Goal: Task Accomplishment & Management: Use online tool/utility

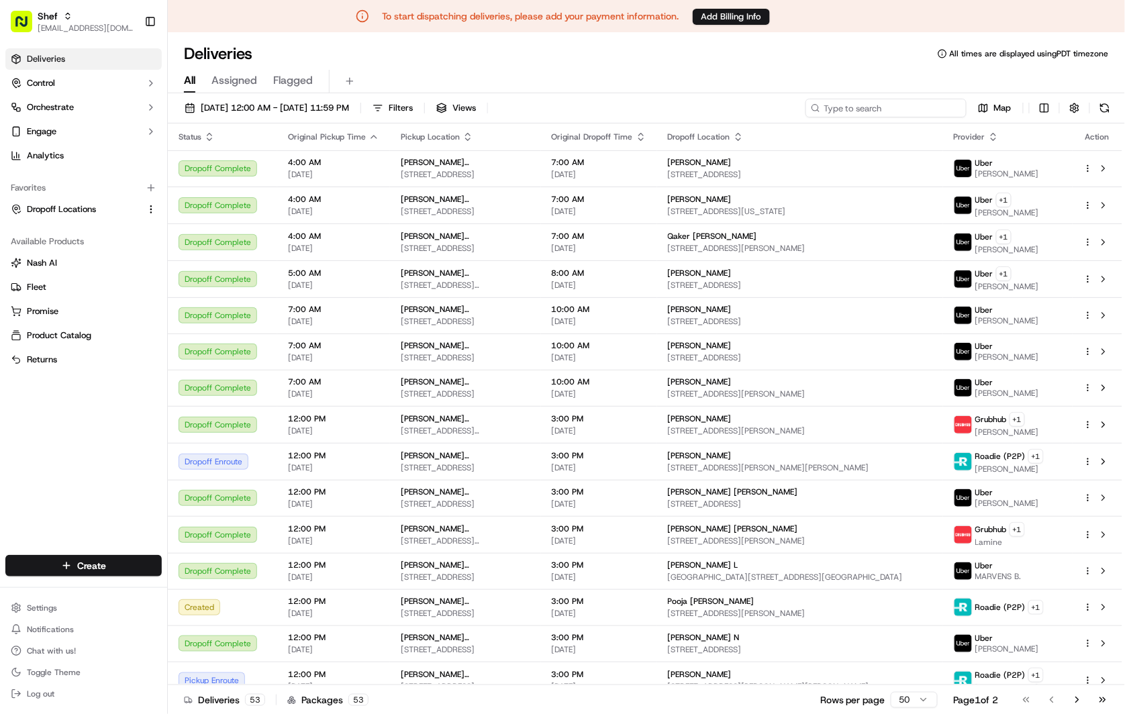
click at [900, 107] on input at bounding box center [885, 108] width 161 height 19
paste input "yfRYaHLaXGa"
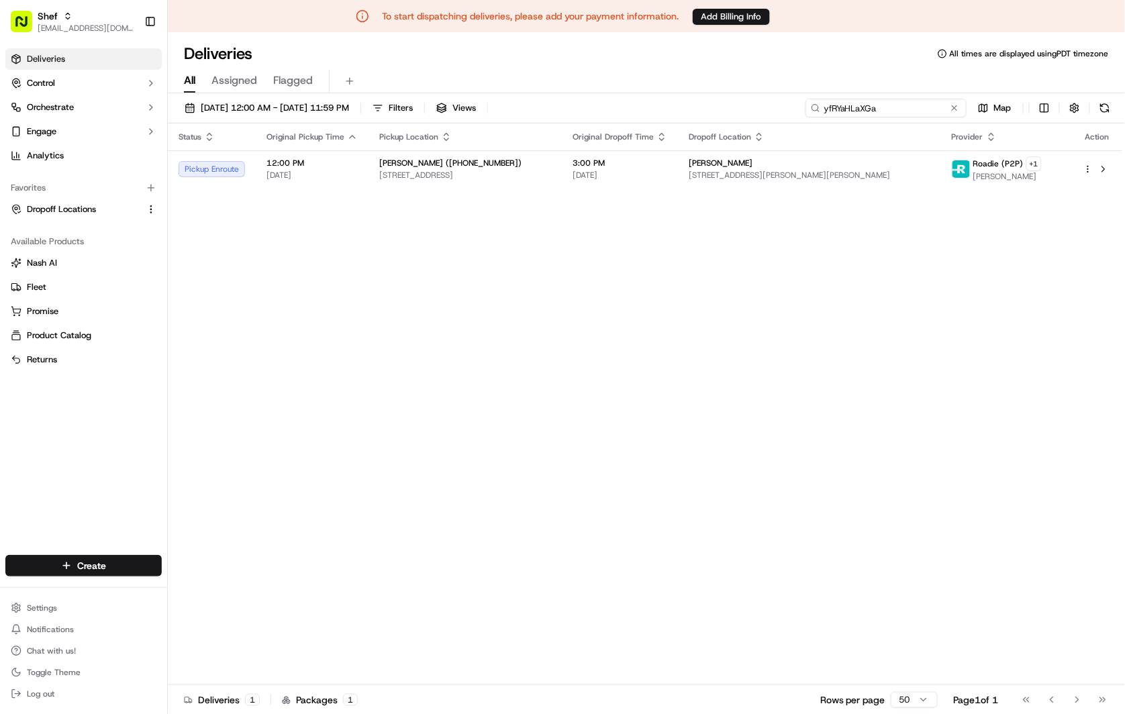
type input "yfRYaHLaXGa"
click at [444, 172] on span "[STREET_ADDRESS]" at bounding box center [465, 175] width 172 height 11
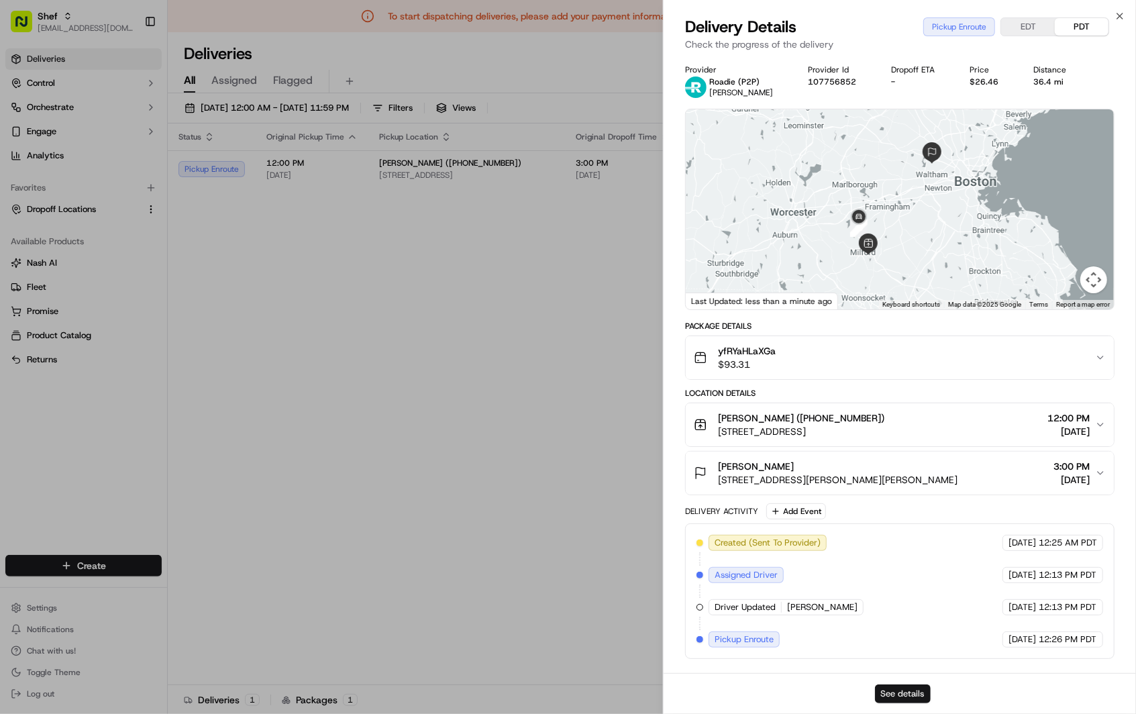
click at [917, 686] on button "See details" at bounding box center [902, 693] width 56 height 19
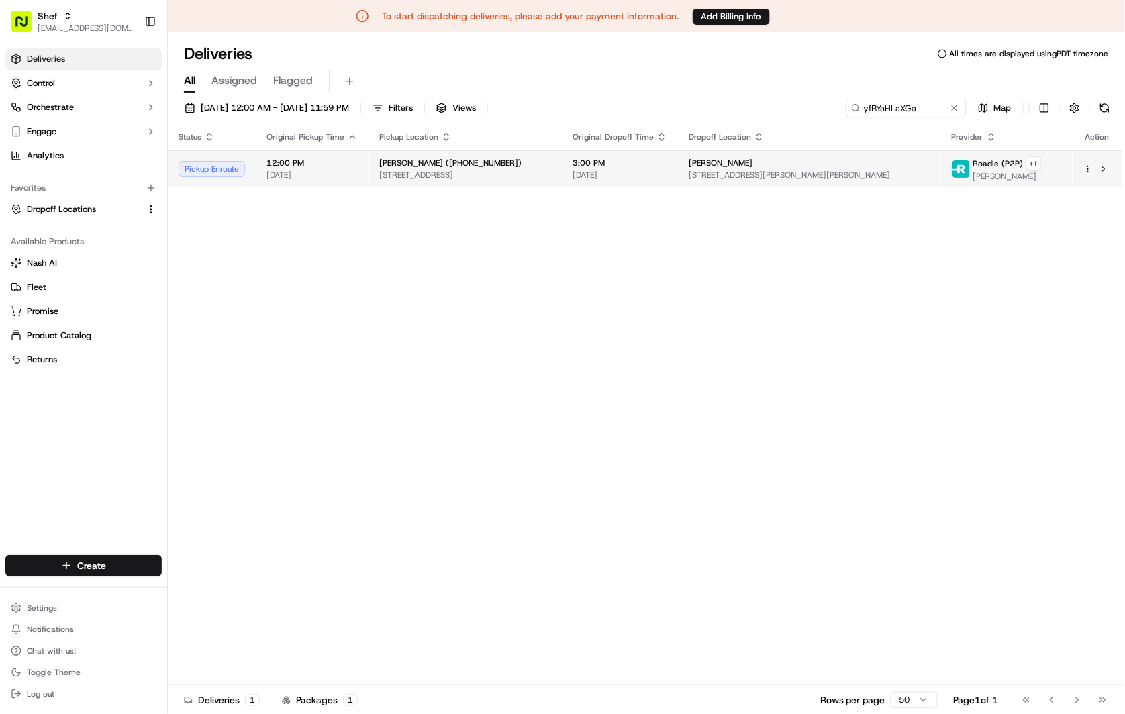
click at [817, 168] on div "Rajesh Menon 3603 Stearns Hill Rd, Waltham, MA 02452, USA" at bounding box center [809, 169] width 242 height 23
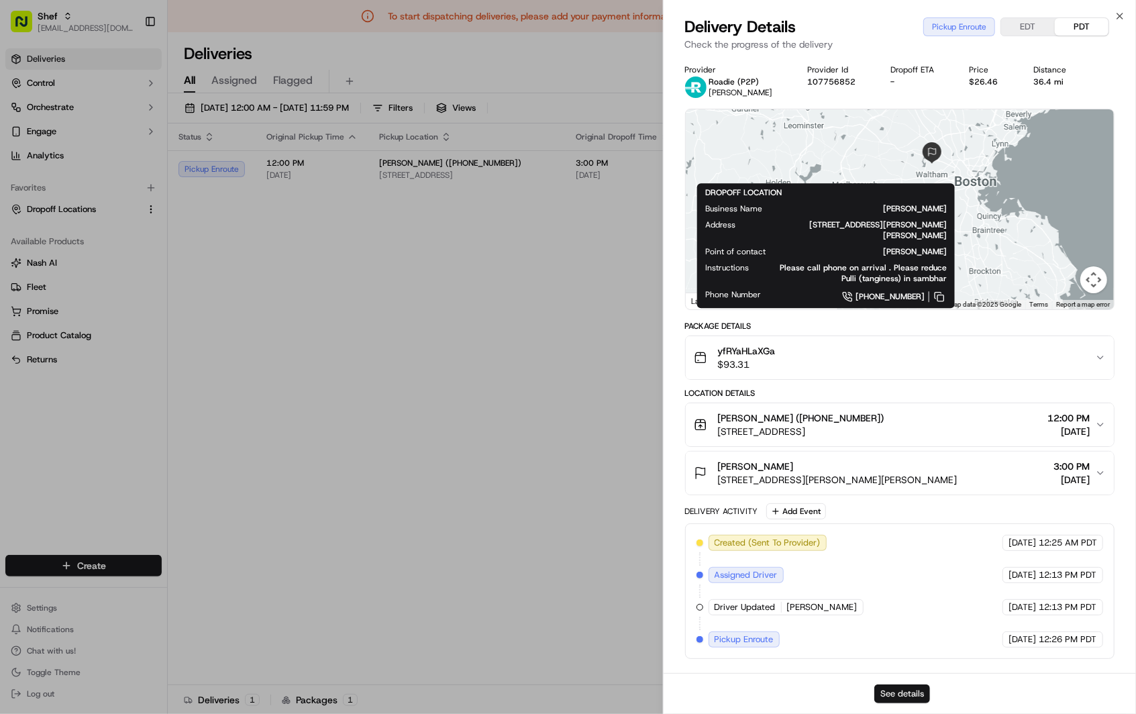
click at [915, 693] on button "See details" at bounding box center [902, 693] width 56 height 19
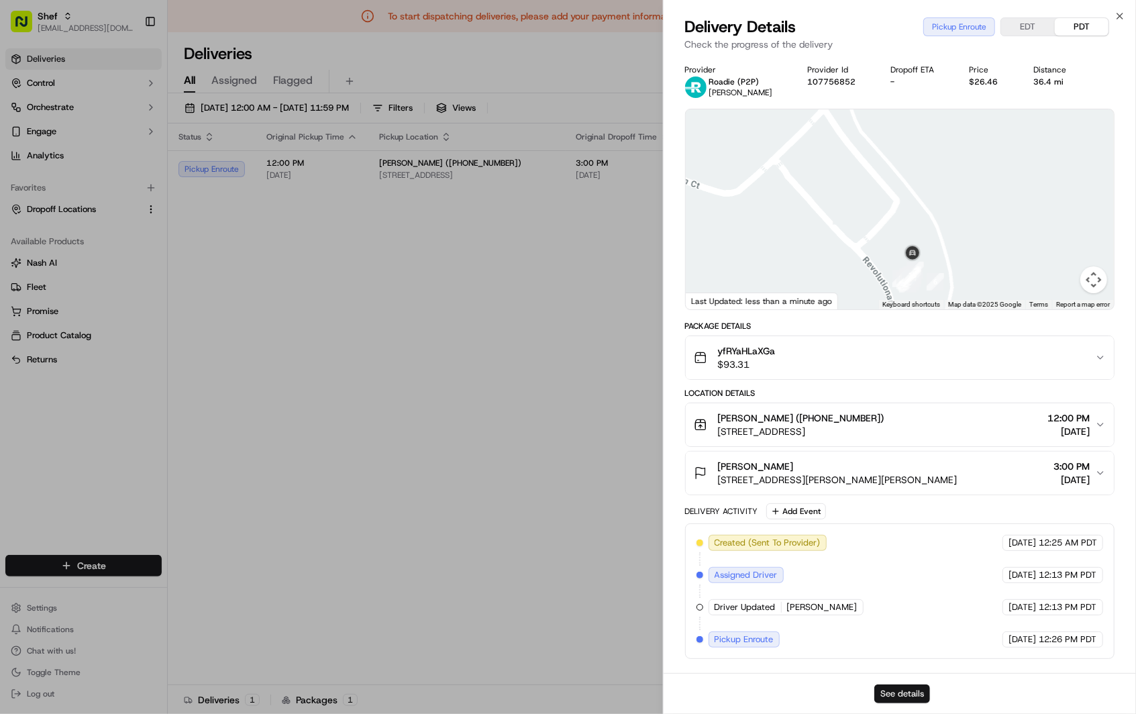
click at [906, 688] on button "See details" at bounding box center [902, 693] width 56 height 19
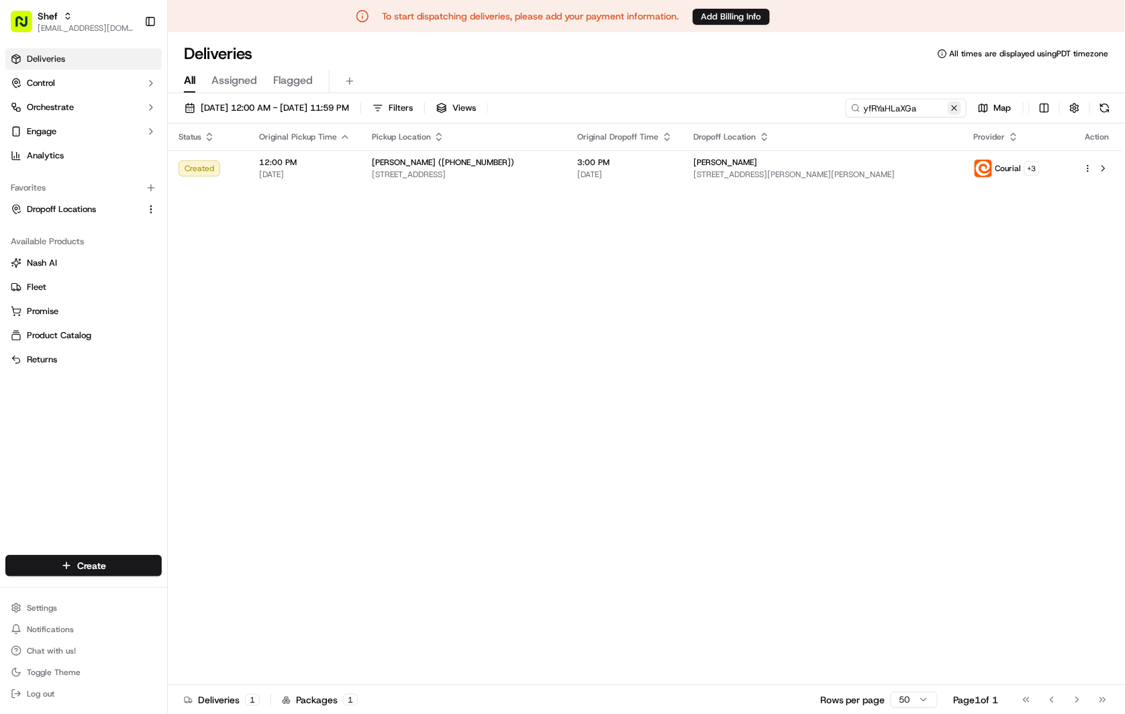
click at [960, 106] on button at bounding box center [953, 107] width 13 height 13
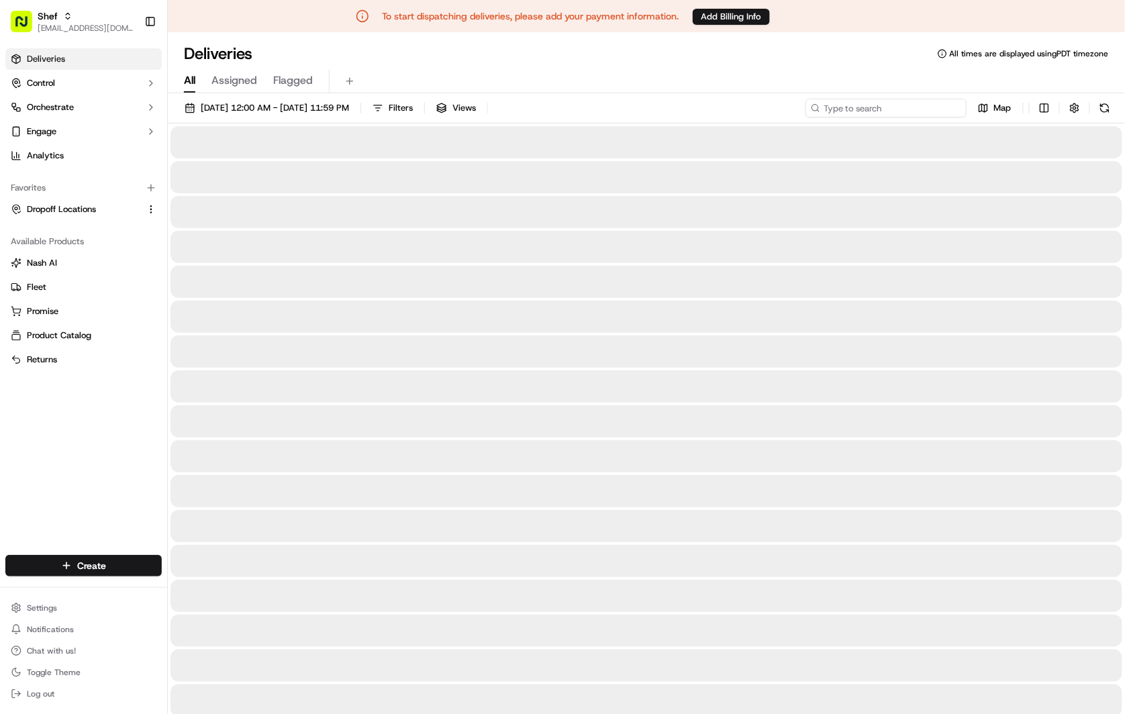
click at [905, 111] on input at bounding box center [885, 108] width 161 height 19
paste input "Saranya Prabhu"
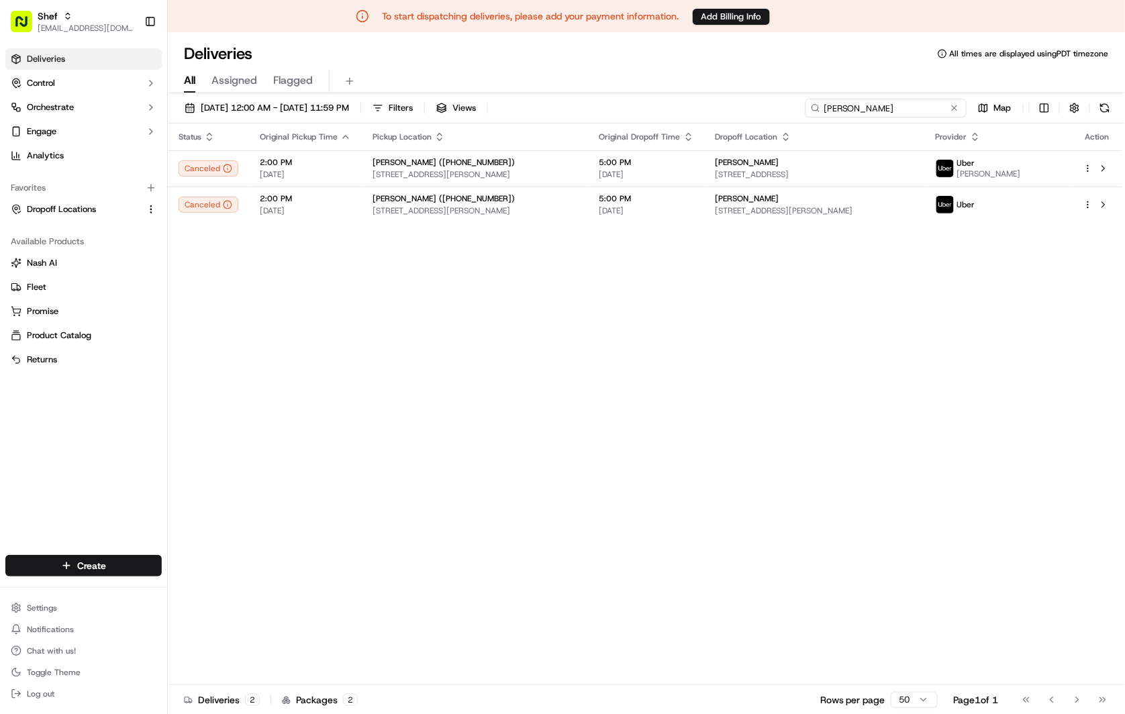
type input "Saranya Prabhu"
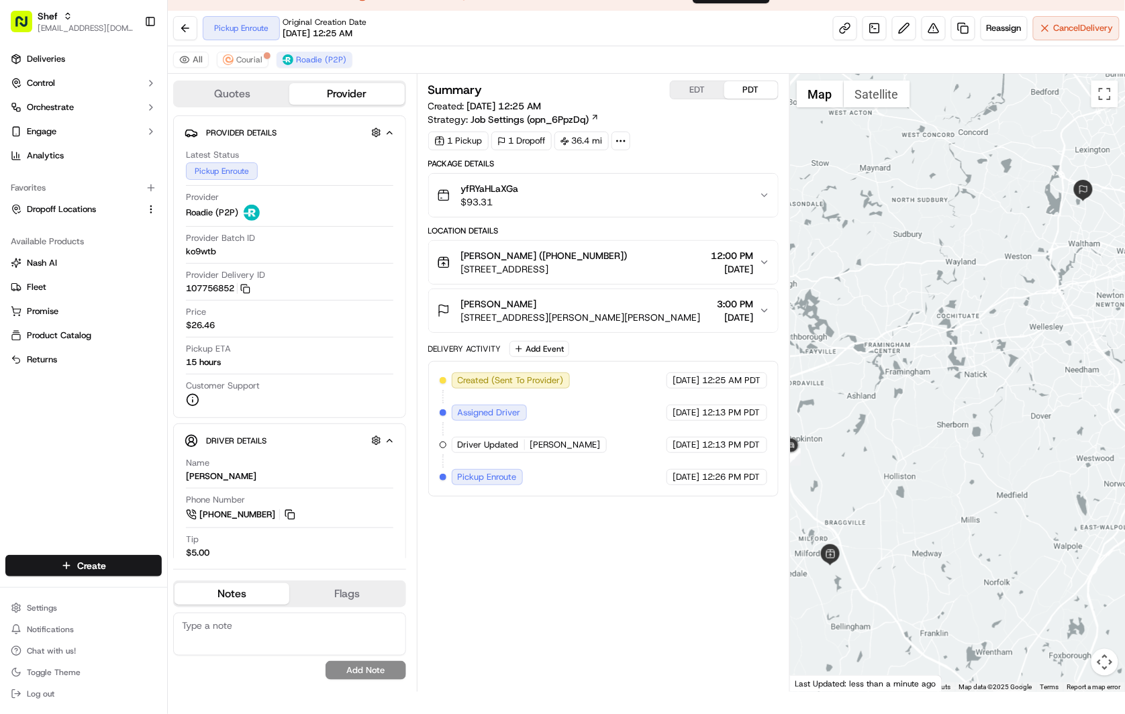
scroll to position [32, 0]
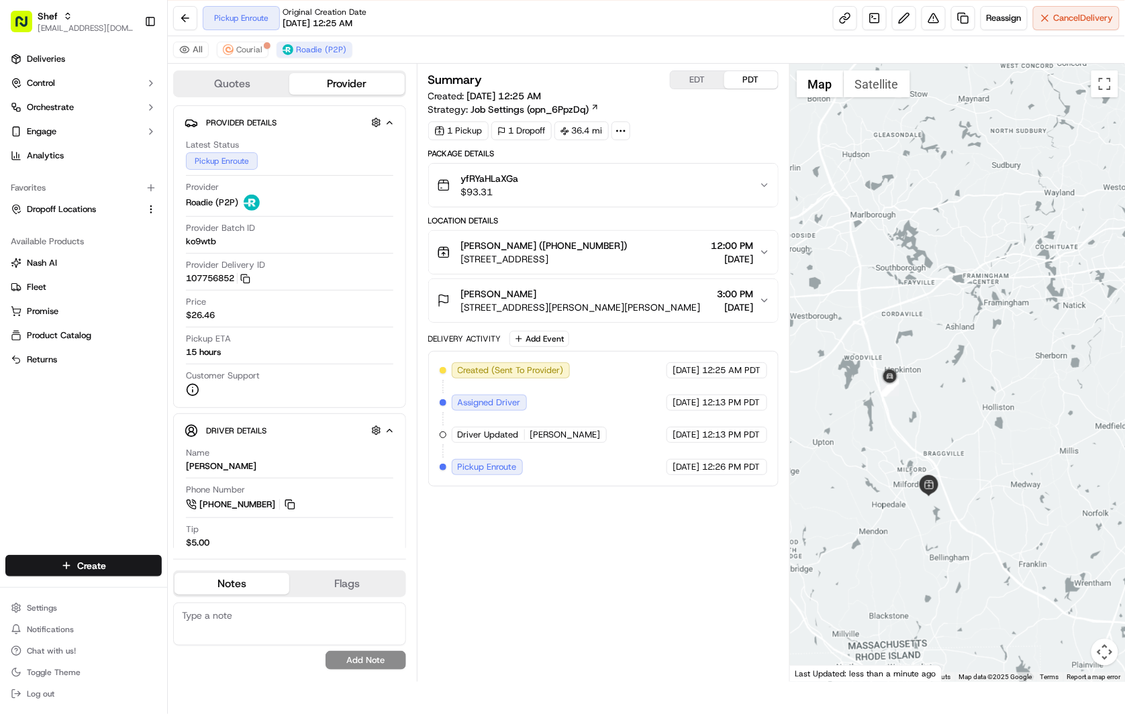
drag, startPoint x: 846, startPoint y: 484, endPoint x: 944, endPoint y: 425, distance: 114.4
click at [944, 425] on div at bounding box center [957, 373] width 335 height 618
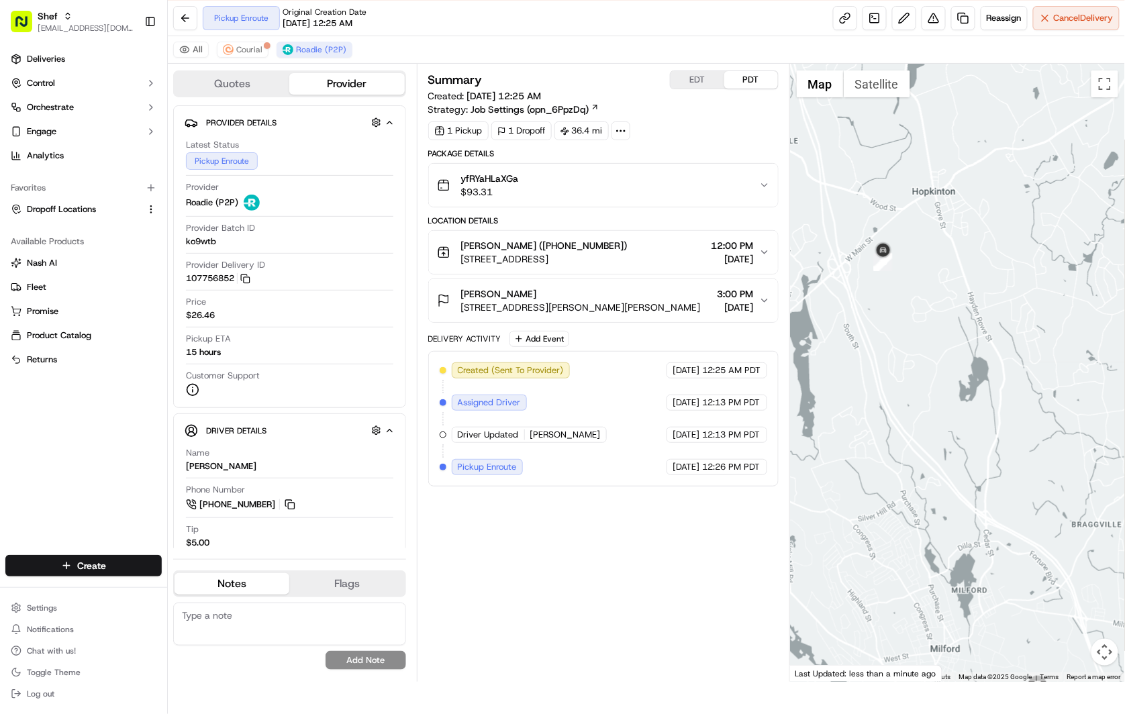
drag, startPoint x: 857, startPoint y: 437, endPoint x: 923, endPoint y: 424, distance: 67.1
click at [923, 424] on div at bounding box center [957, 373] width 335 height 618
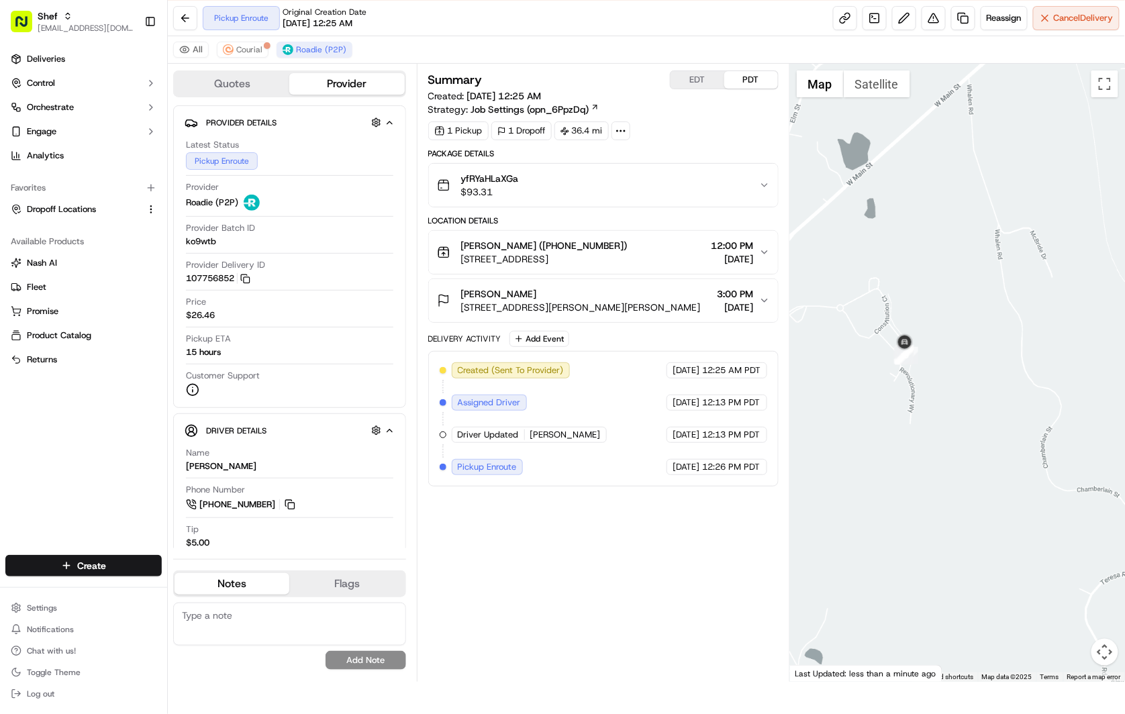
drag, startPoint x: 870, startPoint y: 250, endPoint x: 958, endPoint y: 498, distance: 263.4
click at [958, 498] on div at bounding box center [957, 373] width 335 height 618
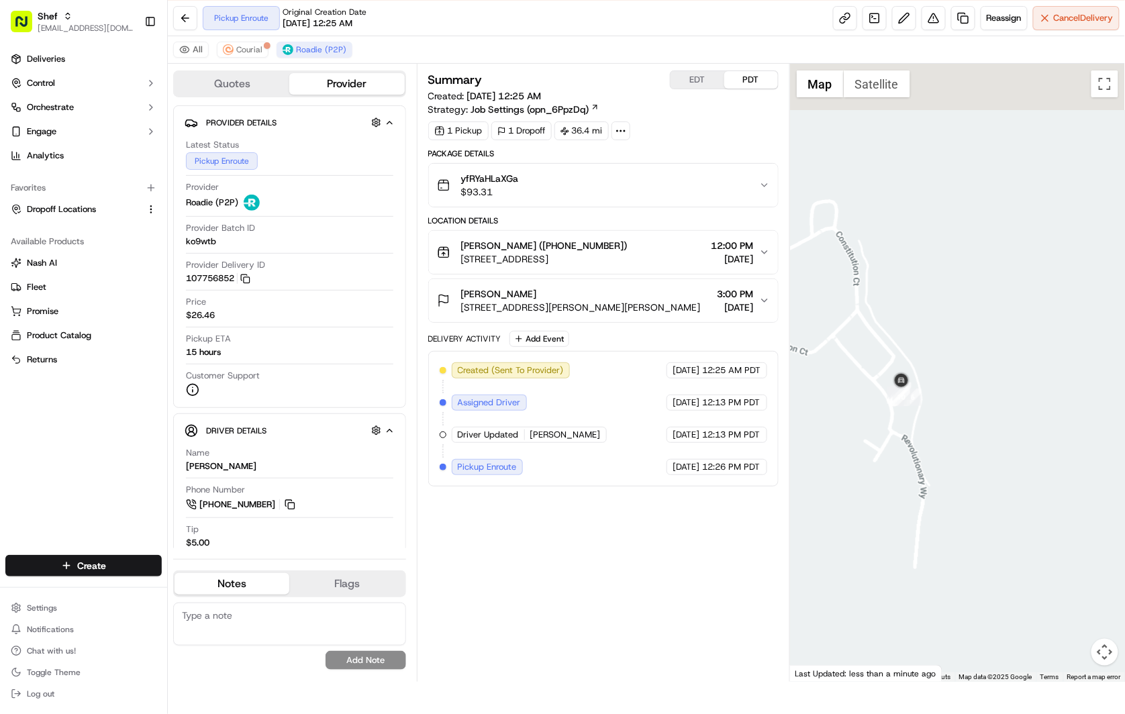
drag, startPoint x: 890, startPoint y: 367, endPoint x: 929, endPoint y: 431, distance: 74.9
click at [941, 453] on div at bounding box center [957, 373] width 335 height 618
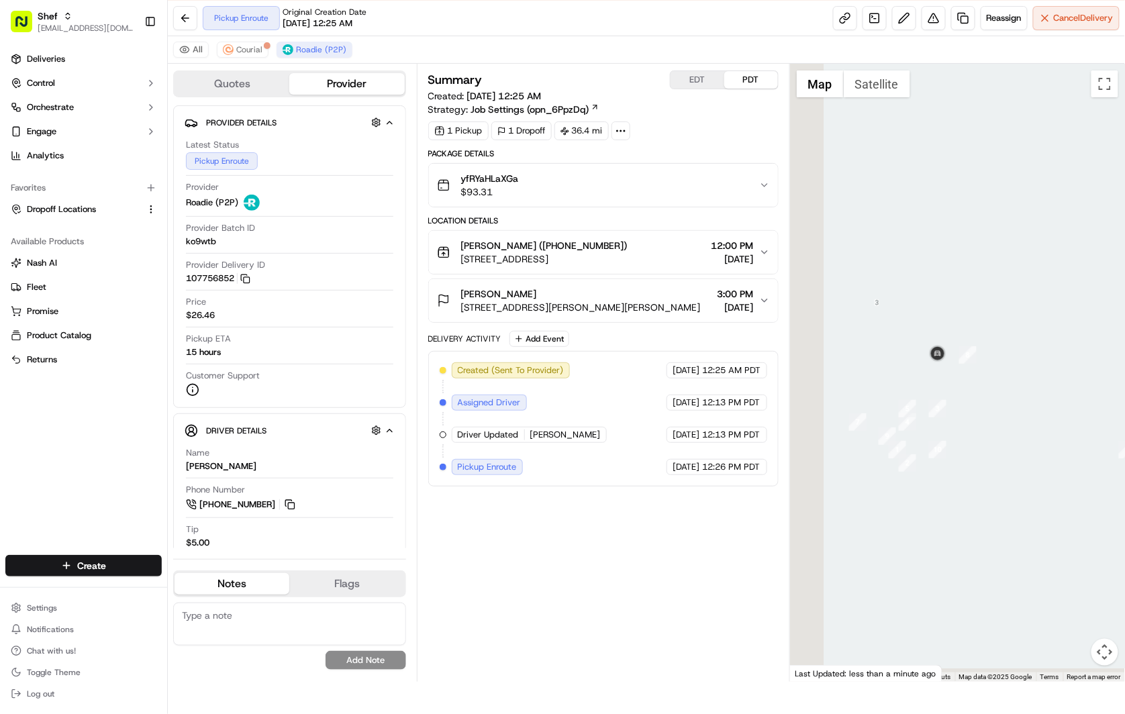
drag, startPoint x: 886, startPoint y: 518, endPoint x: 974, endPoint y: 415, distance: 135.7
click at [974, 415] on div at bounding box center [957, 373] width 335 height 618
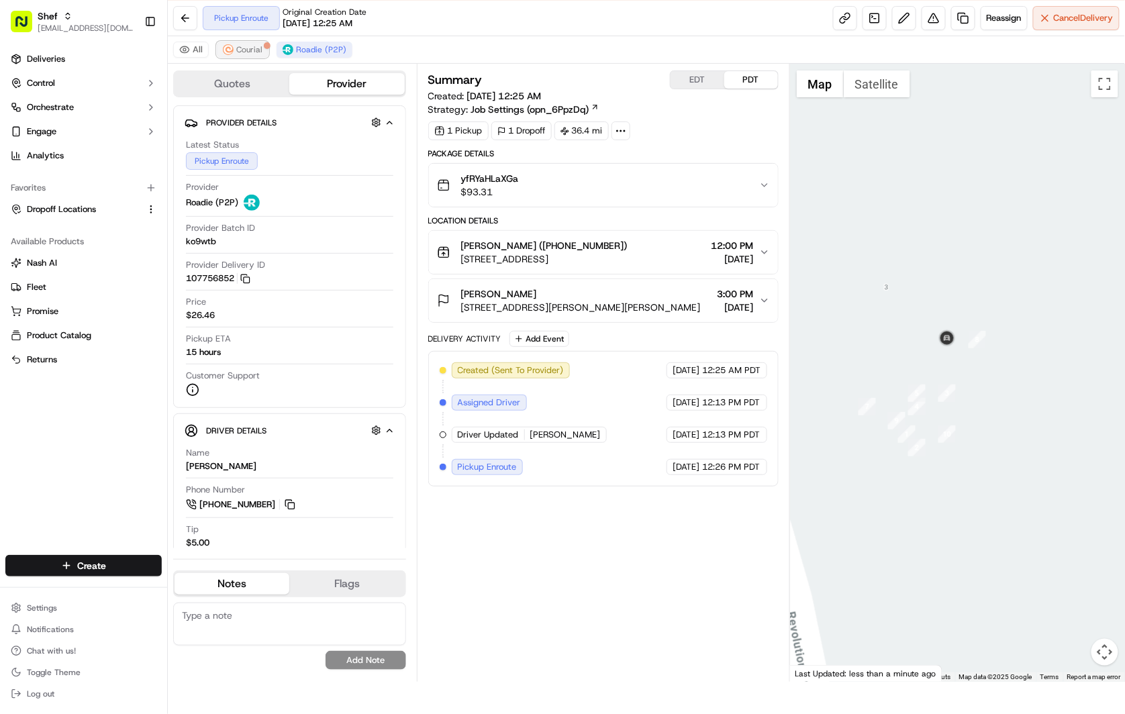
click at [262, 54] on button "Courial" at bounding box center [243, 50] width 52 height 16
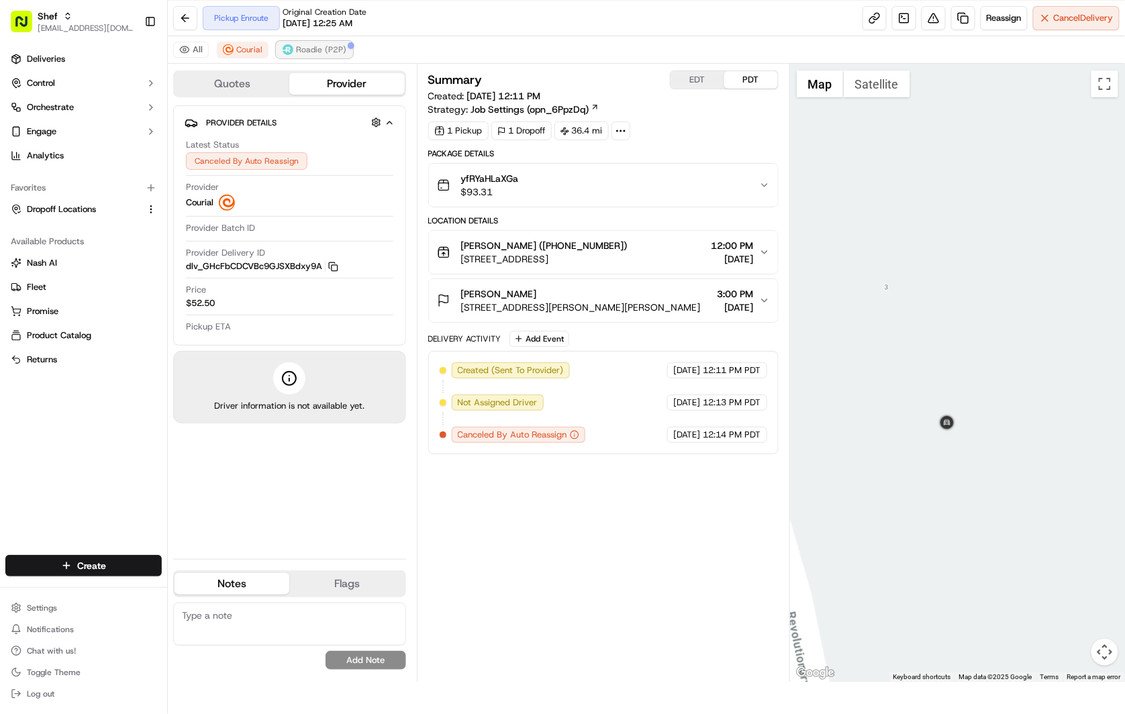
click at [338, 51] on span "Roadie (P2P)" at bounding box center [321, 49] width 50 height 11
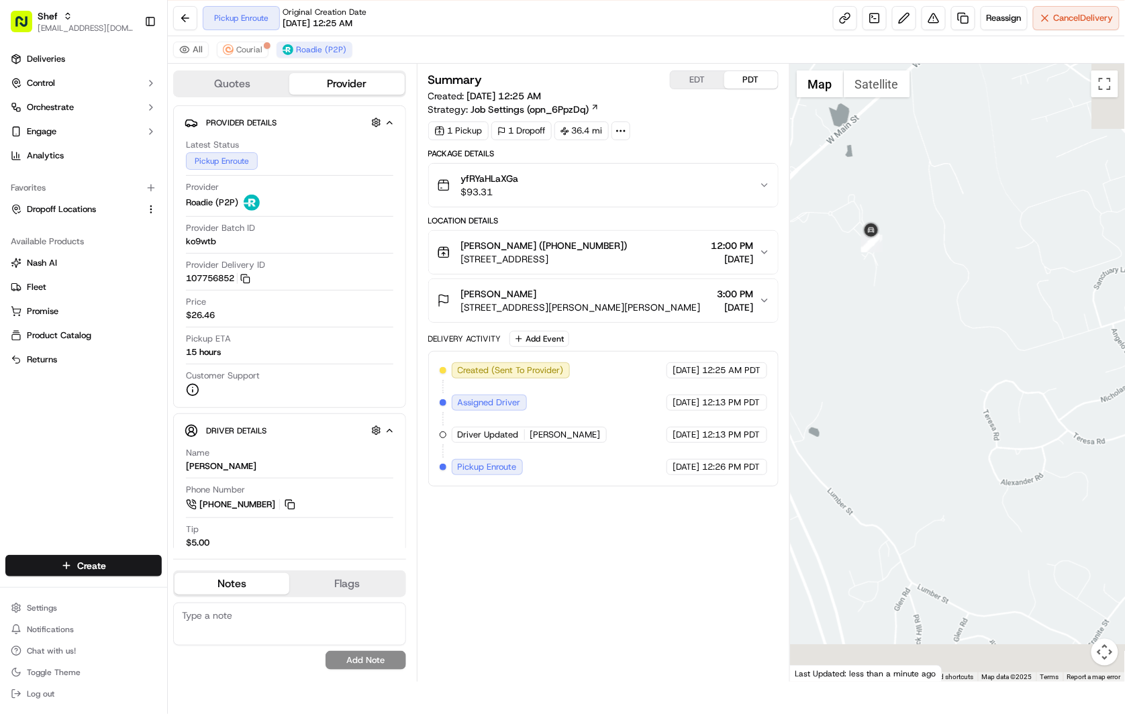
drag, startPoint x: 974, startPoint y: 495, endPoint x: 937, endPoint y: 340, distance: 158.5
click at [876, 279] on div at bounding box center [957, 373] width 335 height 618
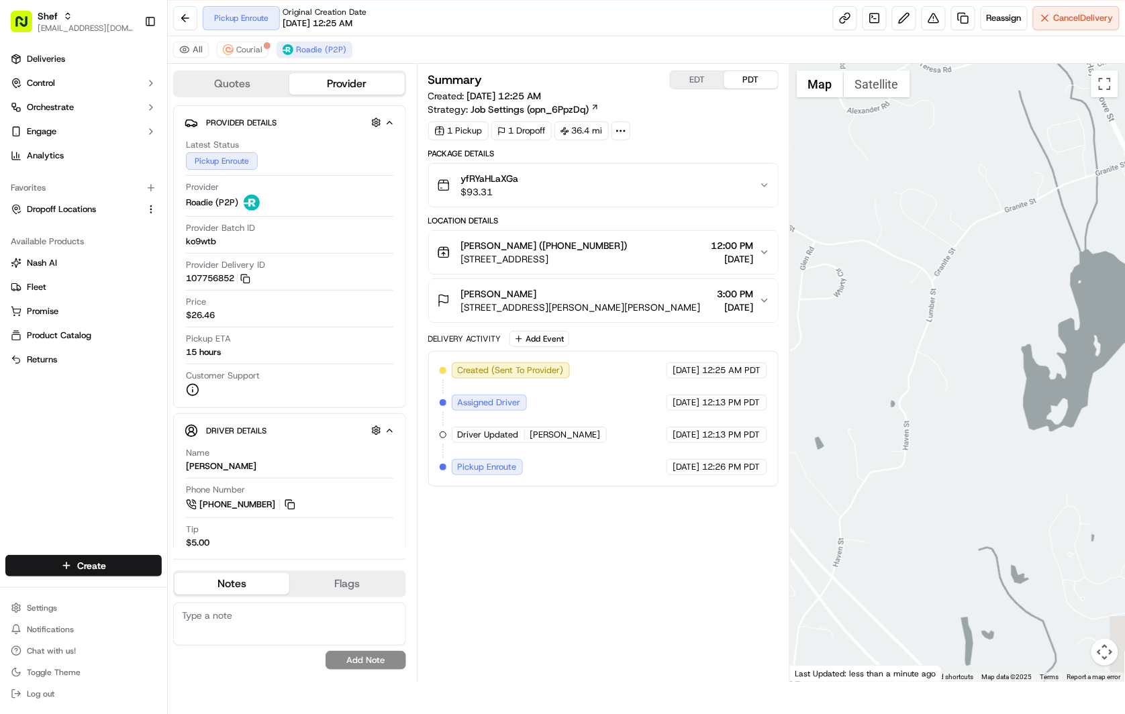
drag, startPoint x: 947, startPoint y: 394, endPoint x: 936, endPoint y: 271, distance: 123.3
click at [936, 271] on div at bounding box center [957, 373] width 335 height 618
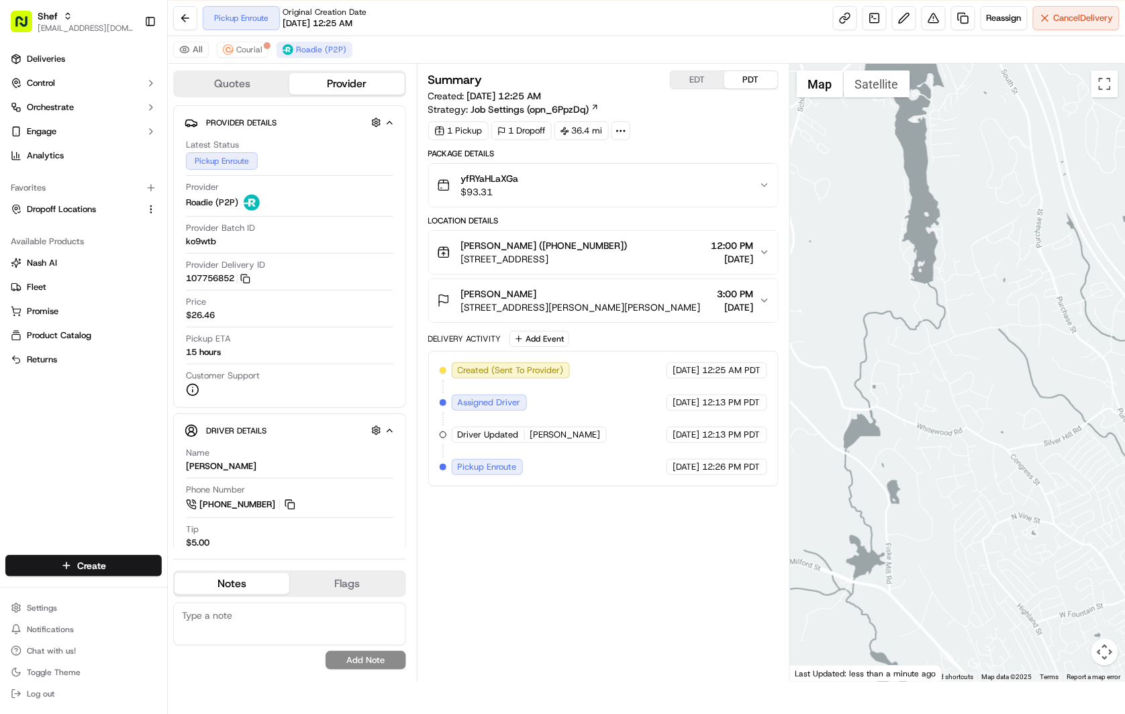
drag, startPoint x: 849, startPoint y: 421, endPoint x: 1103, endPoint y: 253, distance: 304.7
click at [1103, 253] on div at bounding box center [957, 373] width 335 height 618
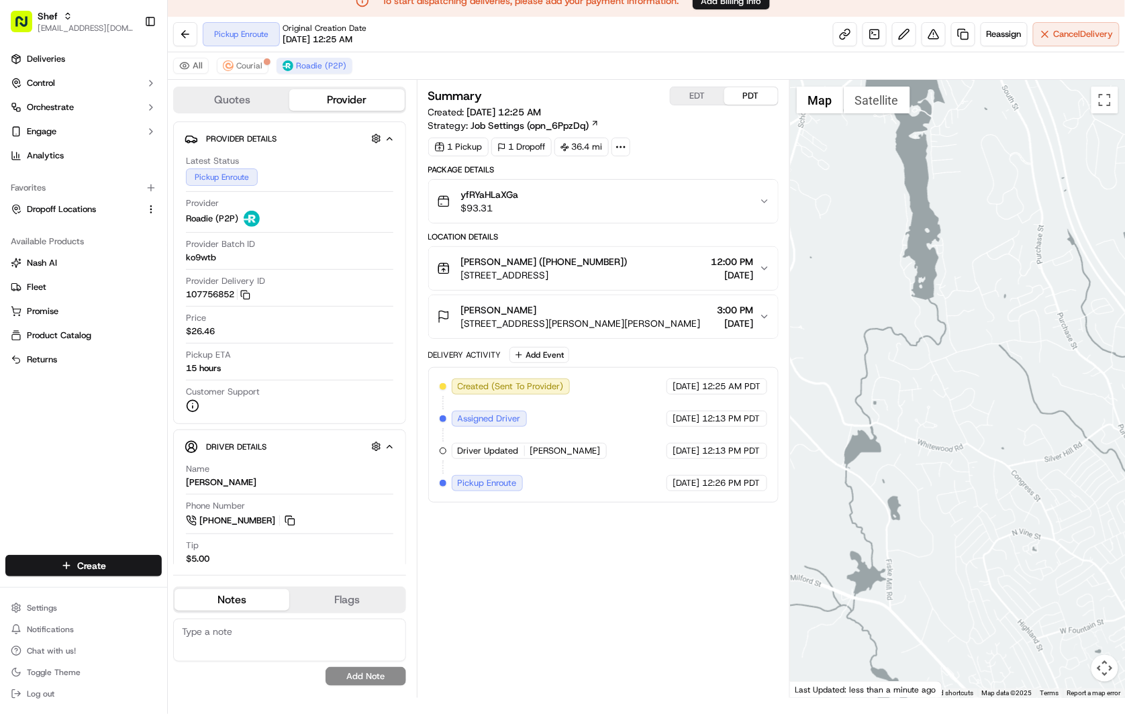
scroll to position [0, 0]
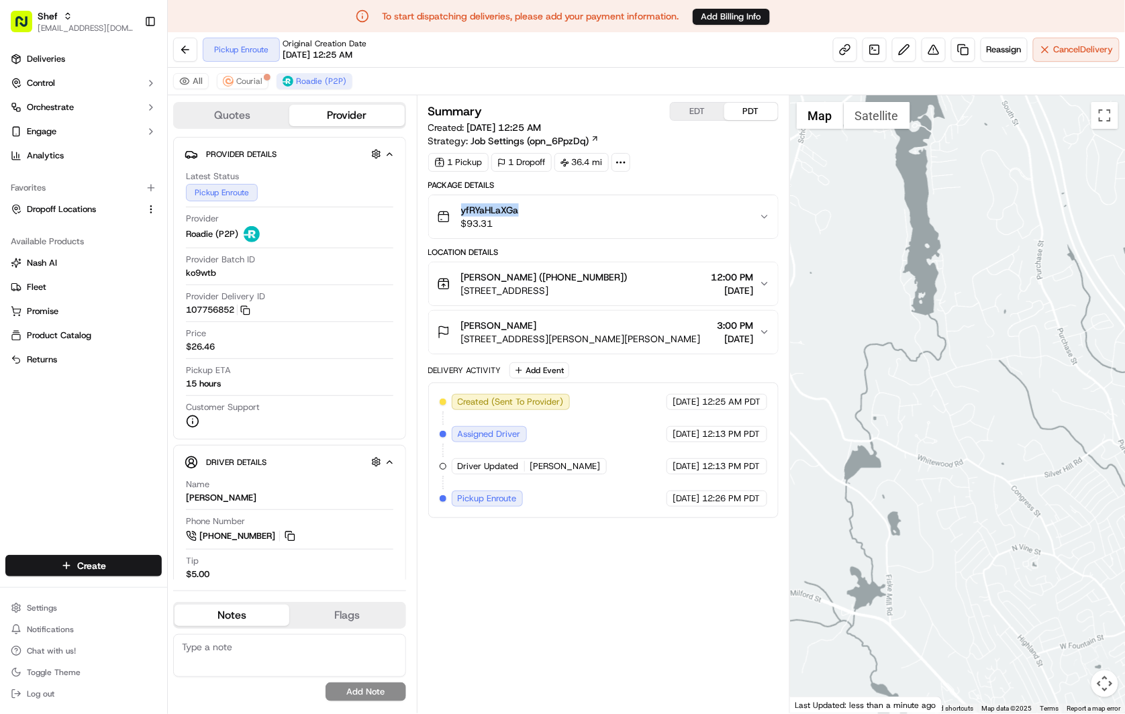
drag, startPoint x: 525, startPoint y: 209, endPoint x: 458, endPoint y: 209, distance: 66.4
click at [458, 209] on div "yfRYaHLaXGa $93.31" at bounding box center [598, 216] width 322 height 27
copy span "yfRYaHLaXGa"
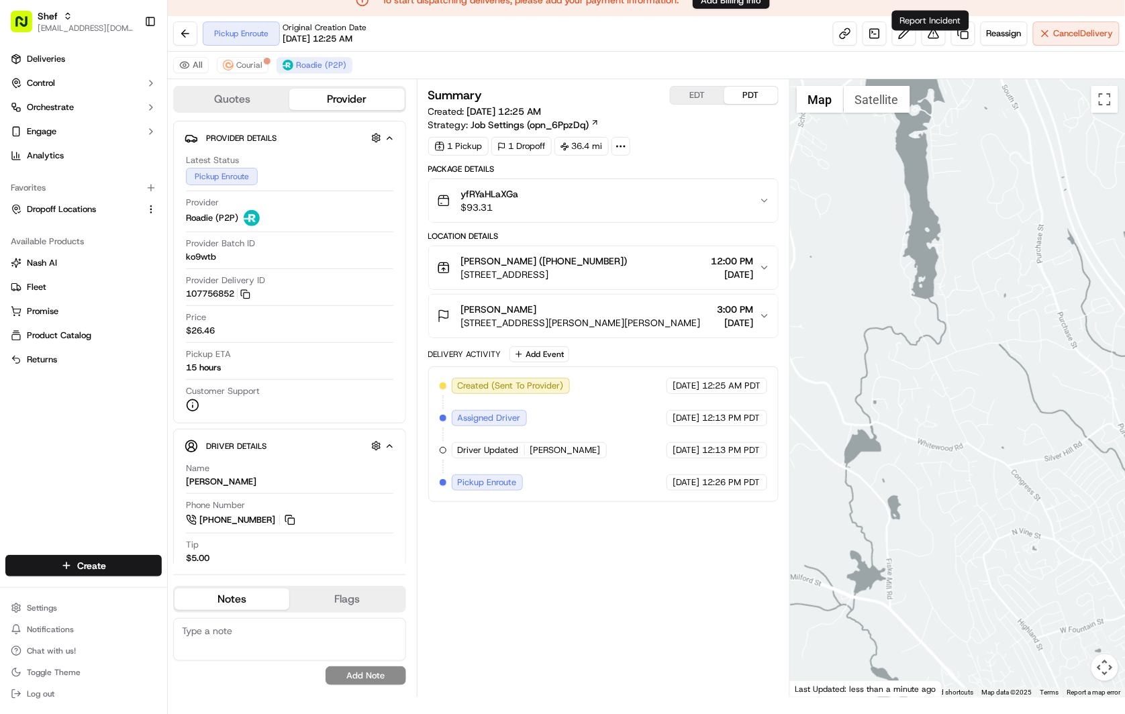
scroll to position [32, 0]
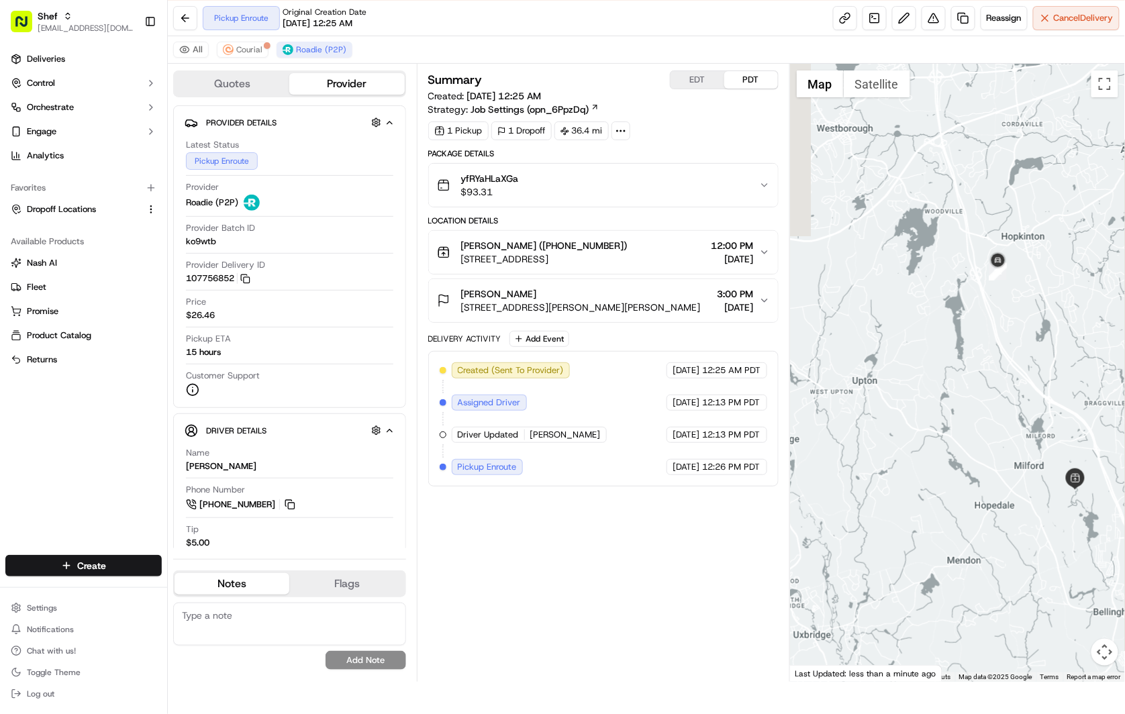
drag, startPoint x: 921, startPoint y: 468, endPoint x: 943, endPoint y: 417, distance: 55.6
click at [943, 417] on div at bounding box center [957, 373] width 335 height 618
drag, startPoint x: 645, startPoint y: 547, endPoint x: 643, endPoint y: 527, distance: 20.2
click at [643, 527] on div "Summary EDT PDT Created: 09/21/2025 12:25 AM Strategy: Job Settings (opn_6PpzDq…" at bounding box center [603, 372] width 350 height 605
click at [629, 598] on div "Summary EDT PDT Created: 09/21/2025 12:25 AM Strategy: Job Settings (opn_6PpzDq…" at bounding box center [603, 372] width 350 height 605
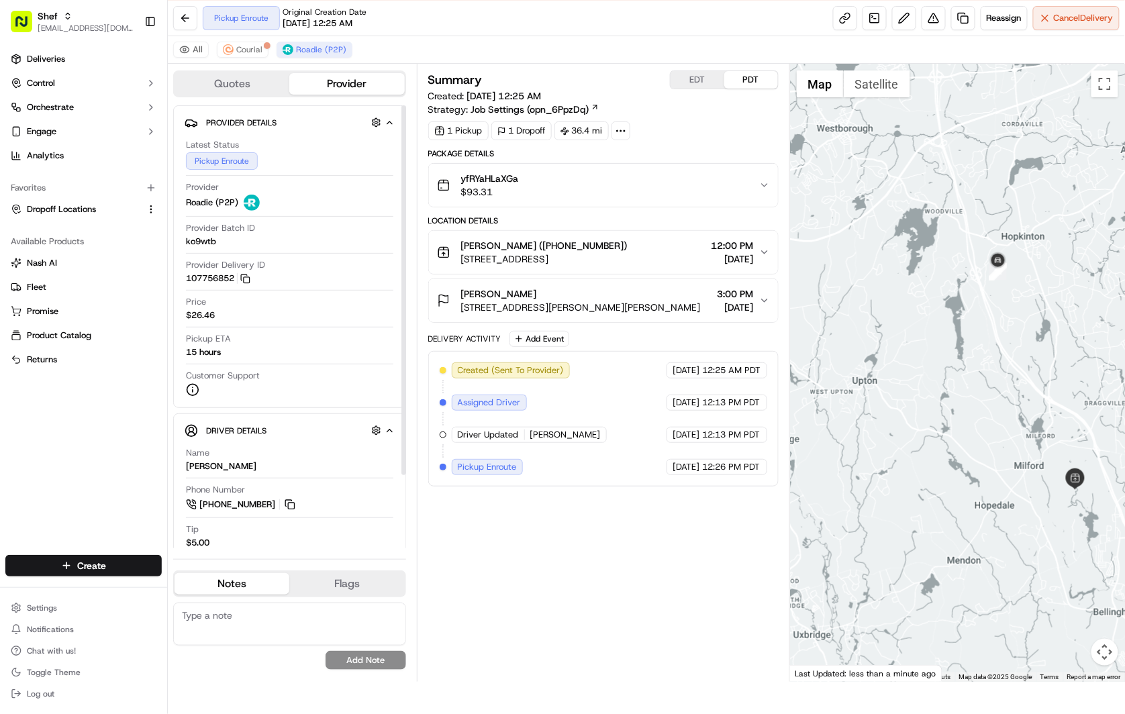
click at [566, 568] on div "Summary EDT PDT Created: 09/21/2025 12:25 AM Strategy: Job Settings (opn_6PpzDq…" at bounding box center [603, 372] width 350 height 605
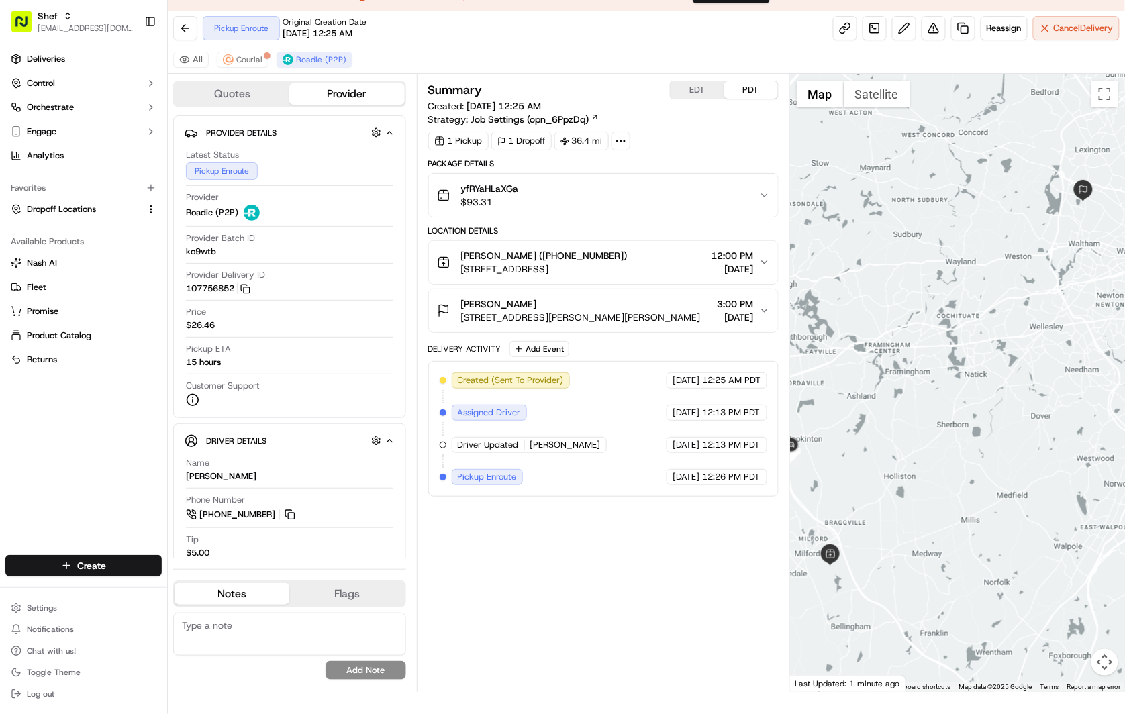
scroll to position [32, 0]
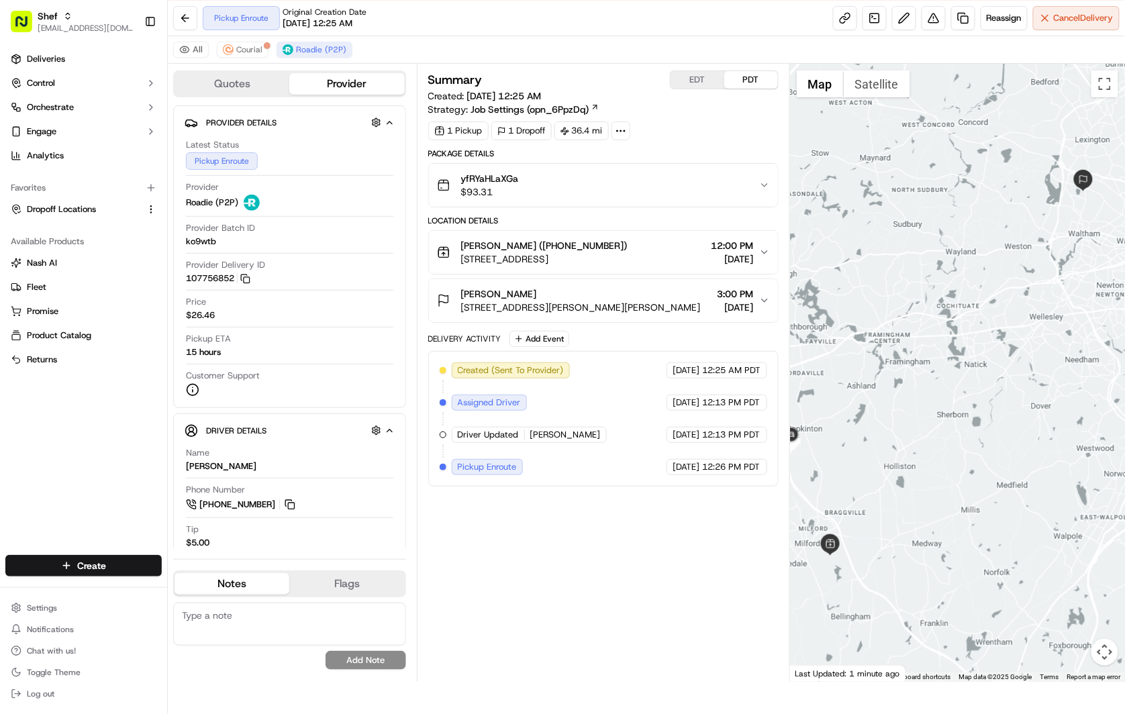
click at [647, 554] on div "Summary EDT PDT Created: 09/21/2025 12:25 AM Strategy: Job Settings (opn_6PpzDq…" at bounding box center [603, 372] width 350 height 605
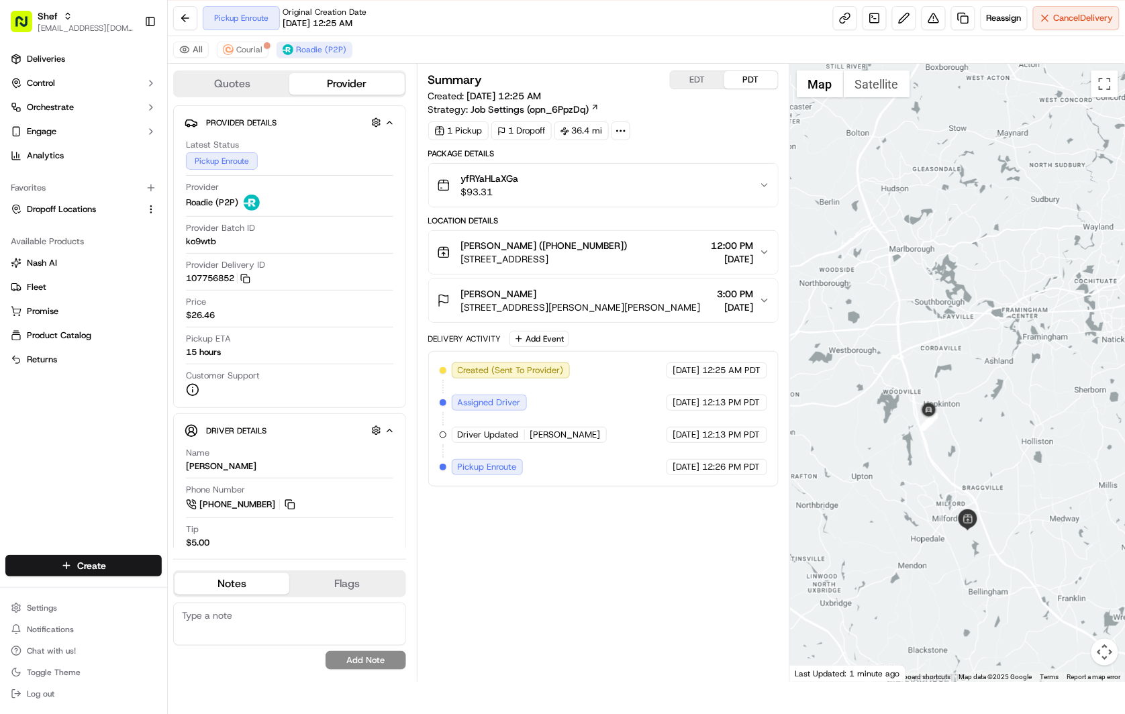
drag, startPoint x: 899, startPoint y: 488, endPoint x: 1027, endPoint y: 465, distance: 130.2
click at [1033, 468] on div at bounding box center [957, 373] width 335 height 618
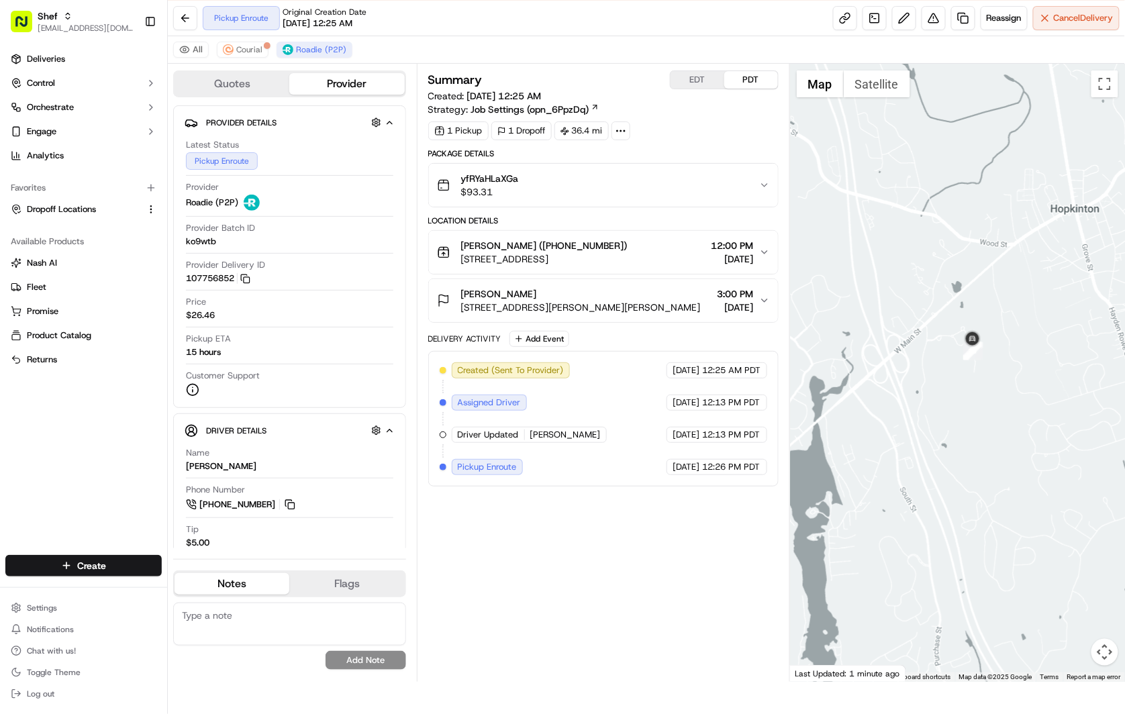
drag, startPoint x: 1021, startPoint y: 436, endPoint x: 732, endPoint y: 497, distance: 295.6
click at [732, 497] on div "Quotes Provider Provider Details Hidden ( 2 ) Latest Status Pickup Enroute Prov…" at bounding box center [646, 373] width 957 height 618
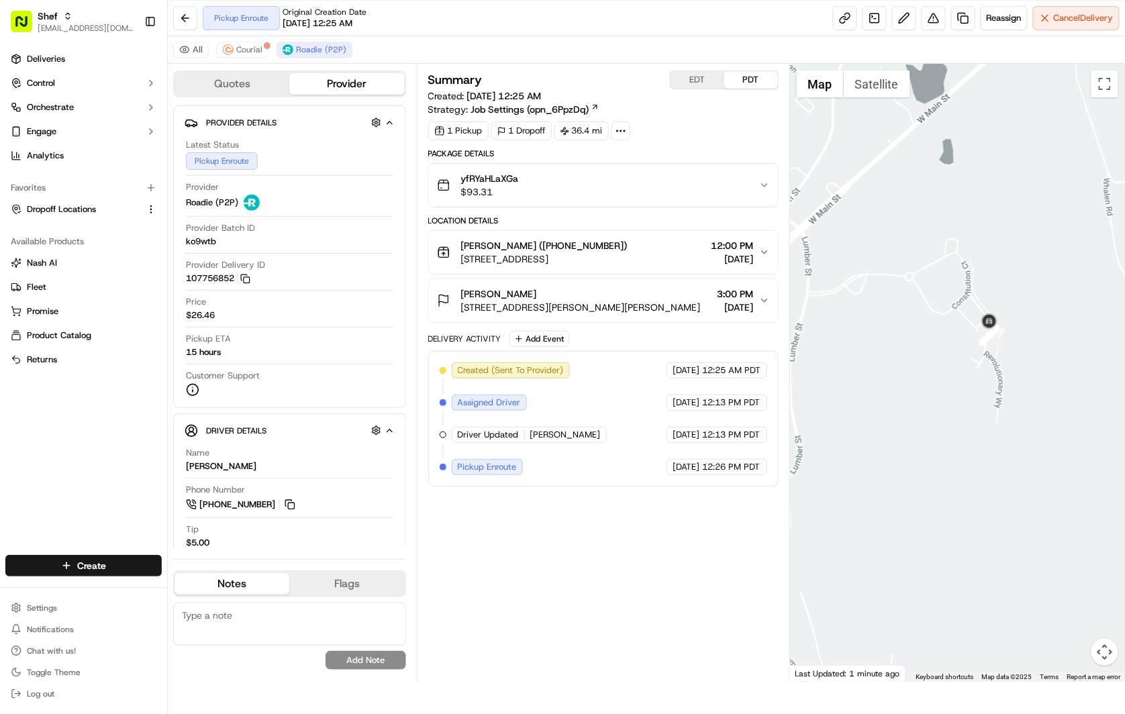
drag, startPoint x: 1011, startPoint y: 347, endPoint x: 975, endPoint y: 397, distance: 62.0
click at [975, 397] on div at bounding box center [957, 373] width 335 height 618
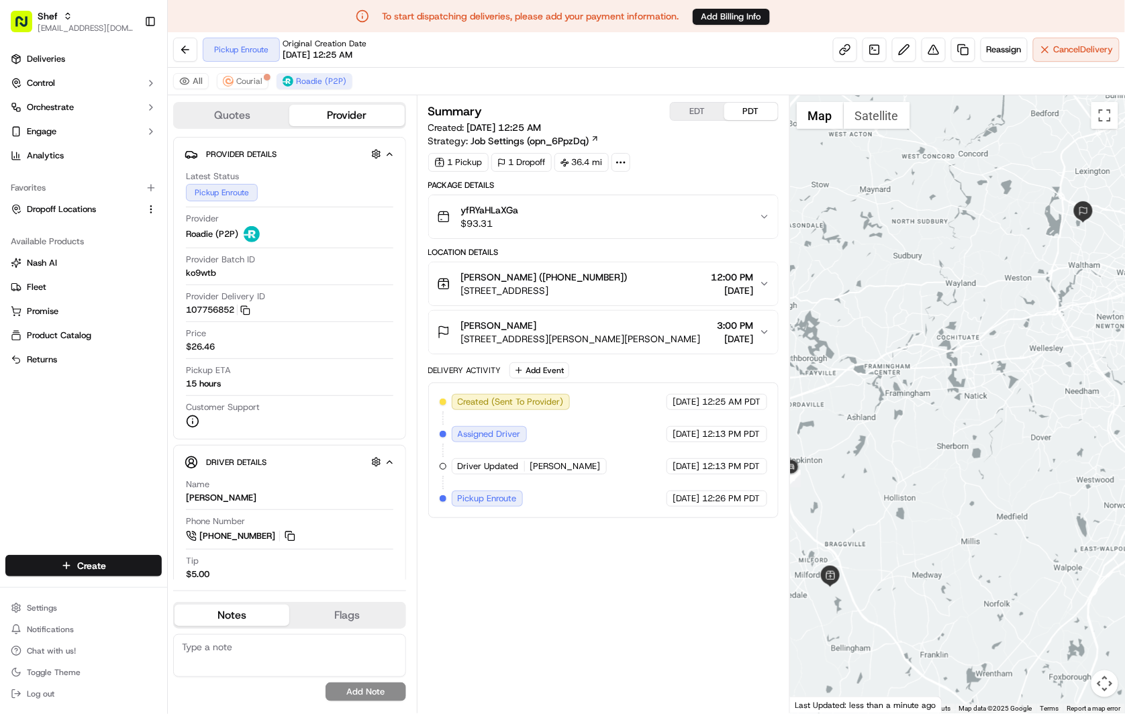
click at [609, 626] on div "Summary EDT PDT Created: [DATE] 12:25 AM Strategy: Job Settings (opn_6PpzDq) 1 …" at bounding box center [603, 404] width 350 height 605
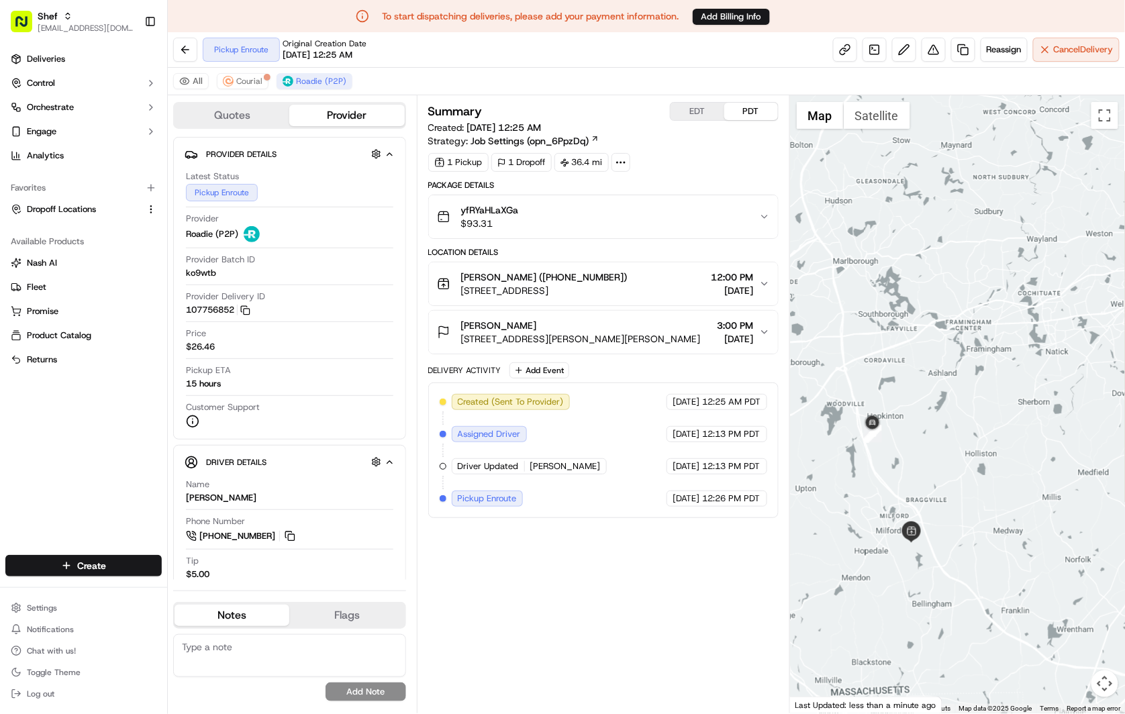
drag, startPoint x: 862, startPoint y: 505, endPoint x: 951, endPoint y: 458, distance: 101.2
click at [951, 458] on div at bounding box center [957, 404] width 335 height 618
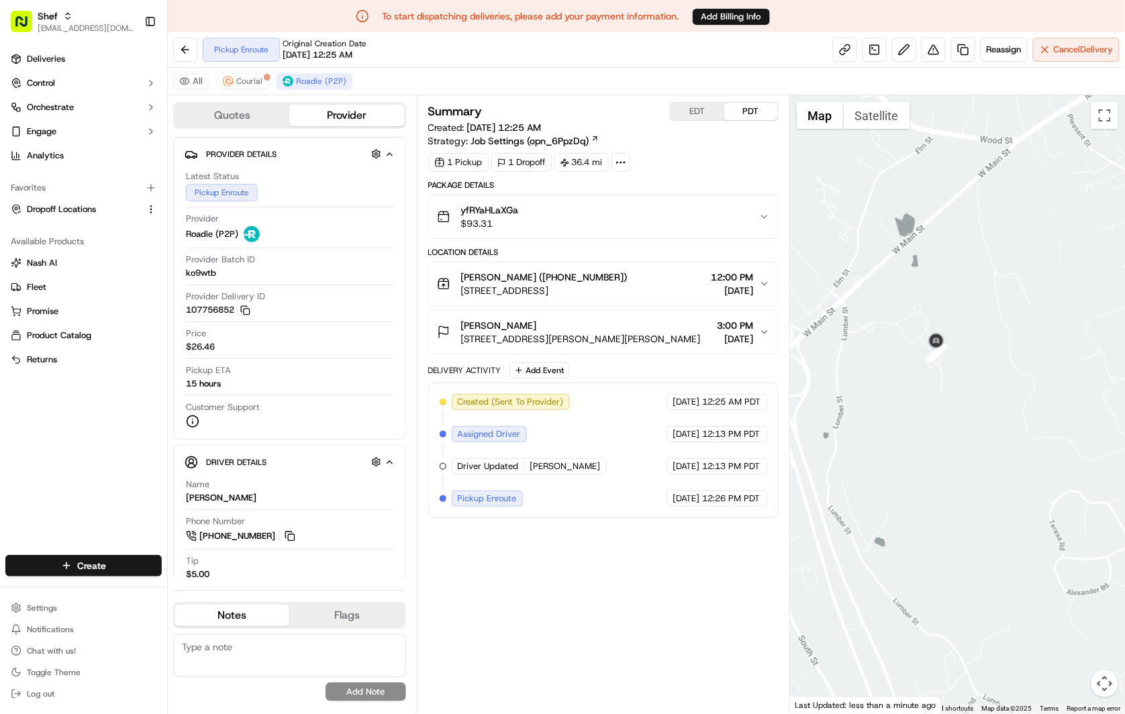
drag, startPoint x: 890, startPoint y: 344, endPoint x: 937, endPoint y: 505, distance: 167.3
click at [937, 505] on div at bounding box center [957, 404] width 335 height 618
drag, startPoint x: 909, startPoint y: 226, endPoint x: 949, endPoint y: 581, distance: 357.2
click at [949, 637] on div at bounding box center [957, 404] width 335 height 618
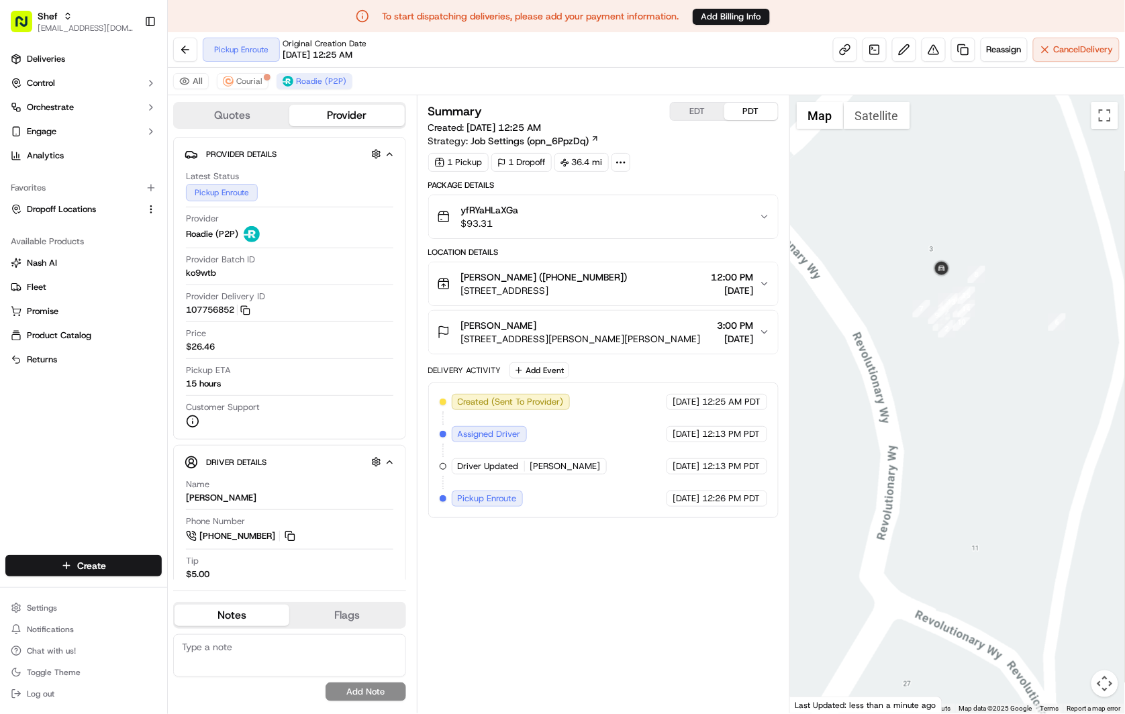
drag, startPoint x: 987, startPoint y: 327, endPoint x: 974, endPoint y: 457, distance: 130.9
click at [974, 457] on div at bounding box center [957, 404] width 335 height 618
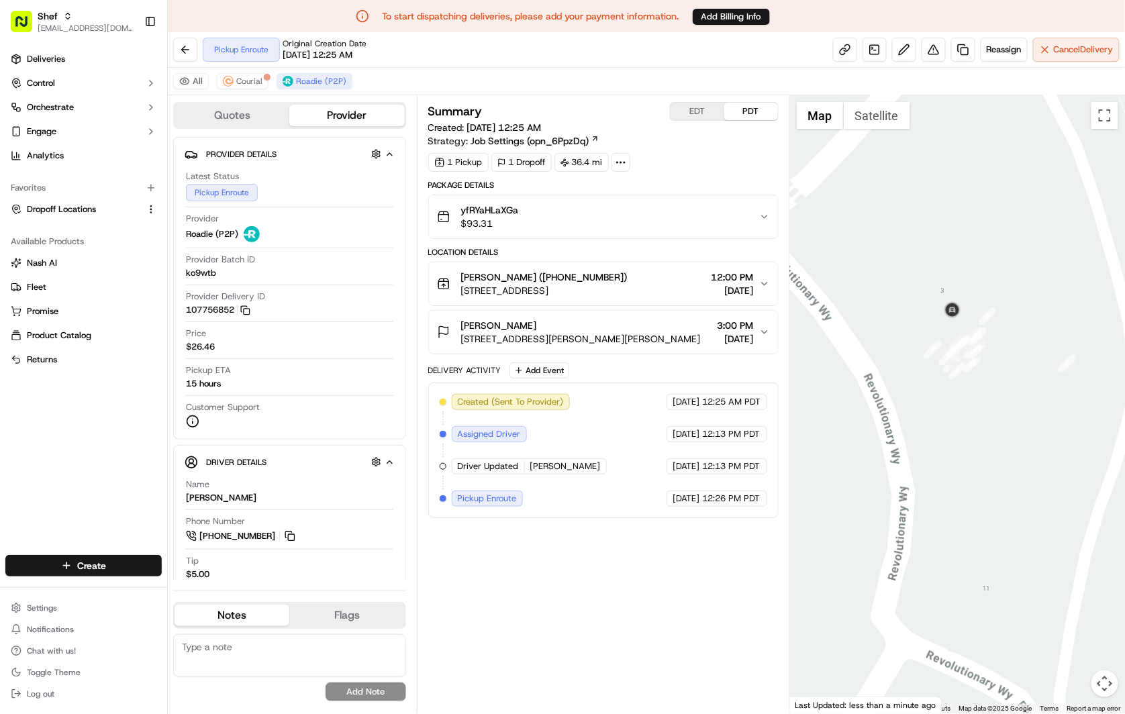
click at [983, 431] on div at bounding box center [957, 404] width 335 height 618
click at [291, 537] on button at bounding box center [289, 536] width 15 height 15
drag, startPoint x: 217, startPoint y: 497, endPoint x: 178, endPoint y: 499, distance: 38.3
click at [178, 499] on div "Driver Details Hidden ( 8 ) Name Erick R. Phone Number +1 617 860 8869 Tip $5.0…" at bounding box center [289, 555] width 233 height 221
copy div "[PERSON_NAME]"
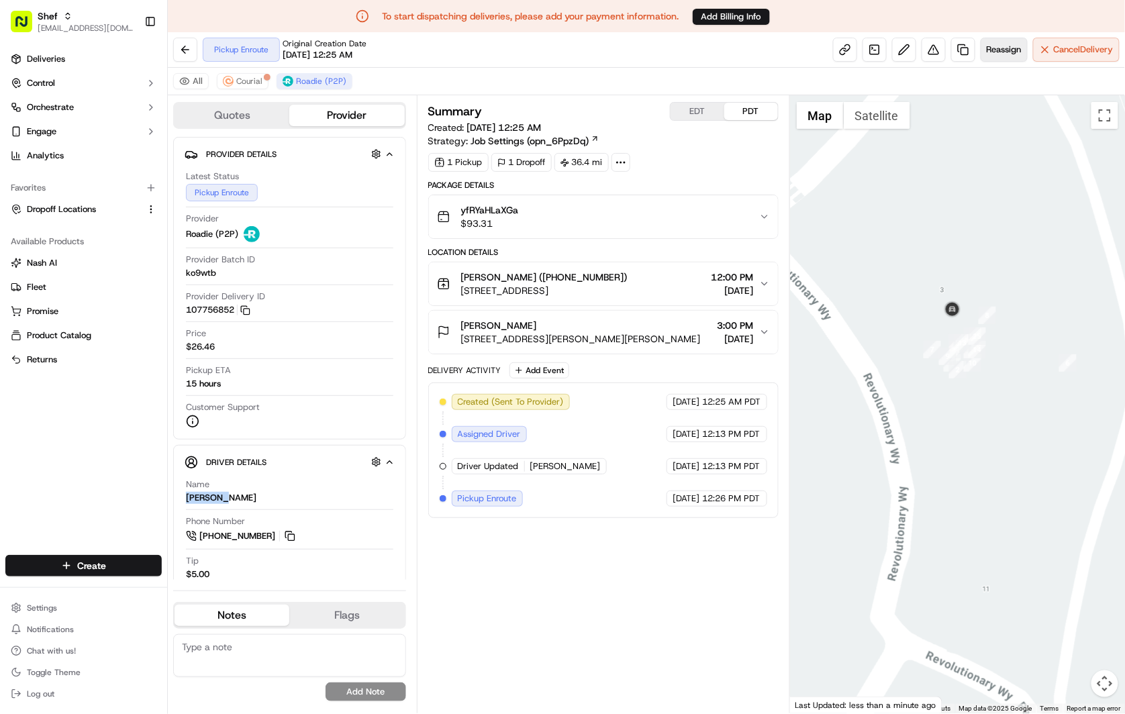
click at [986, 52] on span "Reassign" at bounding box center [1003, 50] width 35 height 12
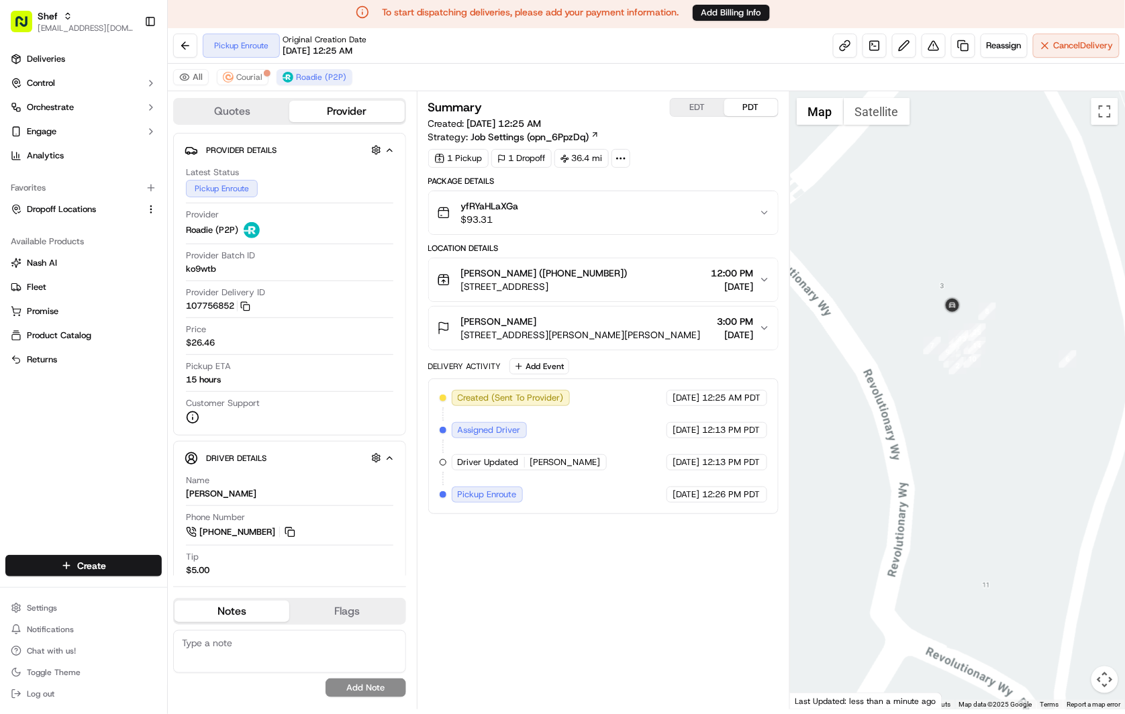
scroll to position [32, 0]
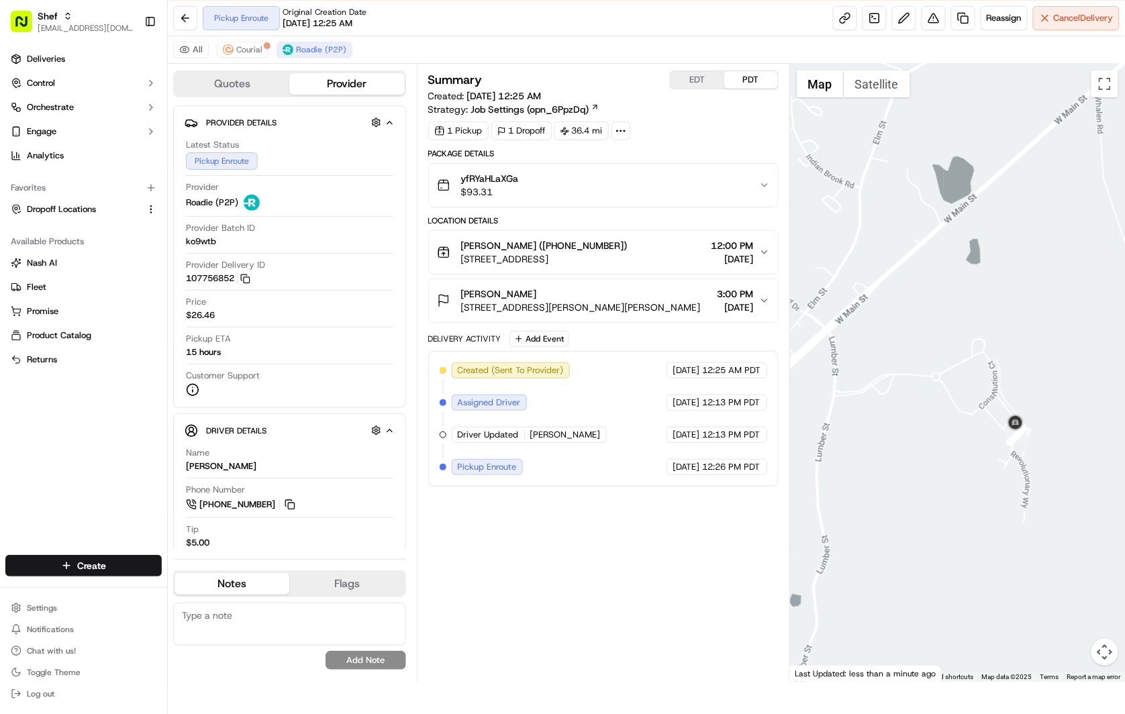
click at [588, 605] on div "Summary EDT PDT Created: 09/21/2025 12:25 AM Strategy: Job Settings (opn_6PpzDq…" at bounding box center [603, 372] width 350 height 605
click at [658, 582] on div "Summary EDT PDT Created: 09/21/2025 12:25 AM Strategy: Job Settings (opn_6PpzDq…" at bounding box center [603, 372] width 350 height 605
click at [994, 21] on span "Reassign" at bounding box center [1003, 18] width 35 height 12
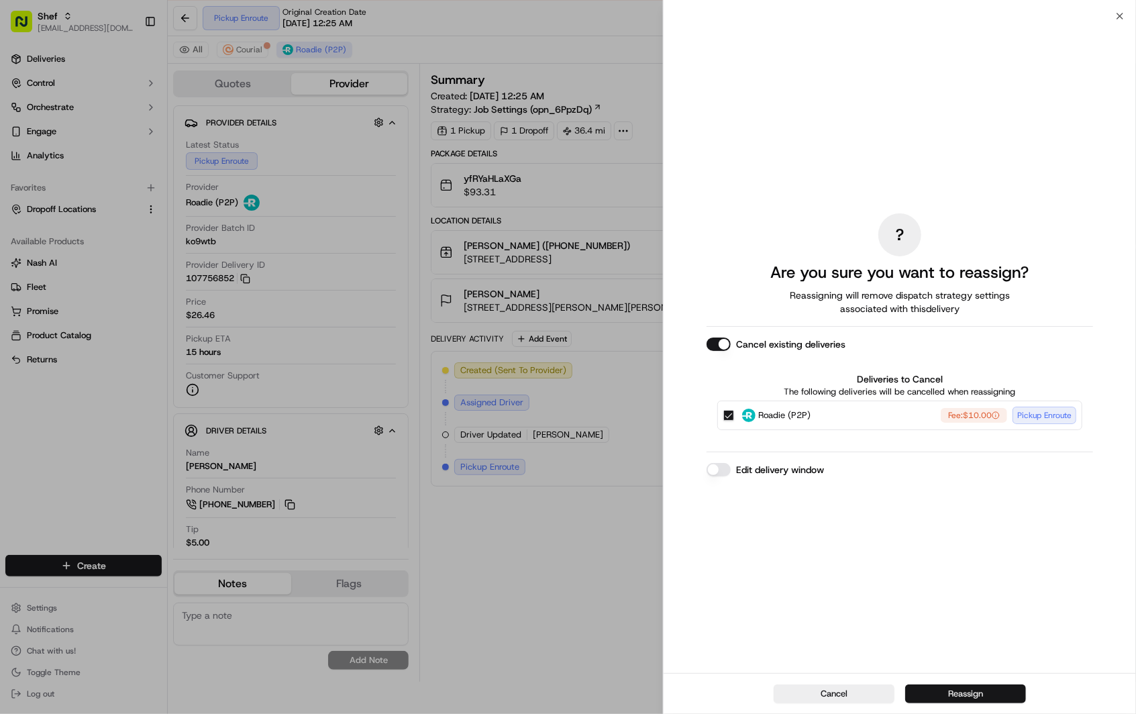
click at [970, 693] on button "Reassign" at bounding box center [965, 693] width 121 height 19
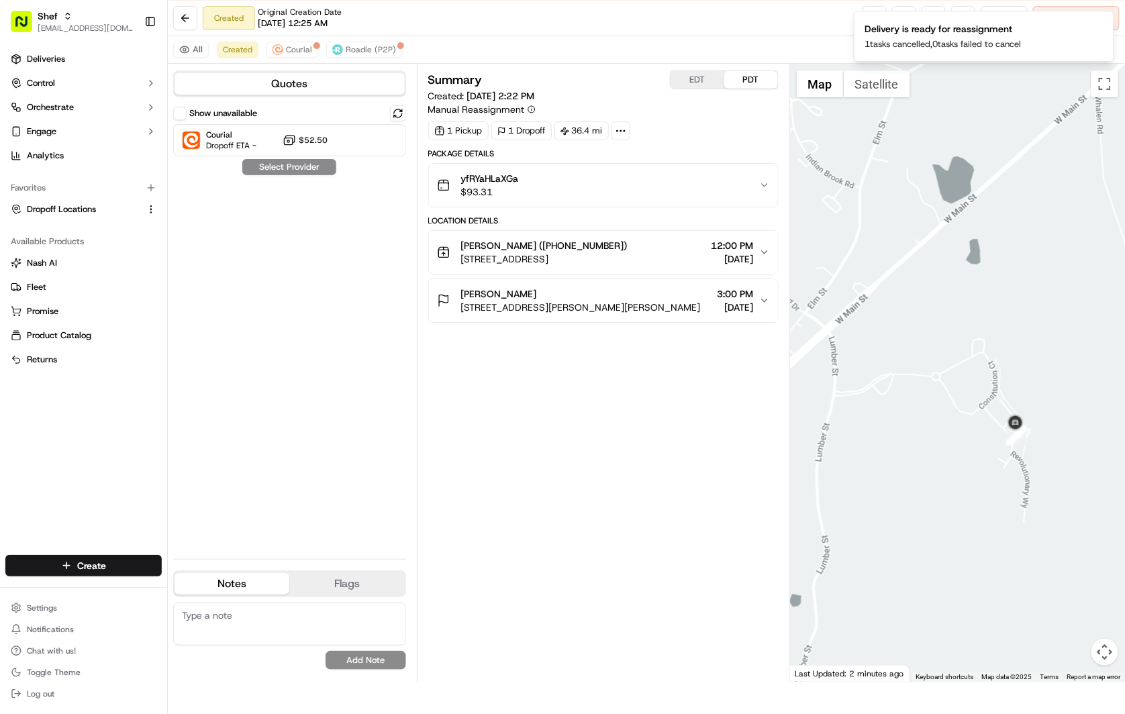
click at [179, 115] on button "Show unavailable" at bounding box center [179, 113] width 13 height 13
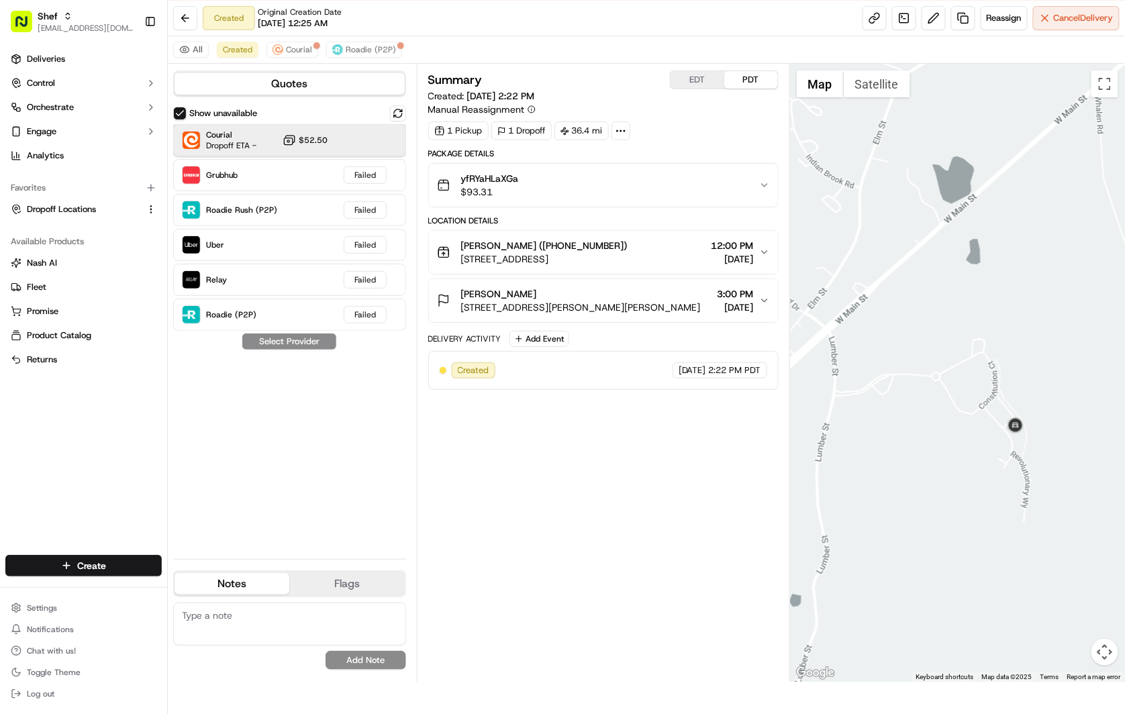
click at [339, 143] on div "Courial Dropoff ETA - $52.50" at bounding box center [289, 140] width 233 height 32
click at [293, 217] on div "Roadie Rush (P2P) Failed" at bounding box center [289, 210] width 233 height 32
click at [306, 213] on div "Roadie Rush (P2P) Failed" at bounding box center [289, 210] width 233 height 32
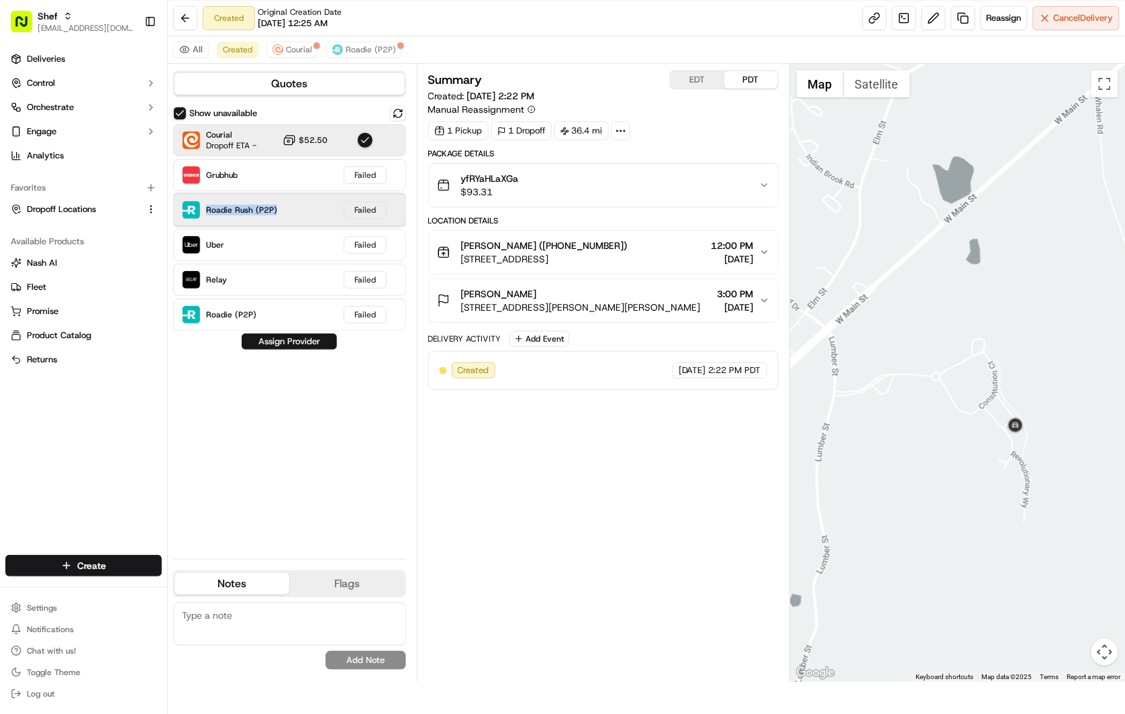
click at [301, 206] on div "Roadie Rush (P2P) Failed" at bounding box center [289, 210] width 233 height 32
click at [566, 507] on div "Summary EDT PDT Created: 09/21/2025 2:22 PM Manual Reassignment 1 Pickup 1 Drop…" at bounding box center [603, 372] width 350 height 605
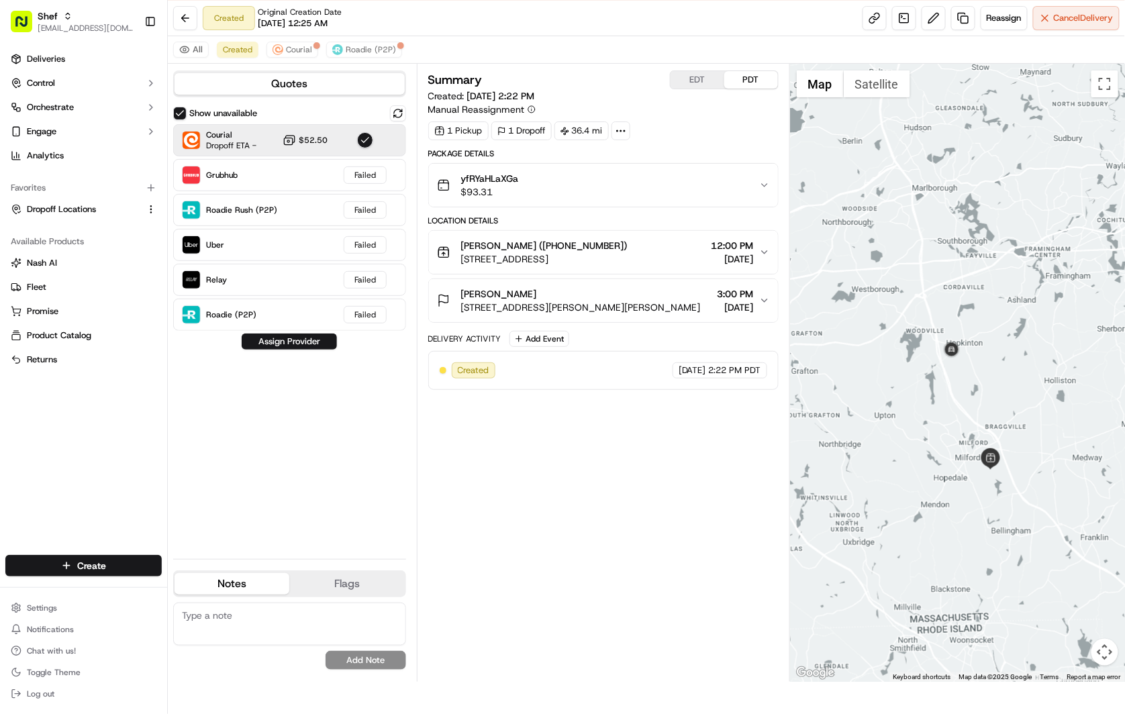
drag, startPoint x: 1027, startPoint y: 419, endPoint x: 998, endPoint y: 396, distance: 37.7
click at [998, 396] on div at bounding box center [957, 373] width 335 height 618
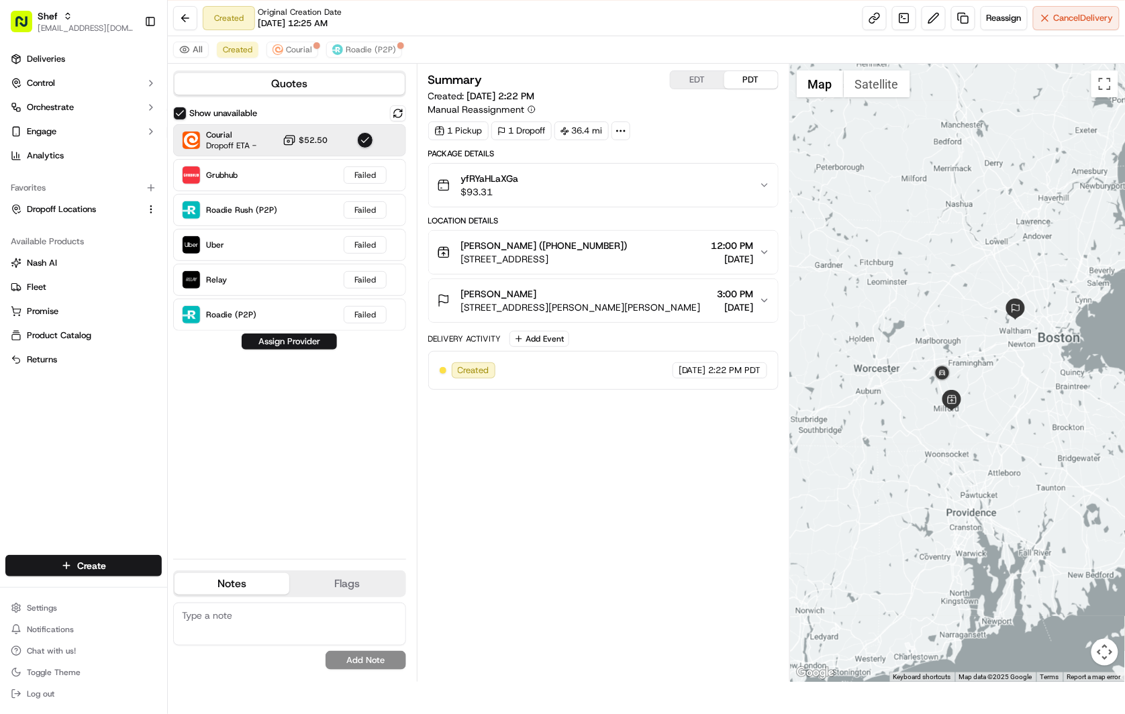
drag, startPoint x: 1027, startPoint y: 444, endPoint x: 987, endPoint y: 419, distance: 47.3
click at [988, 421] on div at bounding box center [957, 373] width 335 height 618
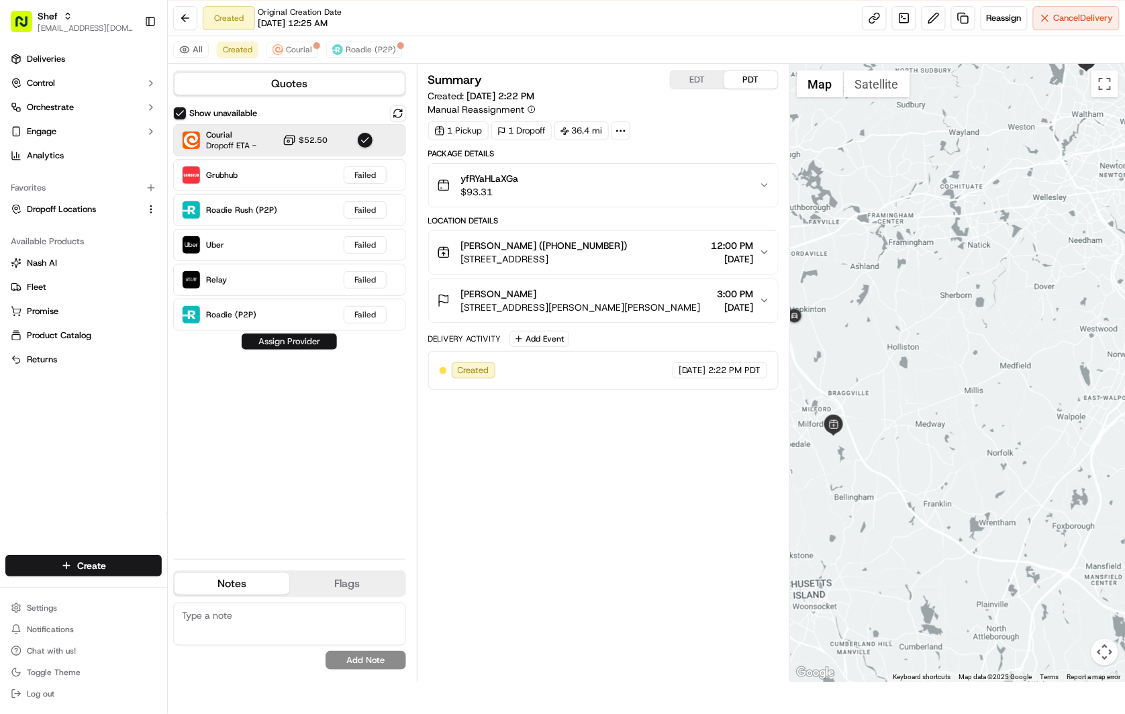
click at [293, 341] on button "Assign Provider" at bounding box center [289, 341] width 95 height 16
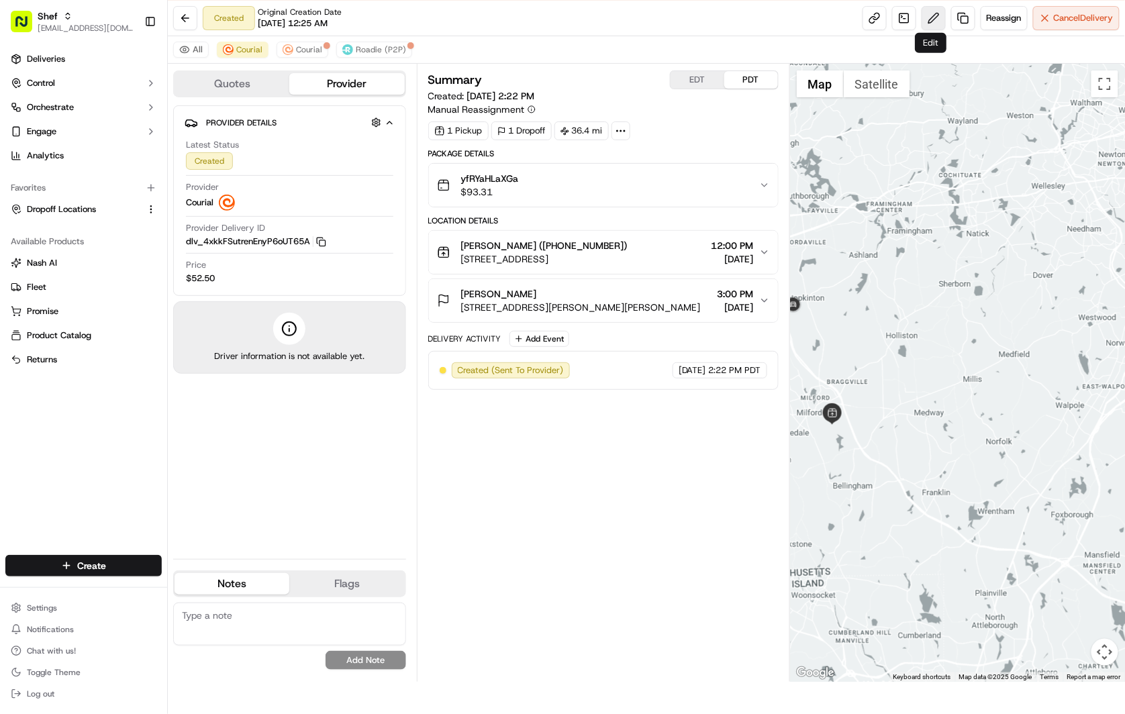
click at [927, 23] on button at bounding box center [933, 18] width 24 height 24
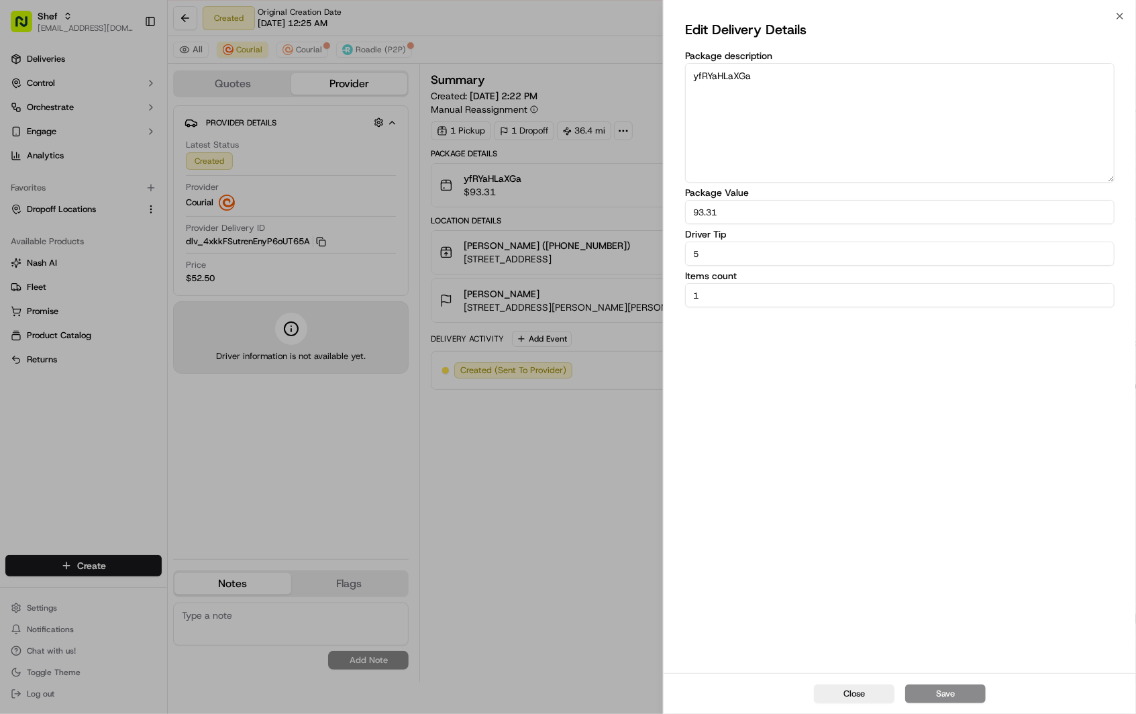
drag, startPoint x: 747, startPoint y: 258, endPoint x: 658, endPoint y: 260, distance: 89.3
click at [658, 260] on body "To start dispatching deliveries, please add your payment information. Add Billi…" at bounding box center [568, 325] width 1136 height 714
type input "15"
click at [956, 689] on button "Save" at bounding box center [945, 693] width 81 height 19
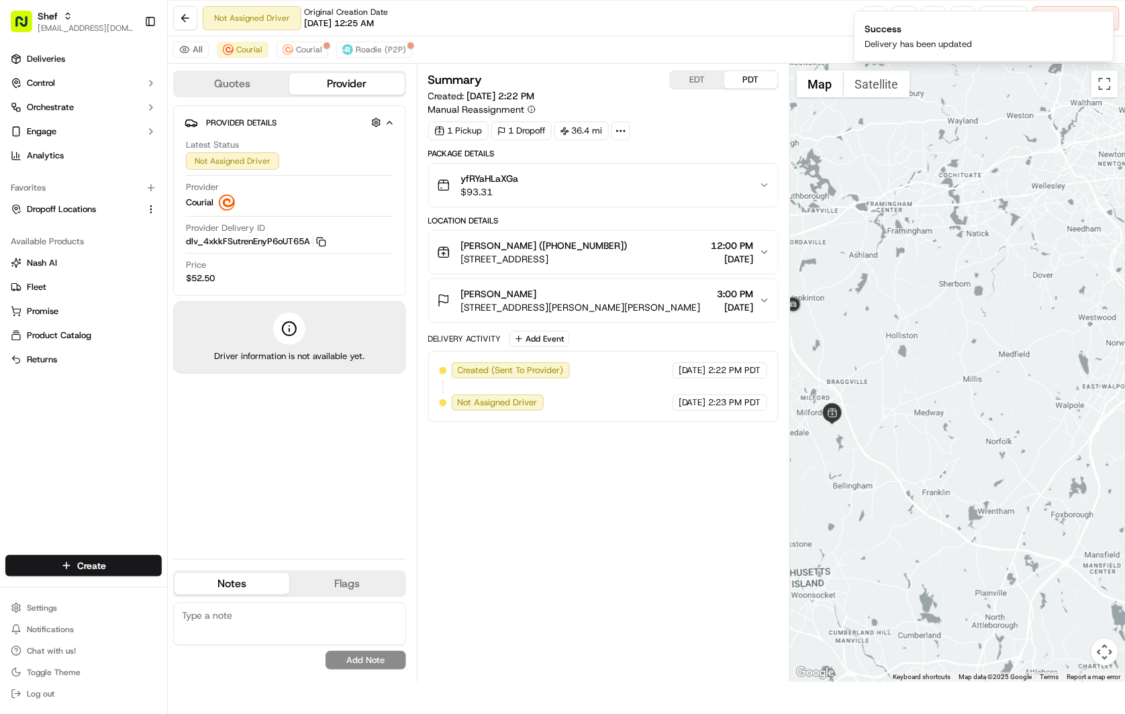
click at [579, 513] on div "Summary EDT PDT Created: [DATE] 2:22 PM Manual Reassignment 1 Pickup 1 Dropoff …" at bounding box center [603, 372] width 350 height 605
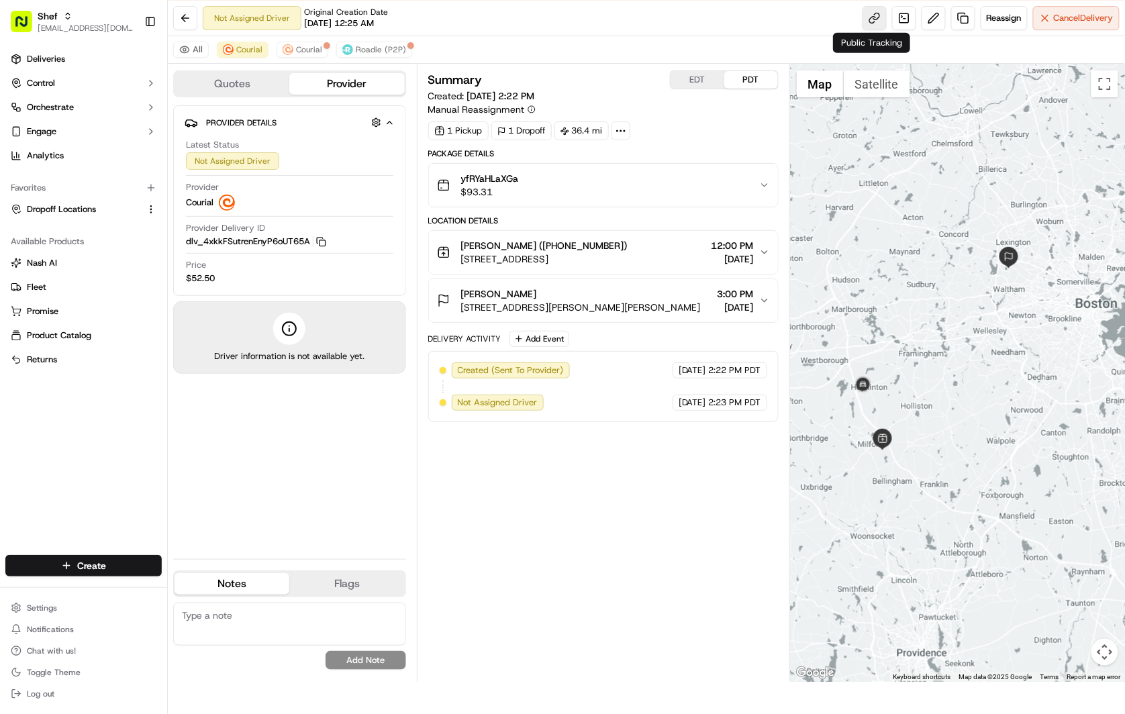
click at [870, 20] on link at bounding box center [874, 18] width 24 height 24
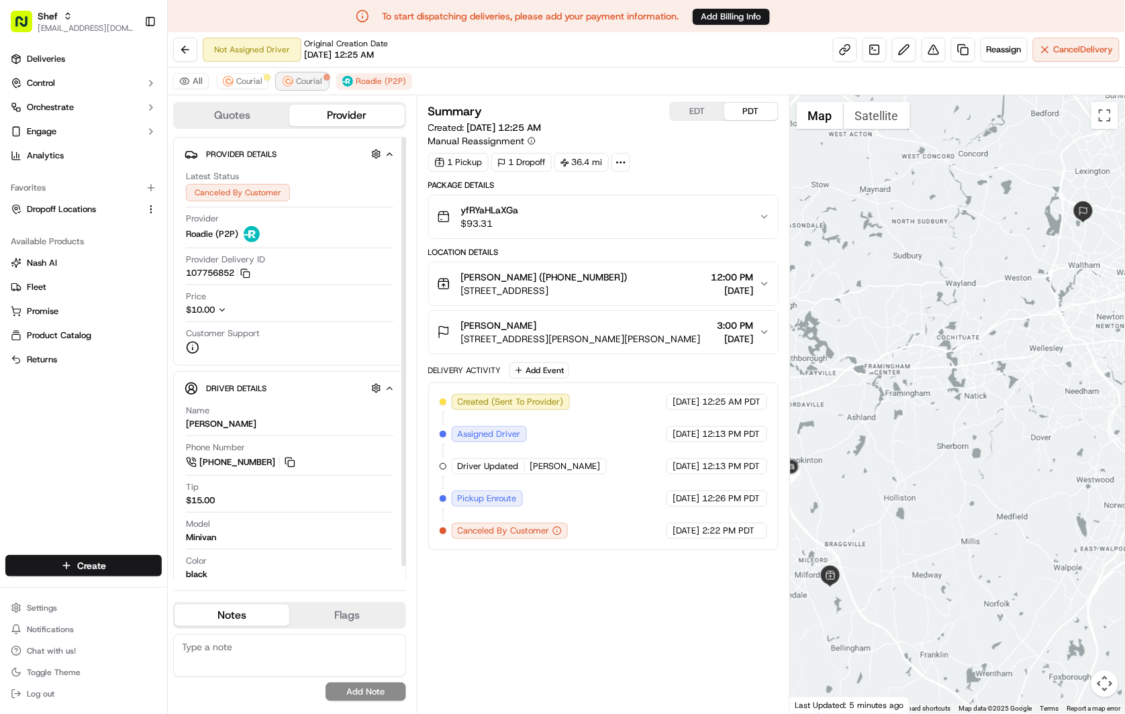
drag, startPoint x: 295, startPoint y: 81, endPoint x: 280, endPoint y: 85, distance: 15.8
click at [296, 81] on span "Courial" at bounding box center [309, 81] width 26 height 11
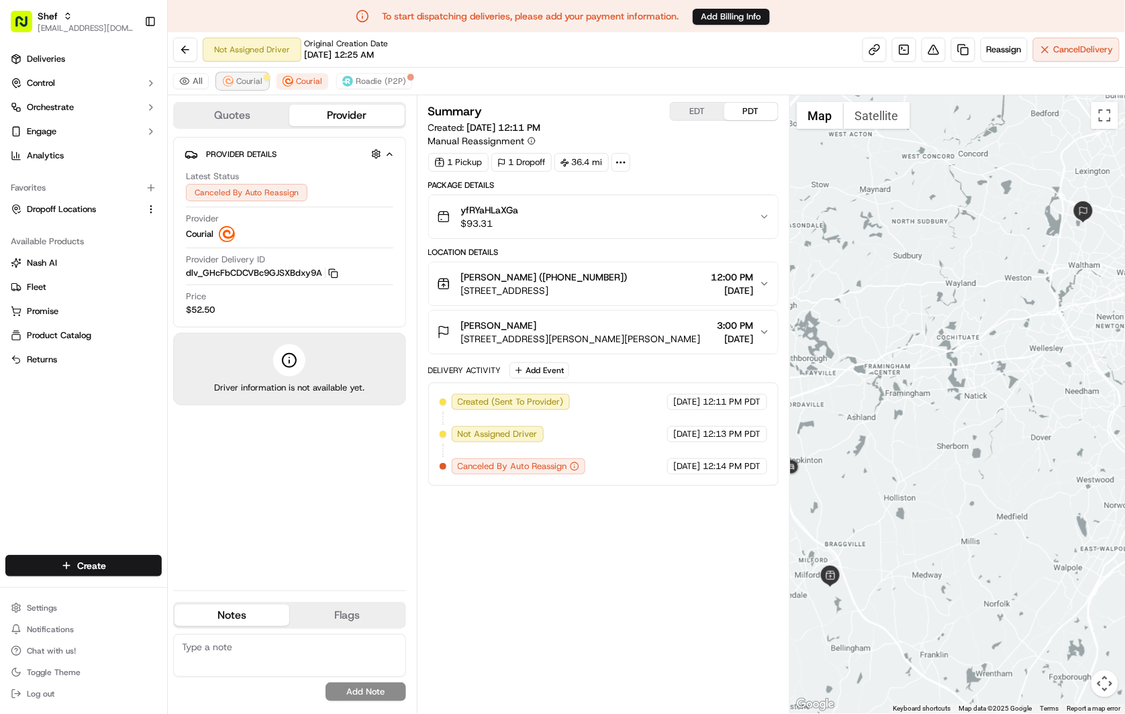
click at [251, 84] on span "Courial" at bounding box center [249, 81] width 26 height 11
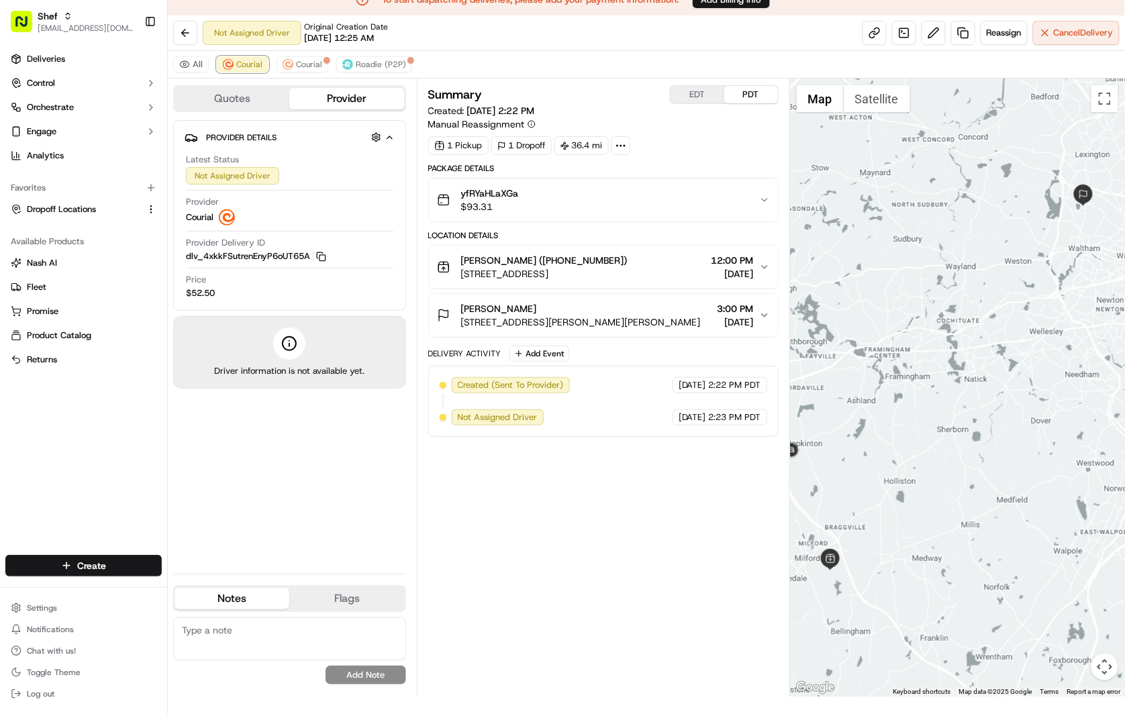
scroll to position [32, 0]
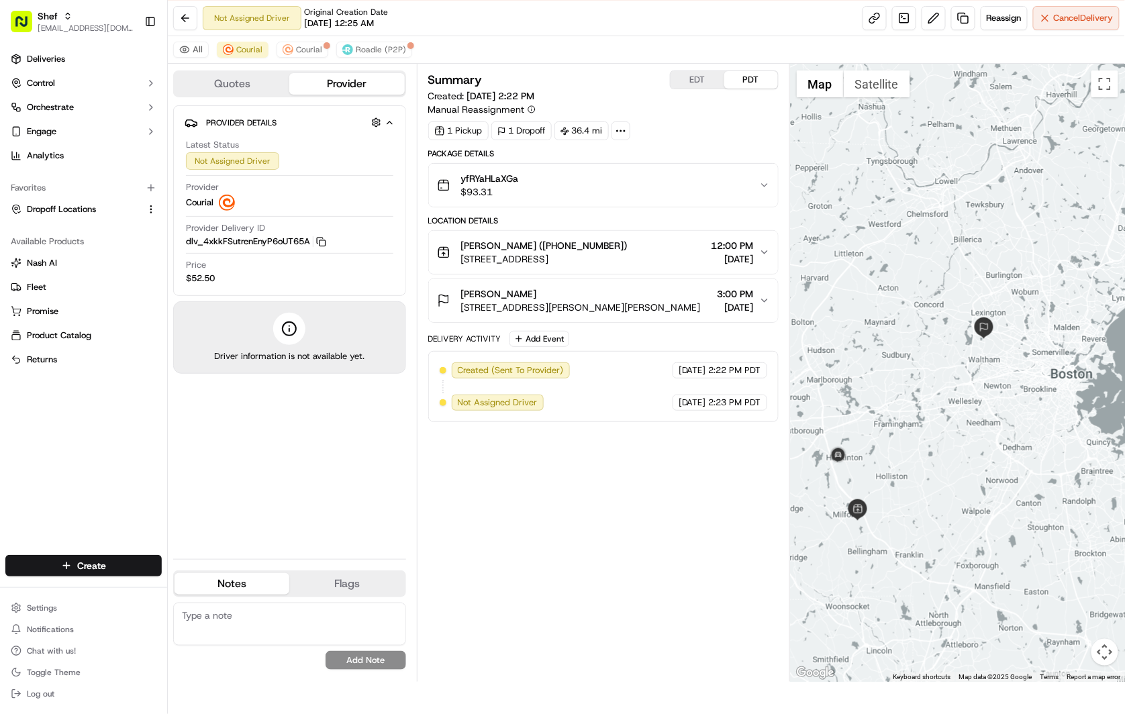
click at [654, 527] on div "Summary EDT PDT Created: [DATE] 2:22 PM Manual Reassignment 1 Pickup 1 Dropoff …" at bounding box center [603, 372] width 350 height 605
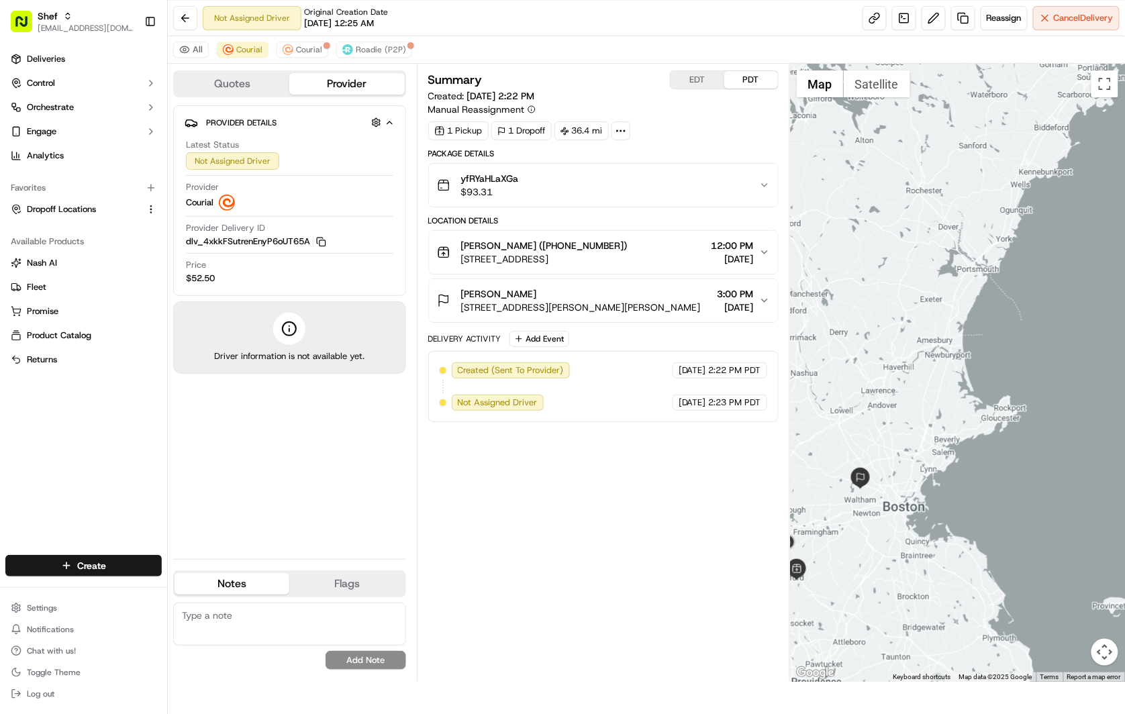
drag, startPoint x: 1018, startPoint y: 446, endPoint x: 923, endPoint y: 527, distance: 124.7
click at [923, 527] on div at bounding box center [957, 373] width 335 height 618
drag, startPoint x: 654, startPoint y: 546, endPoint x: 639, endPoint y: 530, distance: 22.3
click at [654, 545] on div "Summary EDT PDT Created: [DATE] 2:22 PM Manual Reassignment 1 Pickup 1 Dropoff …" at bounding box center [603, 372] width 350 height 605
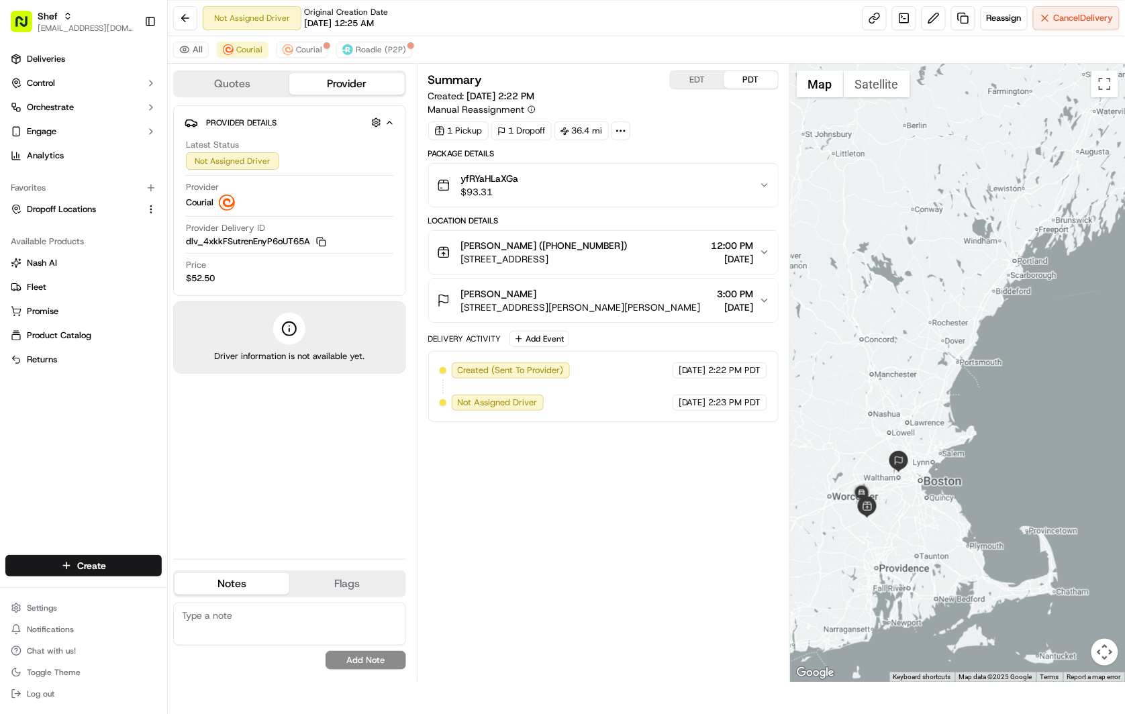
drag, startPoint x: 907, startPoint y: 502, endPoint x: 974, endPoint y: 448, distance: 86.4
click at [975, 448] on div at bounding box center [957, 373] width 335 height 618
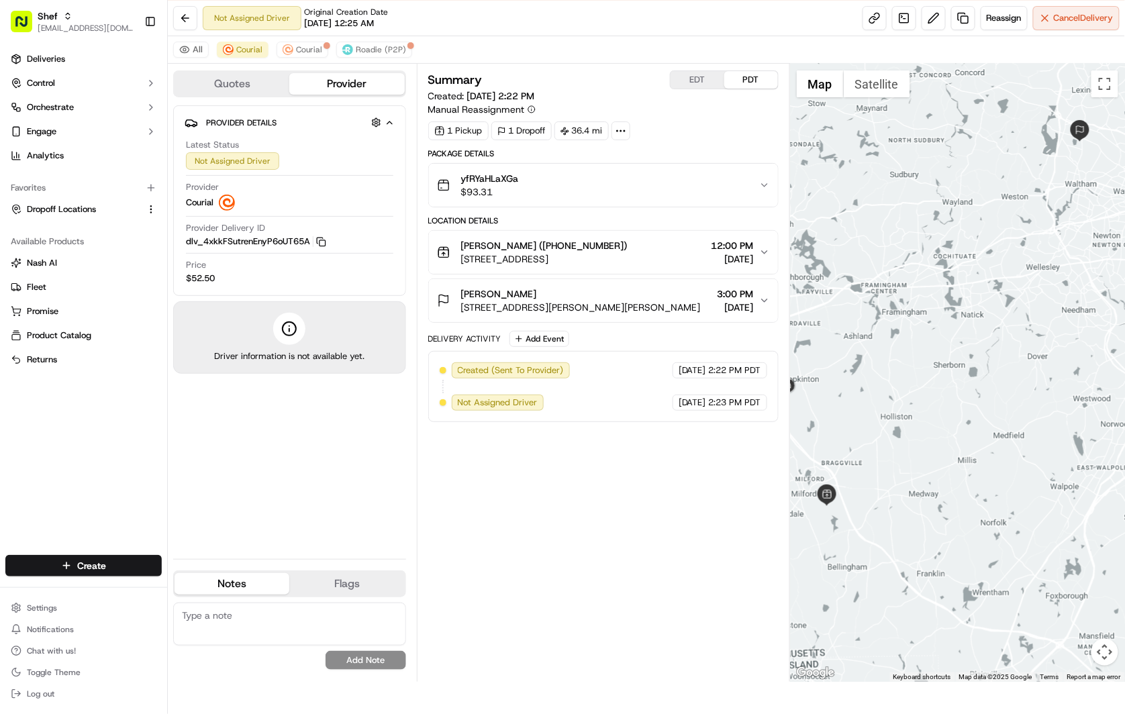
drag, startPoint x: 927, startPoint y: 475, endPoint x: 997, endPoint y: 391, distance: 109.5
click at [997, 391] on div at bounding box center [957, 373] width 335 height 618
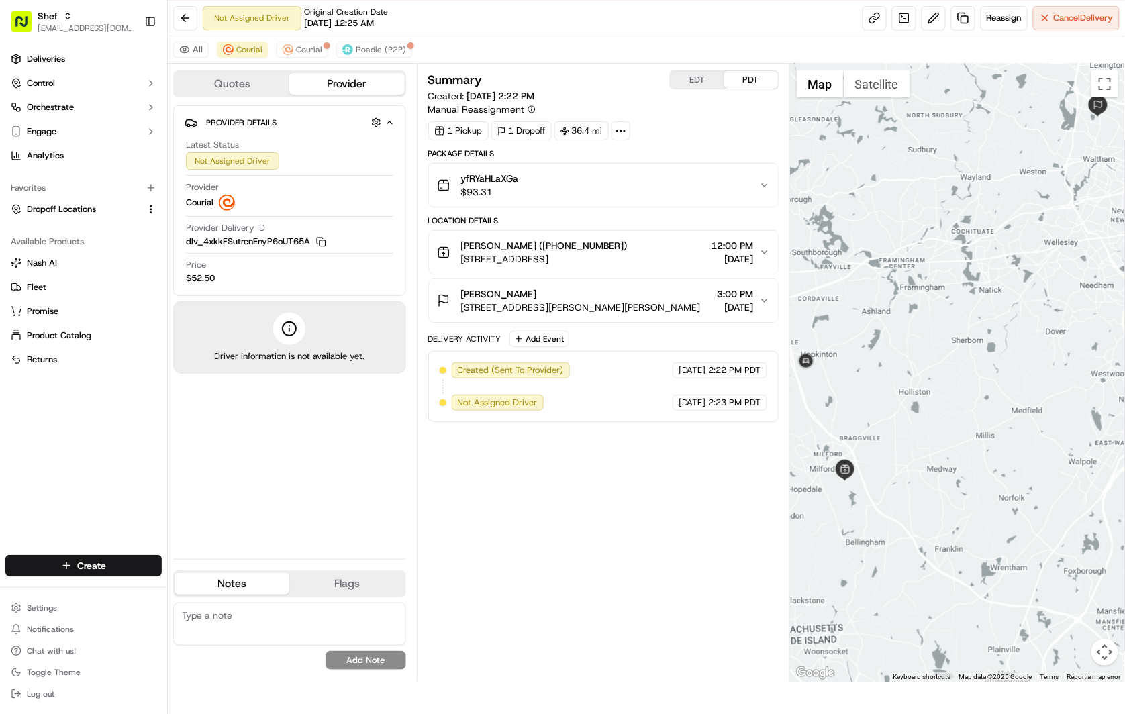
drag, startPoint x: 925, startPoint y: 424, endPoint x: 947, endPoint y: 401, distance: 32.3
click at [947, 401] on div at bounding box center [957, 373] width 335 height 618
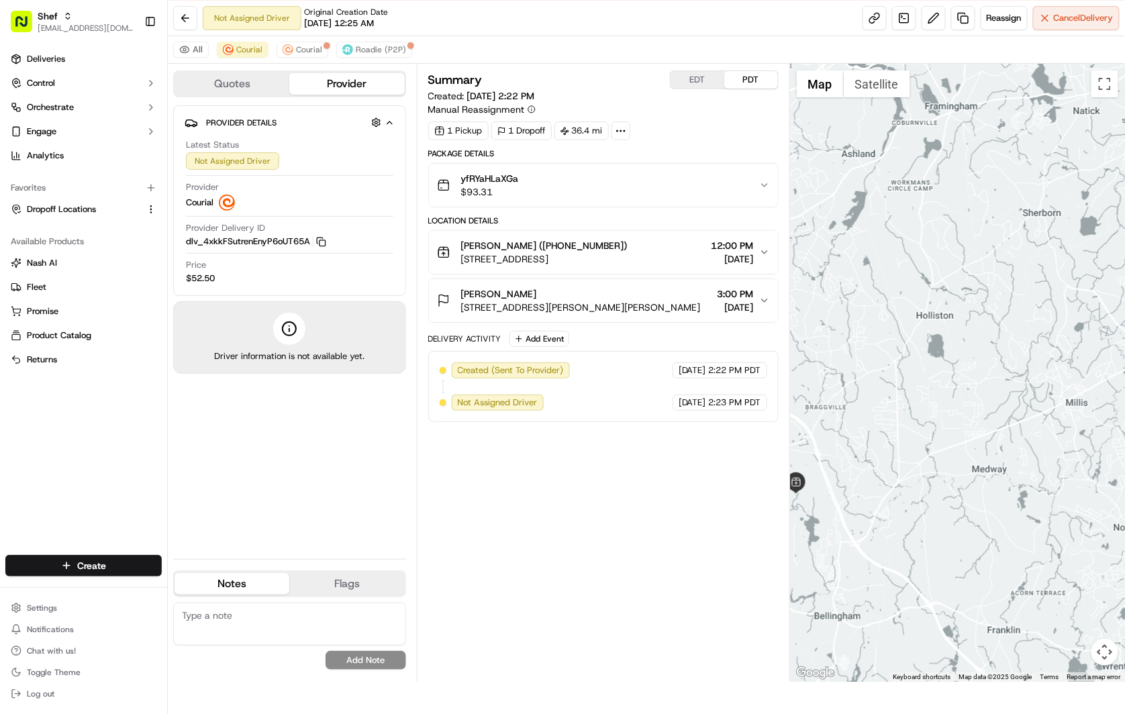
drag, startPoint x: 903, startPoint y: 442, endPoint x: 967, endPoint y: 361, distance: 102.7
click at [965, 363] on div at bounding box center [957, 373] width 335 height 618
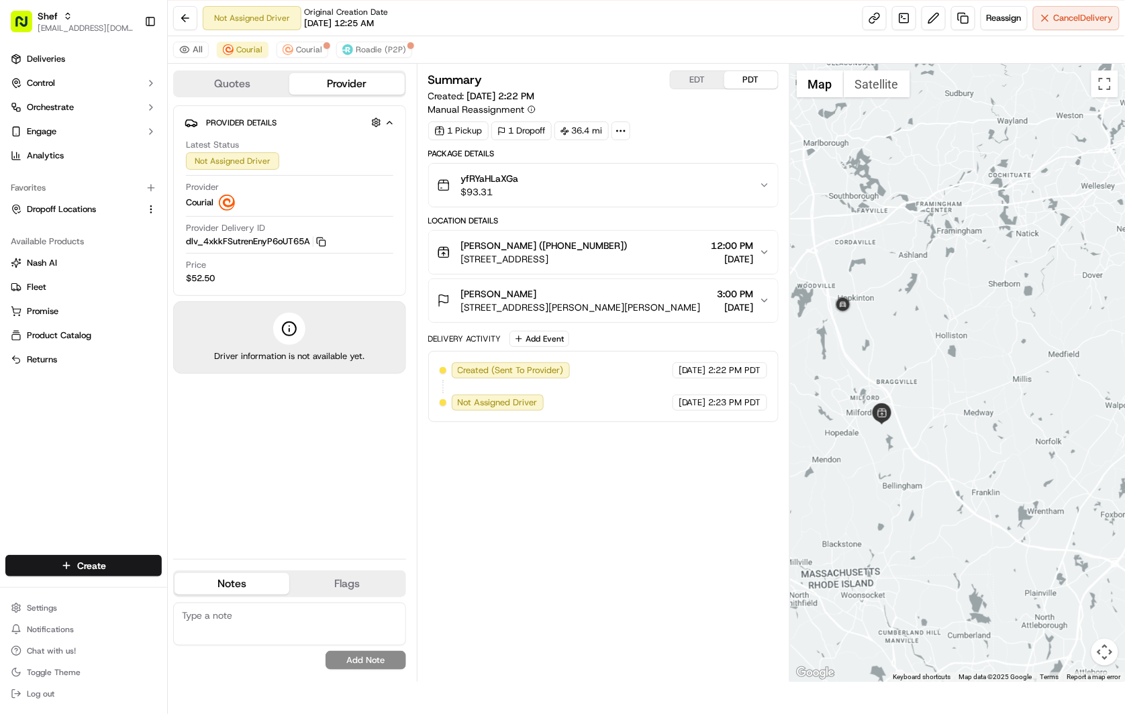
copy div "[PERSON_NAME] ([PHONE_NUMBER]) [STREET_ADDRESS]"
copy span "[STREET_ADDRESS]"
drag, startPoint x: 654, startPoint y: 262, endPoint x: 458, endPoint y: 262, distance: 195.9
click at [458, 262] on div "[PERSON_NAME] ([PHONE_NUMBER]) [STREET_ADDRESS] 12:00 PM [DATE]" at bounding box center [598, 252] width 322 height 27
copy span "[STREET_ADDRESS][PERSON_NAME][PERSON_NAME]"
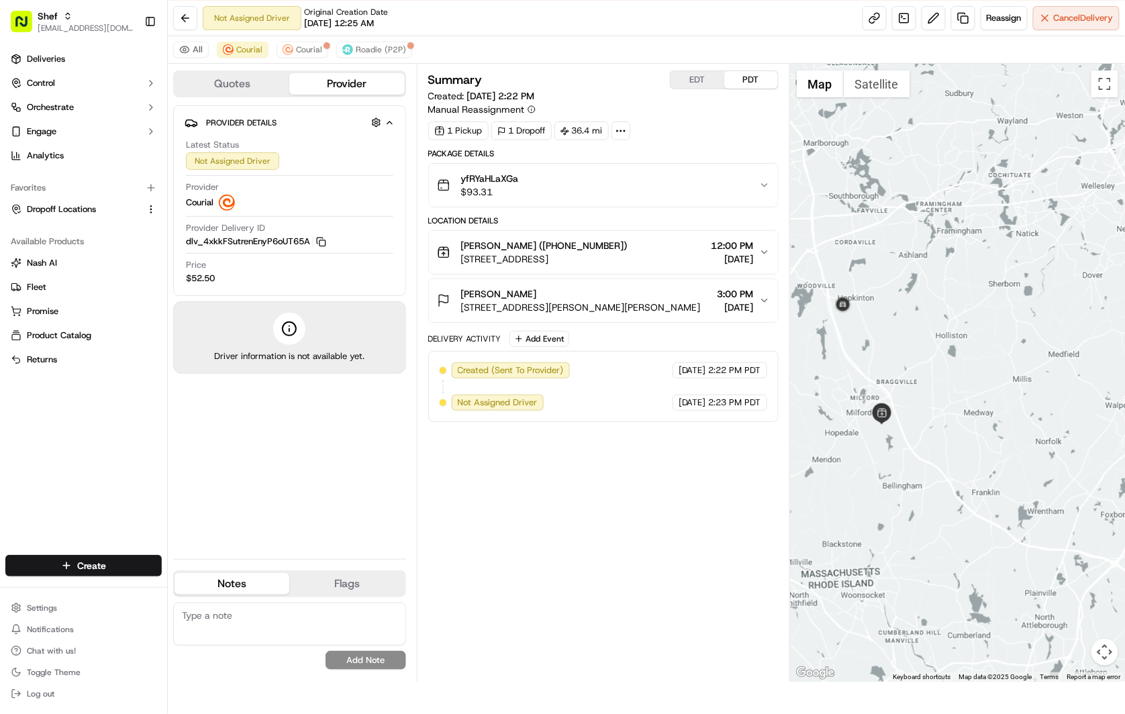
drag, startPoint x: 673, startPoint y: 305, endPoint x: 462, endPoint y: 311, distance: 211.5
click at [462, 311] on div "[PERSON_NAME] [STREET_ADDRESS][PERSON_NAME][PERSON_NAME] 3:00 PM [DATE]" at bounding box center [598, 300] width 322 height 27
click at [596, 533] on div "Summary EDT PDT Created: [DATE] 2:22 PM Manual Reassignment 1 Pickup 1 Dropoff …" at bounding box center [603, 372] width 350 height 605
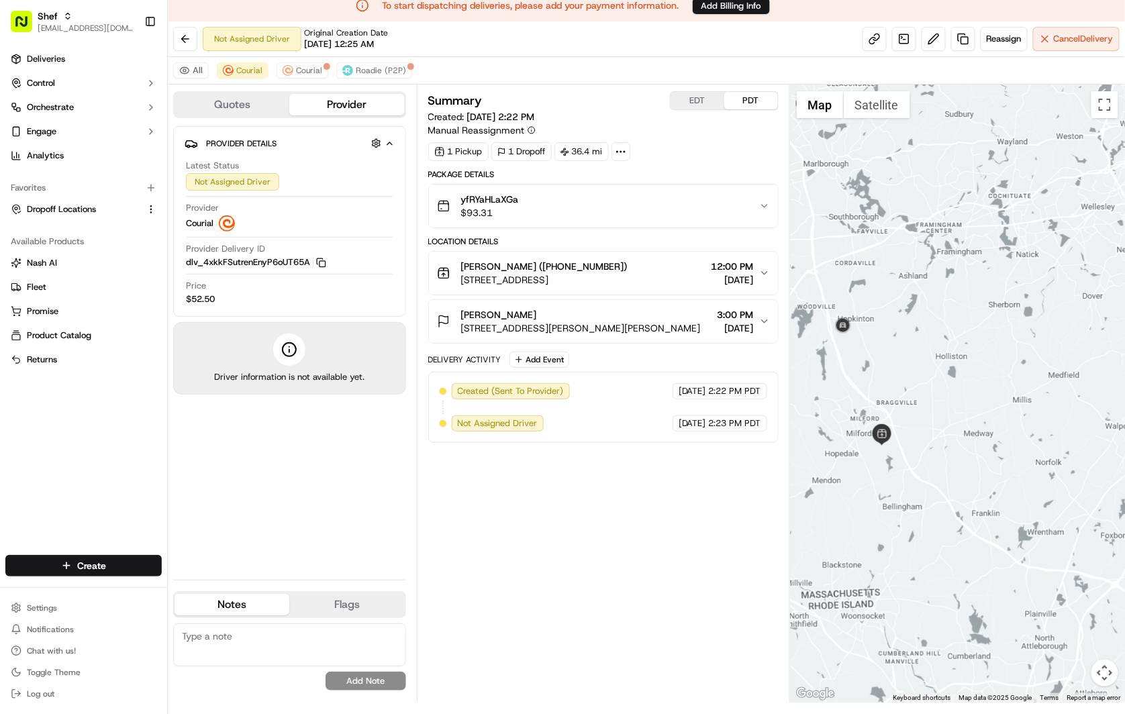
scroll to position [0, 0]
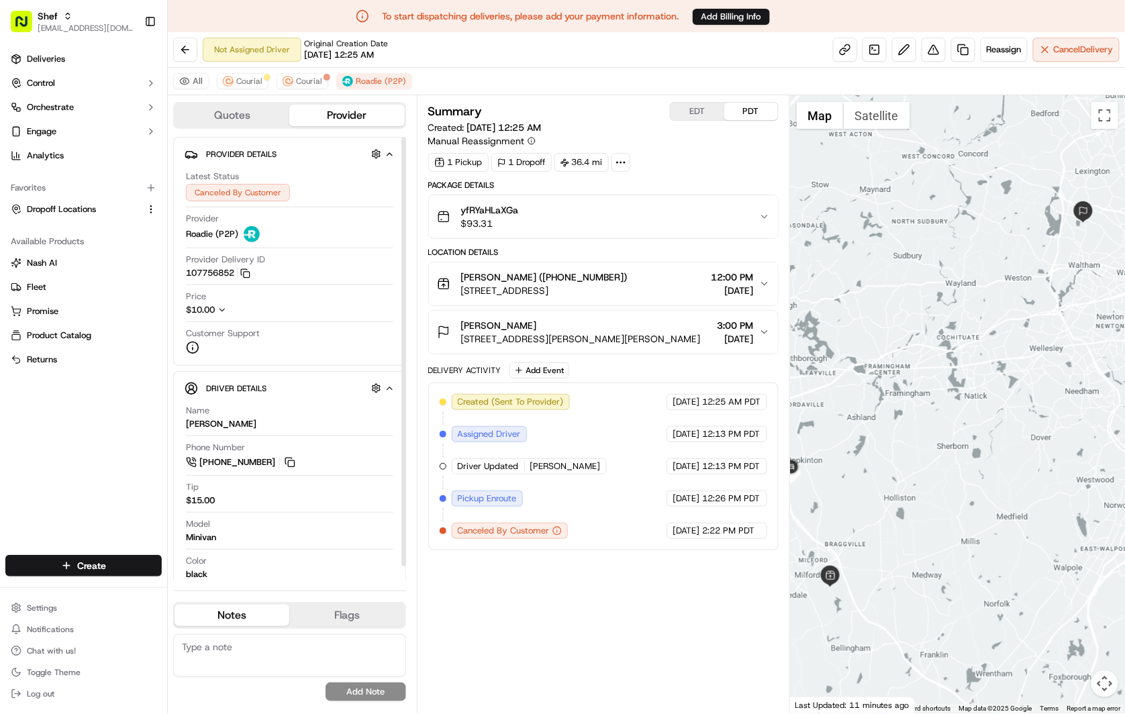
click at [249, 70] on div "All Courial Courial Roadie (P2P)" at bounding box center [646, 82] width 957 height 28
click at [250, 77] on span "Courial" at bounding box center [249, 81] width 26 height 11
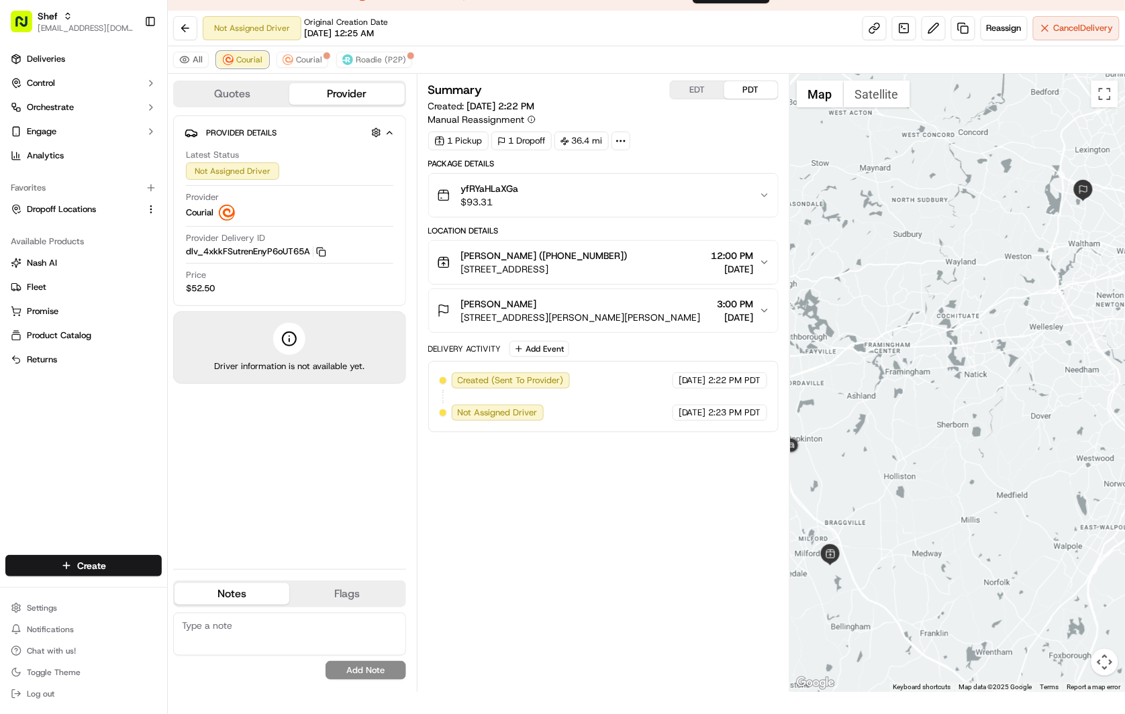
scroll to position [32, 0]
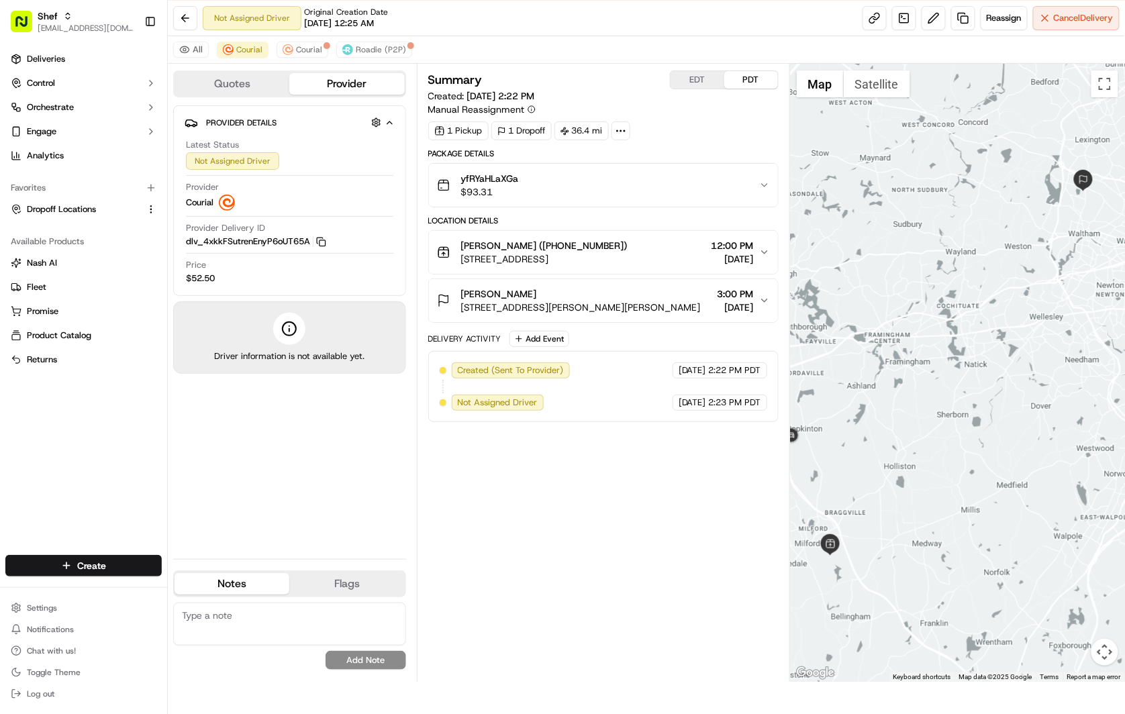
click at [623, 460] on div "Summary EDT PDT Created: 09/21/2025 2:22 PM Manual Reassignment 1 Pickup 1 Drop…" at bounding box center [603, 372] width 350 height 605
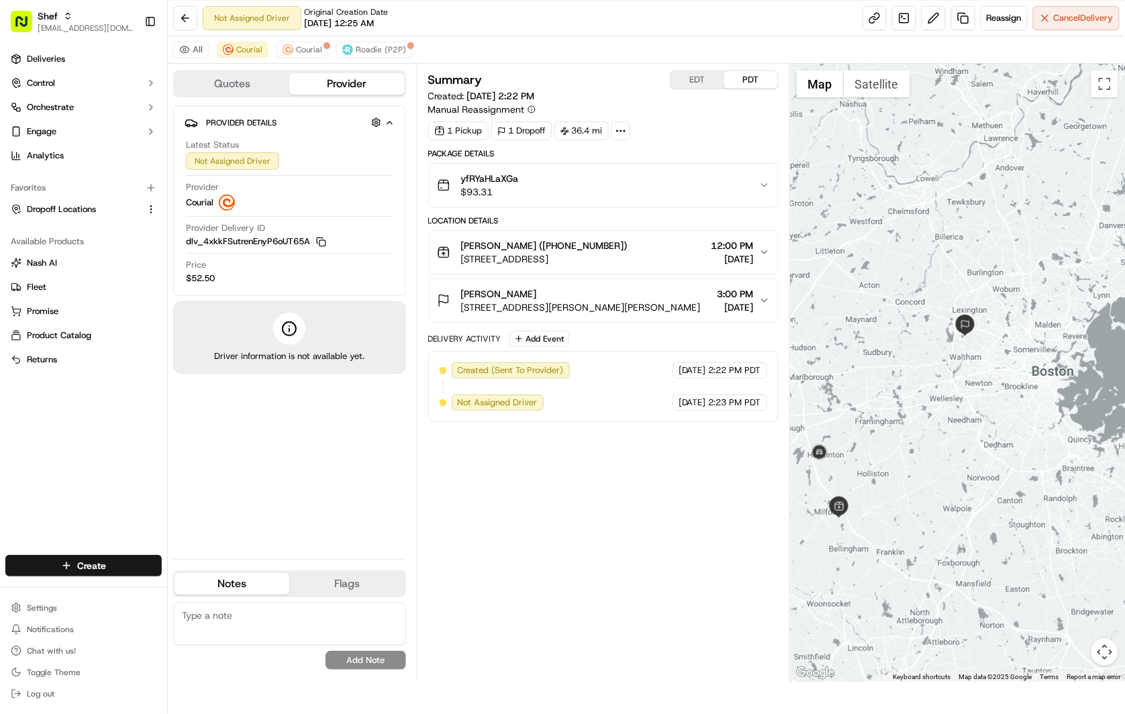
drag, startPoint x: 609, startPoint y: 505, endPoint x: 652, endPoint y: 492, distance: 44.4
click at [652, 492] on div "Summary EDT PDT Created: 09/21/2025 2:22 PM Manual Reassignment 1 Pickup 1 Drop…" at bounding box center [603, 372] width 350 height 605
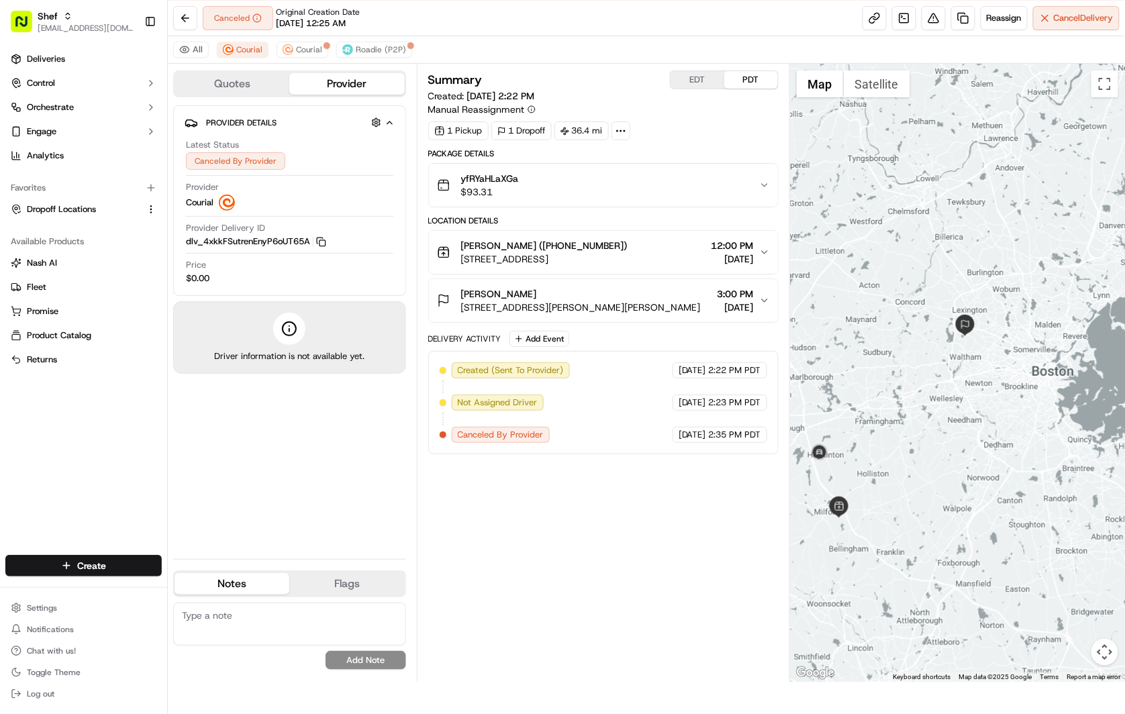
click at [531, 438] on span "Canceled By Provider" at bounding box center [501, 435] width 86 height 12
click at [454, 435] on div "Canceled By Provider" at bounding box center [501, 435] width 98 height 16
click at [491, 440] on span "Canceled By Provider" at bounding box center [501, 435] width 86 height 12
click at [531, 439] on span "Canceled By Provider" at bounding box center [501, 435] width 86 height 12
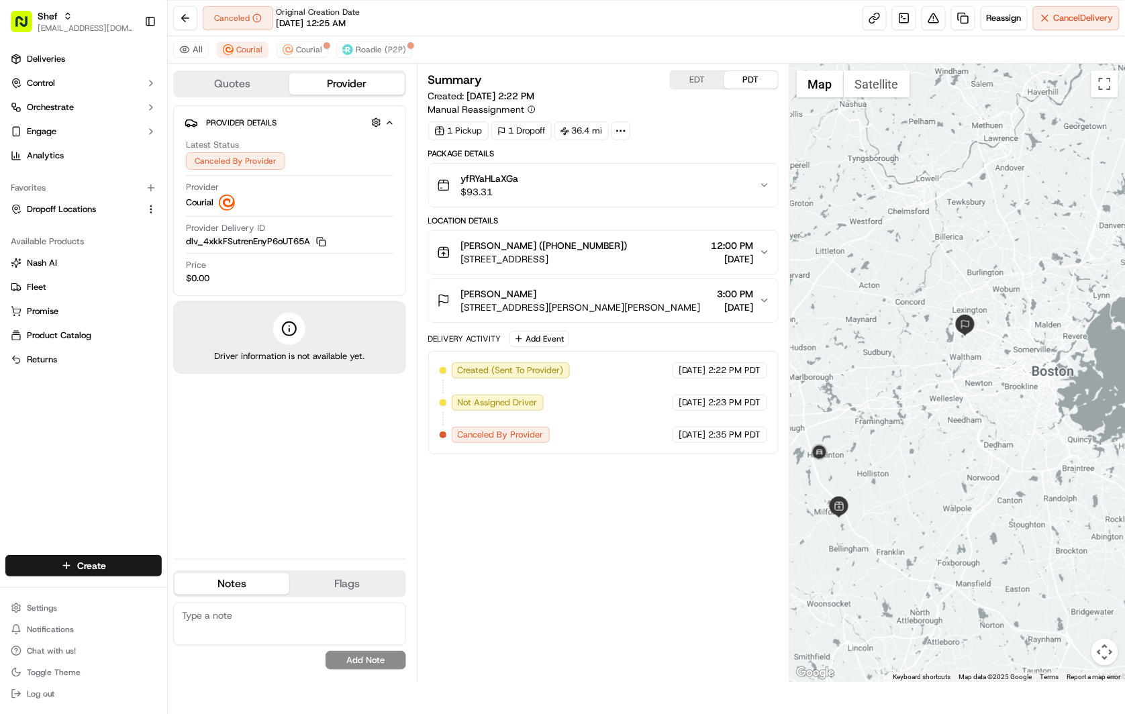
click at [539, 502] on div "Summary EDT PDT Created: [DATE] 2:22 PM Manual Reassignment 1 Pickup 1 Dropoff …" at bounding box center [603, 372] width 350 height 605
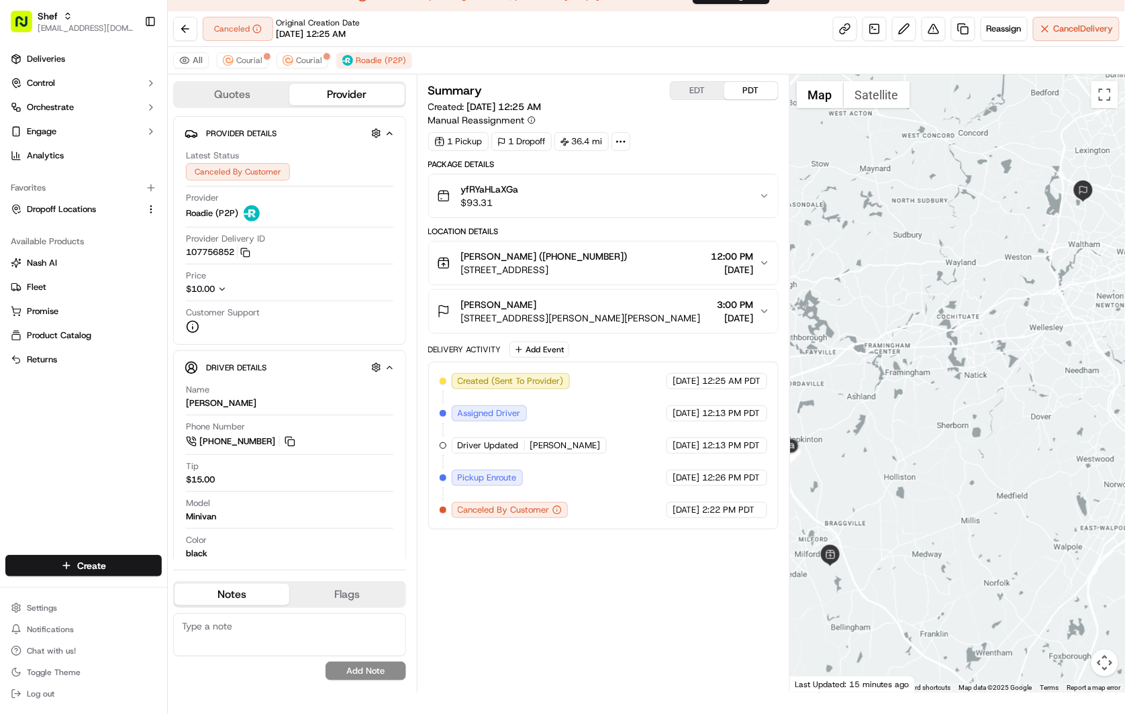
scroll to position [32, 0]
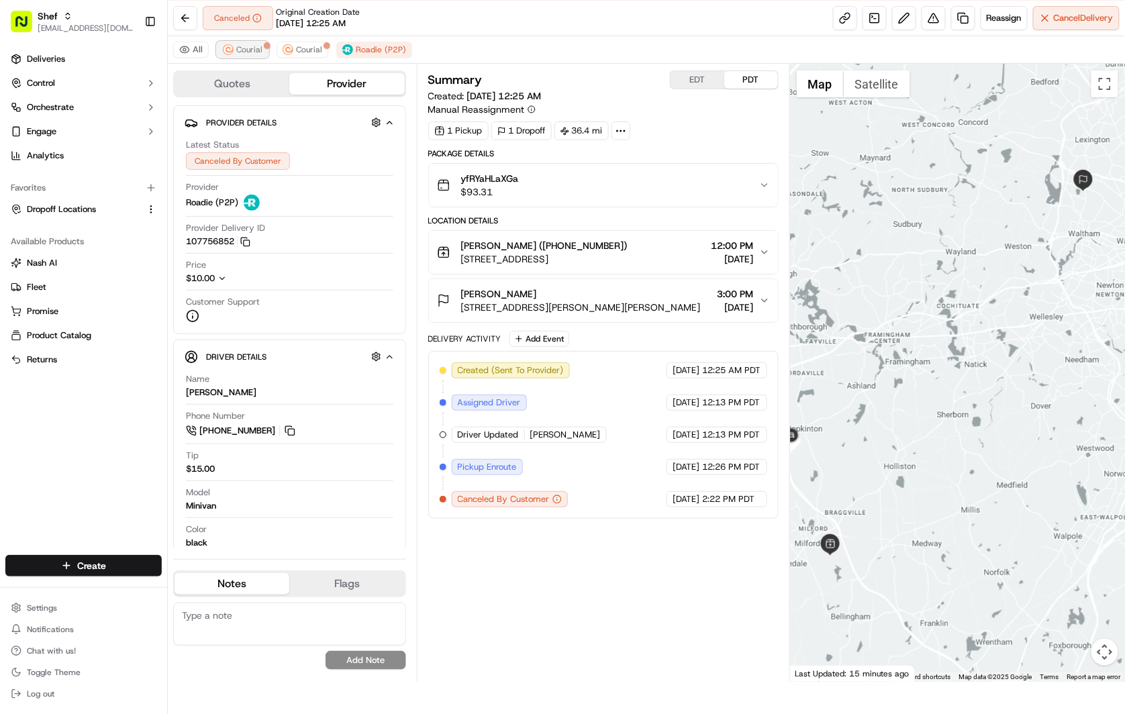
click at [249, 50] on span "Courial" at bounding box center [249, 49] width 26 height 11
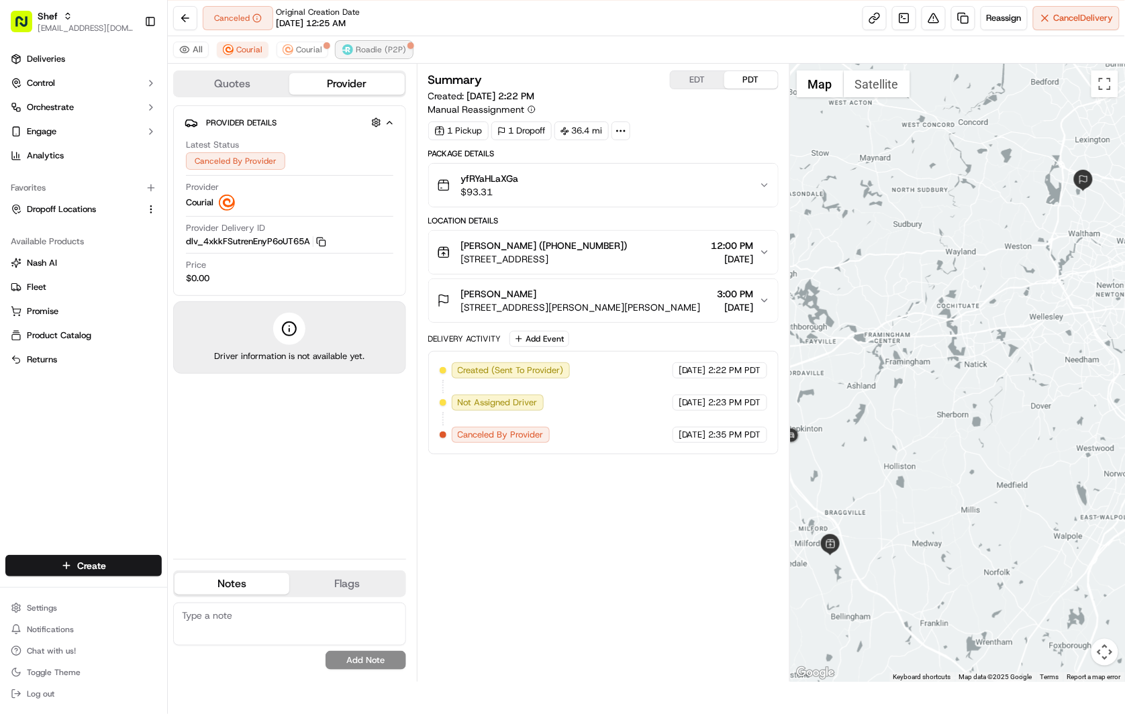
click at [385, 48] on span "Roadie (P2P)" at bounding box center [381, 49] width 50 height 11
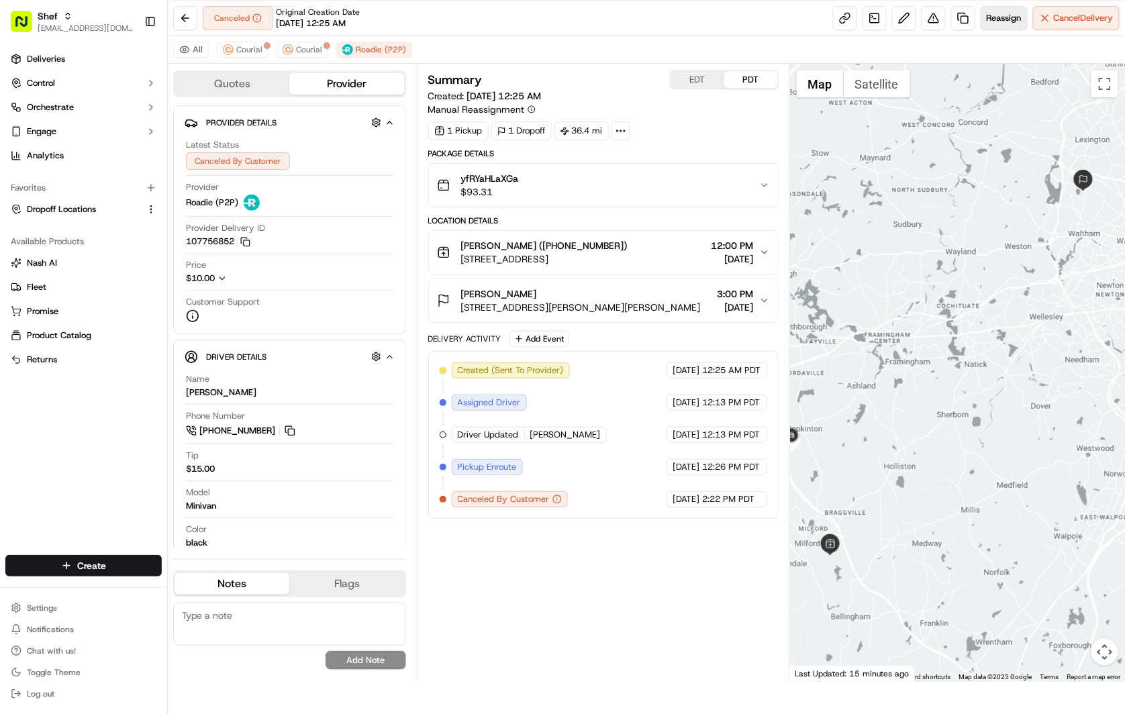
click at [1001, 23] on button "Reassign" at bounding box center [1003, 18] width 47 height 24
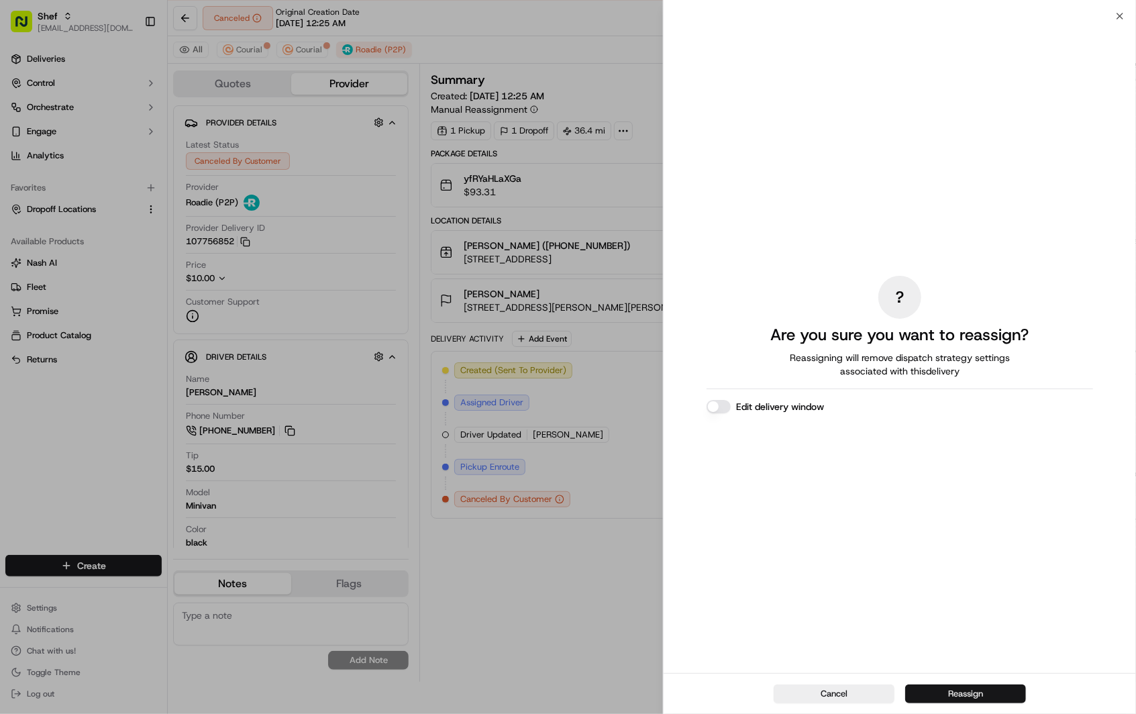
click at [974, 692] on button "Reassign" at bounding box center [965, 693] width 121 height 19
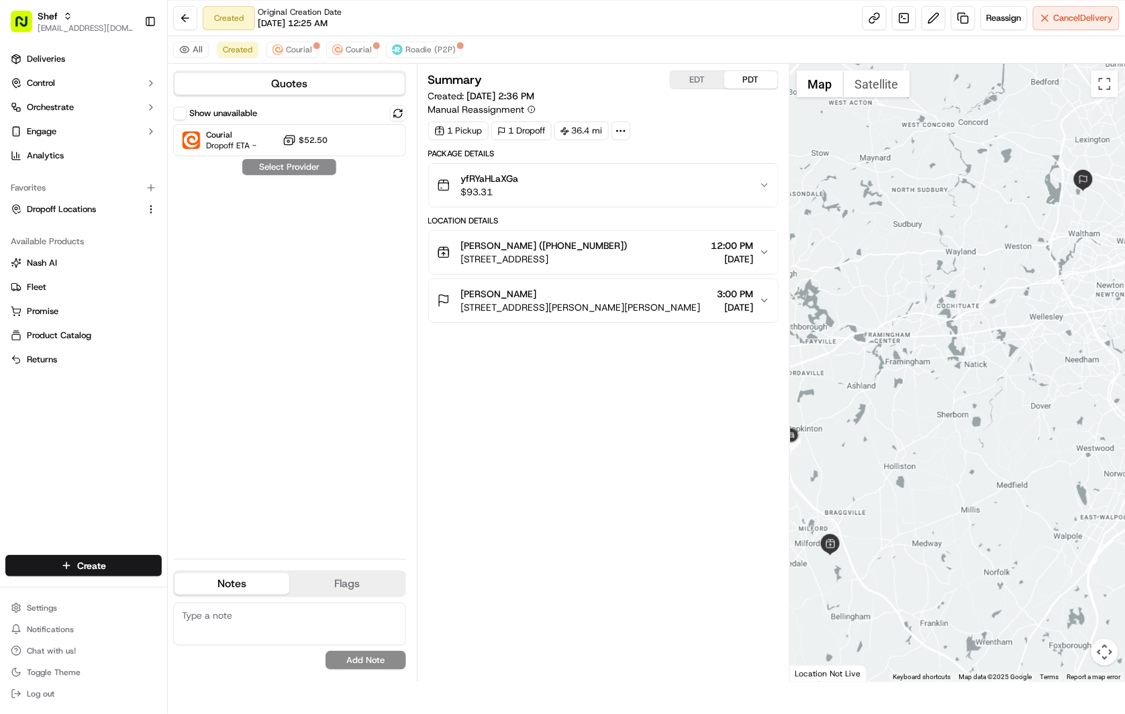
click at [185, 114] on button "Show unavailable" at bounding box center [179, 113] width 13 height 13
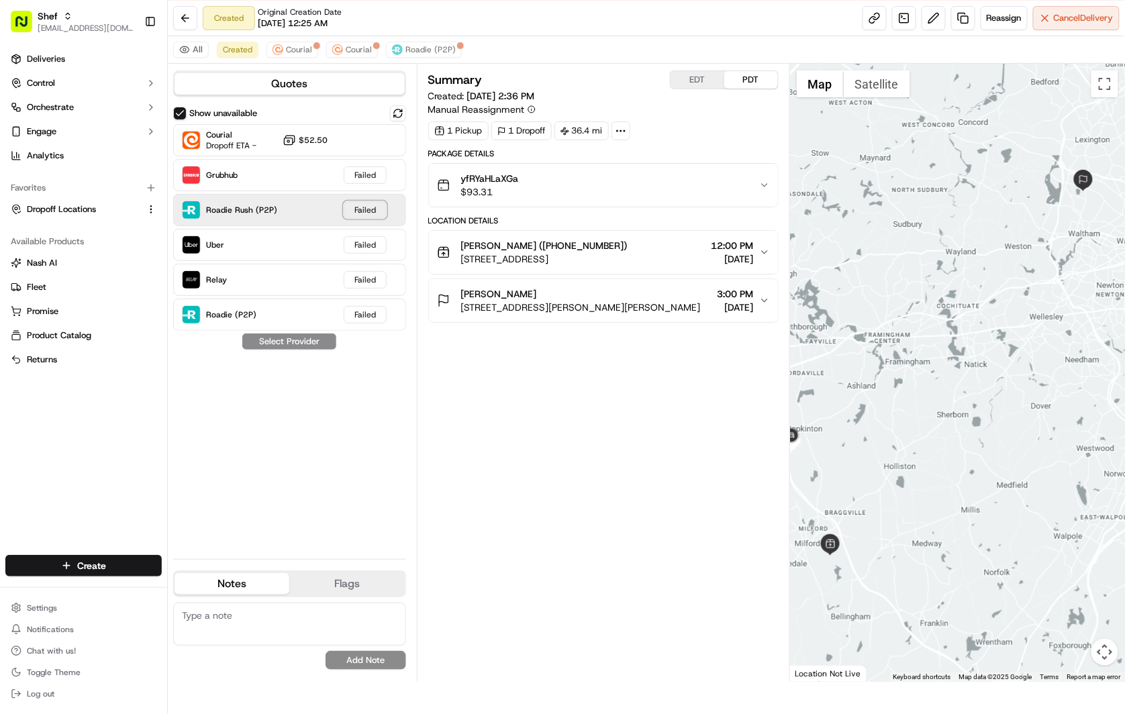
click at [347, 205] on div "Failed" at bounding box center [365, 209] width 43 height 17
click at [291, 205] on div "Roadie Rush (P2P) Failed" at bounding box center [289, 210] width 233 height 32
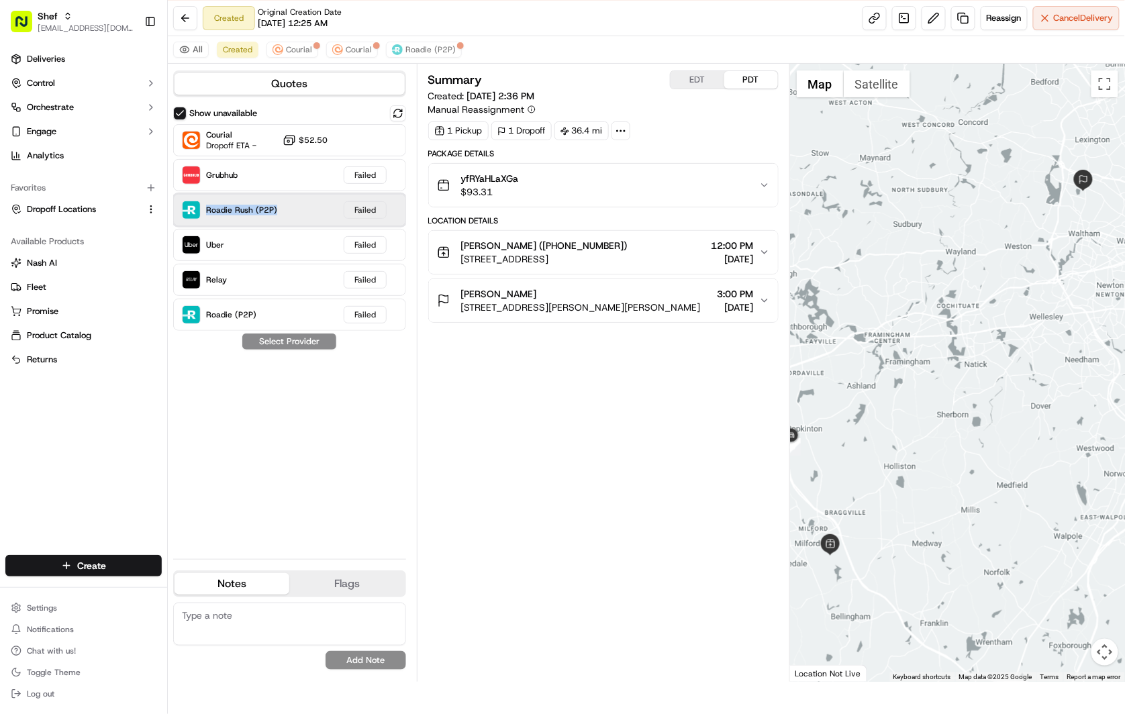
click at [291, 205] on div "Roadie Rush (P2P) Failed" at bounding box center [289, 210] width 233 height 32
click at [297, 54] on span "Courial" at bounding box center [299, 49] width 26 height 11
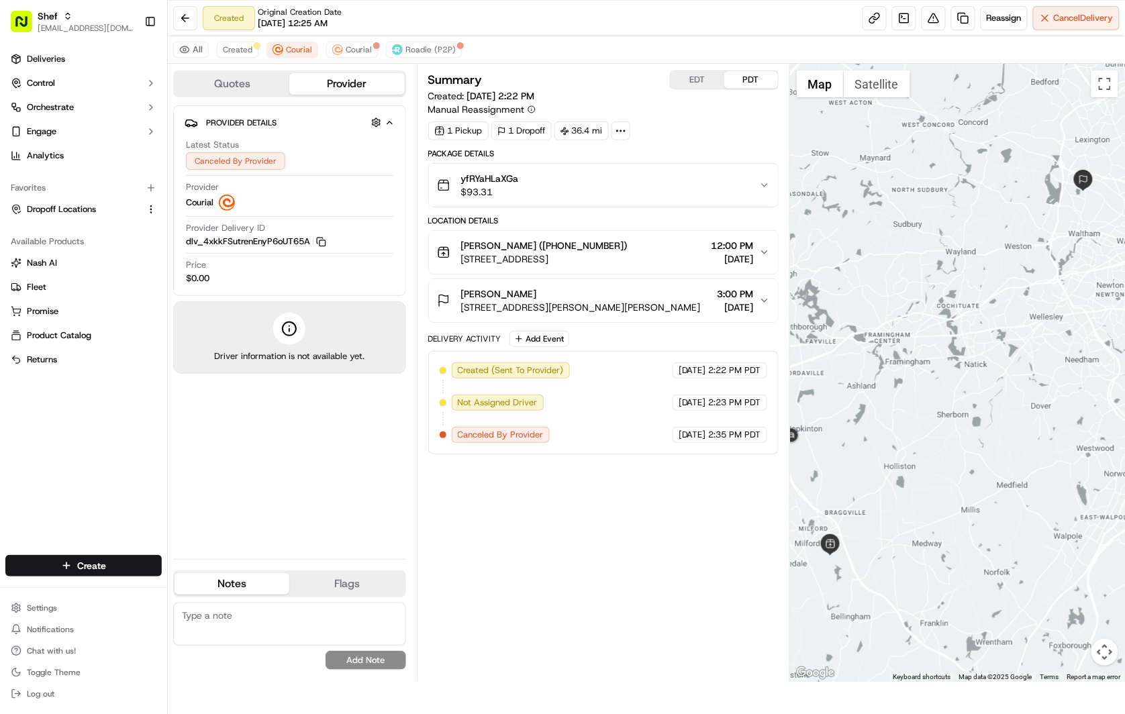
click at [528, 437] on span "Canceled By Provider" at bounding box center [501, 435] width 86 height 12
click at [709, 438] on span "2:35 PM PDT" at bounding box center [735, 435] width 52 height 12
drag, startPoint x: 486, startPoint y: 174, endPoint x: 460, endPoint y: 174, distance: 26.8
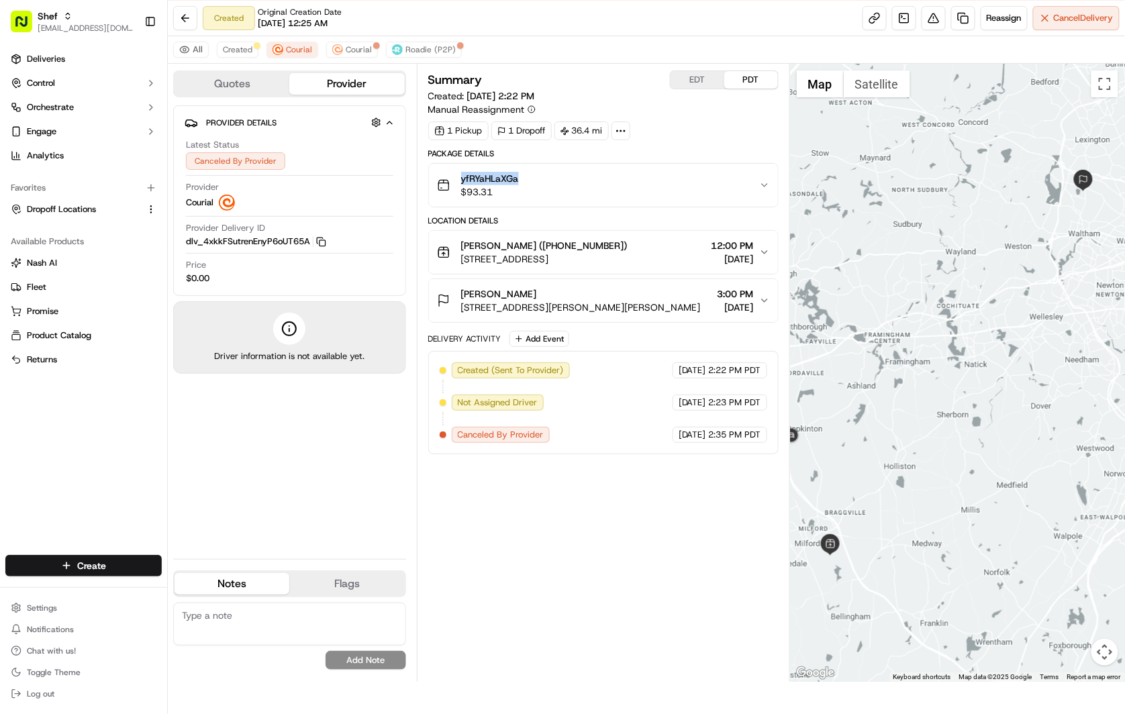
click at [460, 174] on div "yfRYaHLaXGa $93.31" at bounding box center [598, 185] width 322 height 27
copy span "yfRYaHLaXGa"
click at [553, 558] on div "Summary EDT PDT Created: [DATE] 2:22 PM Manual Reassignment 1 Pickup 1 Dropoff …" at bounding box center [603, 372] width 350 height 605
click at [505, 434] on span "Canceled By Provider" at bounding box center [501, 435] width 86 height 12
drag, startPoint x: 705, startPoint y: 434, endPoint x: 611, endPoint y: 435, distance: 93.9
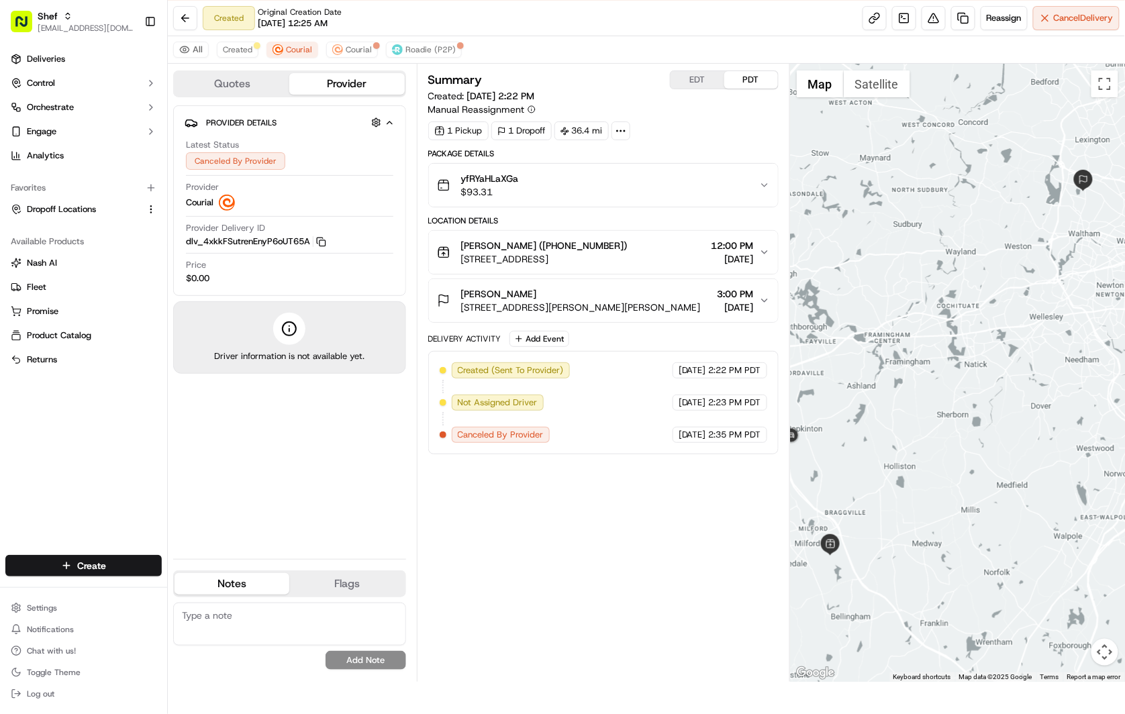
click at [705, 433] on span "[DATE]" at bounding box center [692, 435] width 28 height 12
click at [448, 437] on div "Created (Sent To Provider) Courial [DATE] 2:22 PM PDT Not Assigned Driver Couri…" at bounding box center [603, 402] width 327 height 81
click at [446, 437] on div "Created (Sent To Provider) Courial [DATE] 2:22 PM PDT Not Assigned Driver Couri…" at bounding box center [603, 402] width 327 height 81
click at [490, 437] on span "Canceled By Provider" at bounding box center [501, 435] width 86 height 12
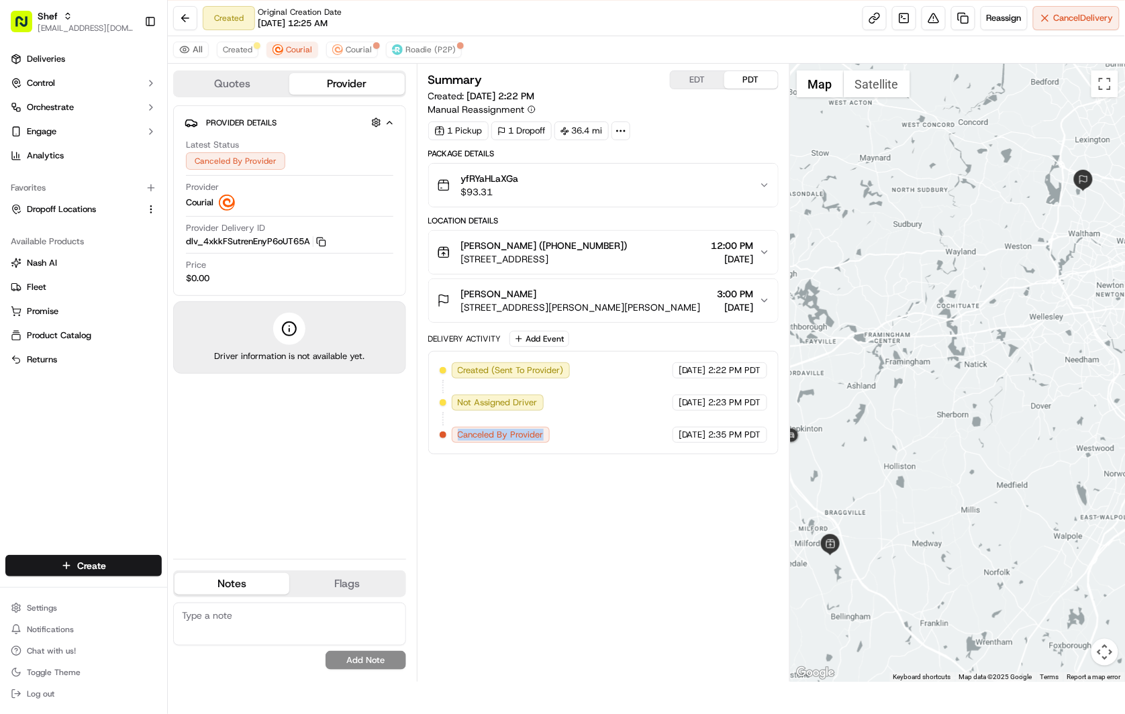
click at [491, 437] on span "Canceled By Provider" at bounding box center [501, 435] width 86 height 12
copy div "Canceled By Provider Courial"
click at [539, 509] on div "Summary EDT PDT Created: [DATE] 2:22 PM Manual Reassignment 1 Pickup 1 Dropoff …" at bounding box center [603, 372] width 350 height 605
click at [552, 554] on div "Summary EDT PDT Created: [DATE] 2:22 PM Manual Reassignment 1 Pickup 1 Dropoff …" at bounding box center [603, 372] width 350 height 605
click at [362, 50] on span "Courial" at bounding box center [359, 49] width 26 height 11
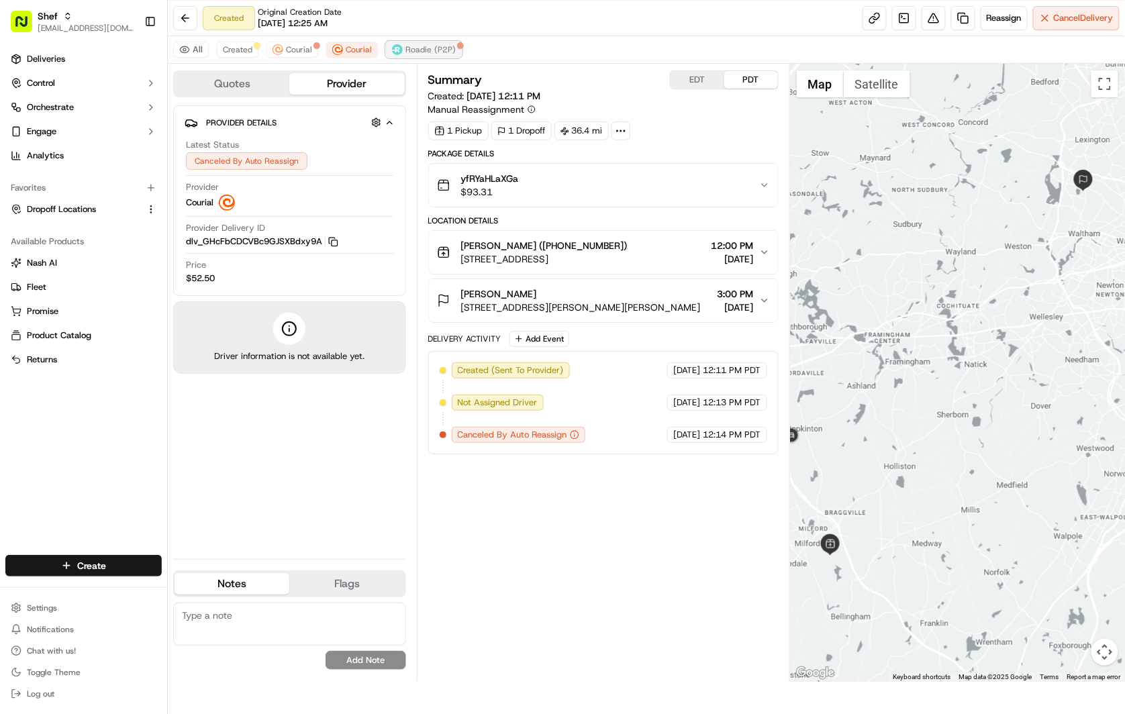
click at [407, 45] on span "Roadie (P2P)" at bounding box center [430, 49] width 50 height 11
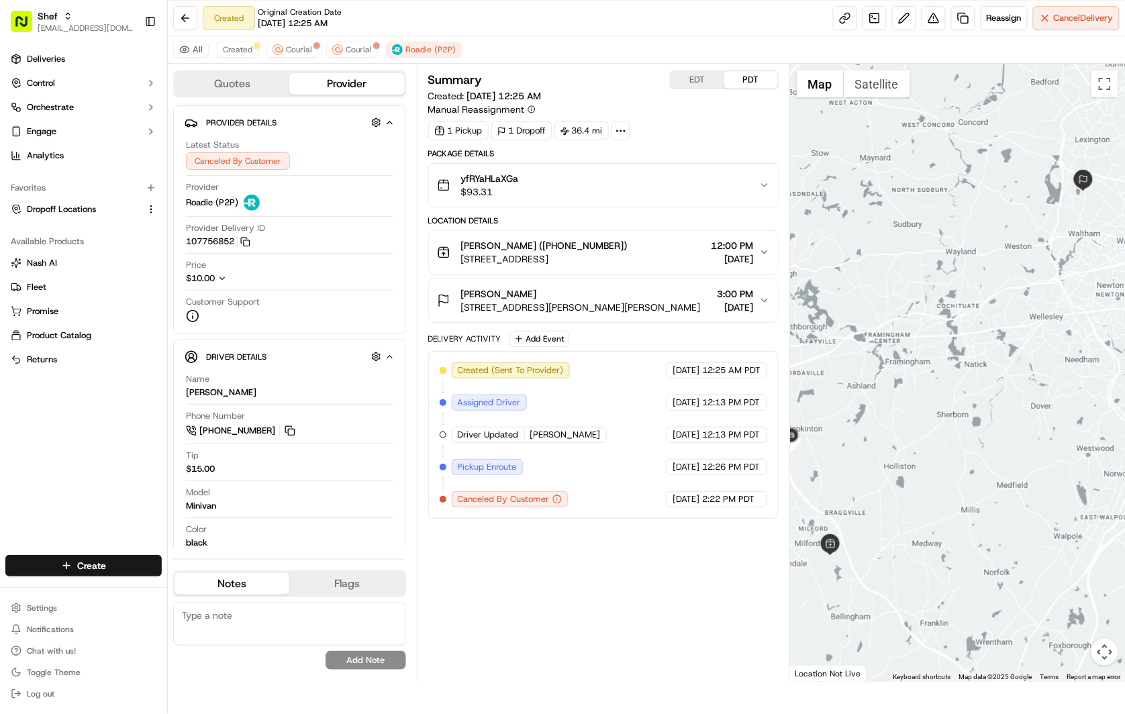
click at [586, 627] on div "Summary EDT PDT Created: [DATE] 12:25 AM Manual Reassignment 1 Pickup 1 Dropoff…" at bounding box center [603, 372] width 350 height 605
click at [552, 500] on icon "button" at bounding box center [556, 499] width 9 height 9
drag, startPoint x: 558, startPoint y: 629, endPoint x: 515, endPoint y: 329, distance: 303.1
click at [559, 629] on div "Summary EDT PDT Created: [DATE] 12:25 AM Manual Reassignment 1 Pickup 1 Dropoff…" at bounding box center [603, 372] width 350 height 605
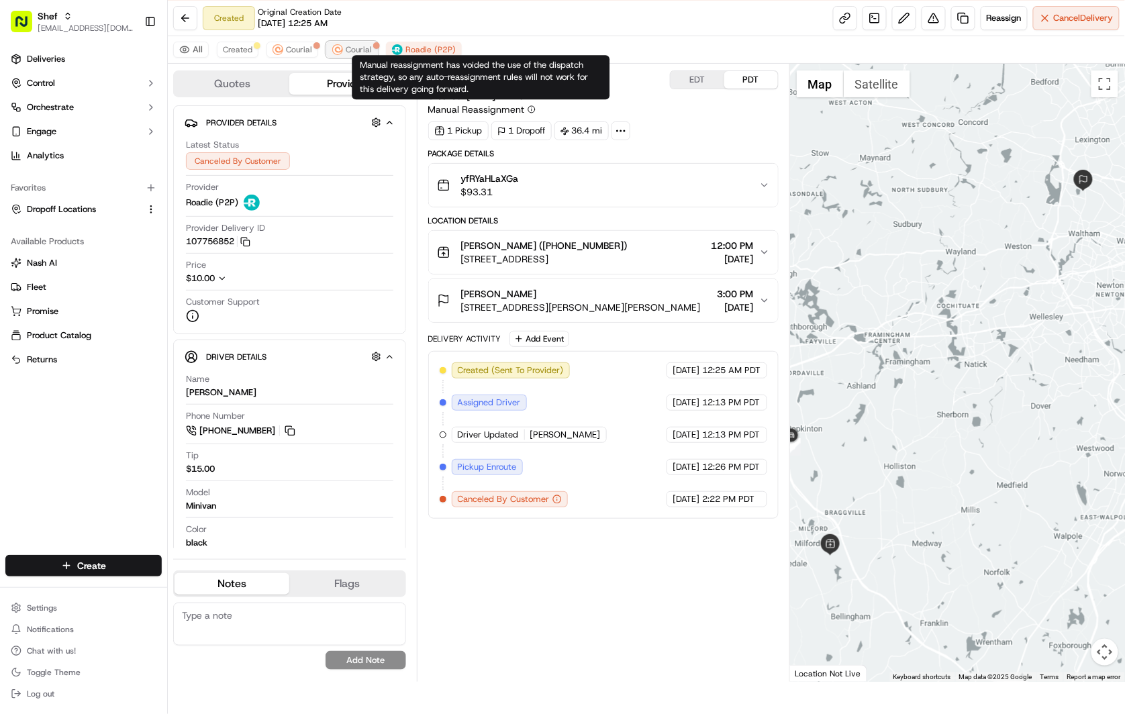
click at [350, 47] on span "Courial" at bounding box center [359, 49] width 26 height 11
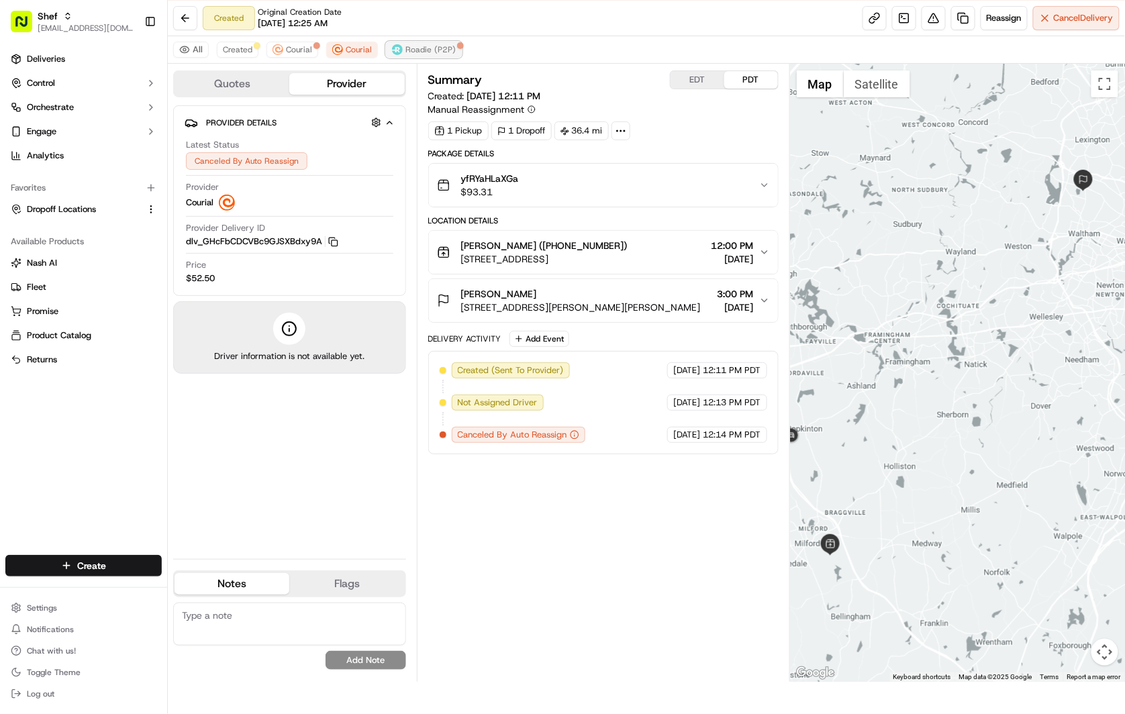
click at [425, 52] on span "Roadie (P2P)" at bounding box center [430, 49] width 50 height 11
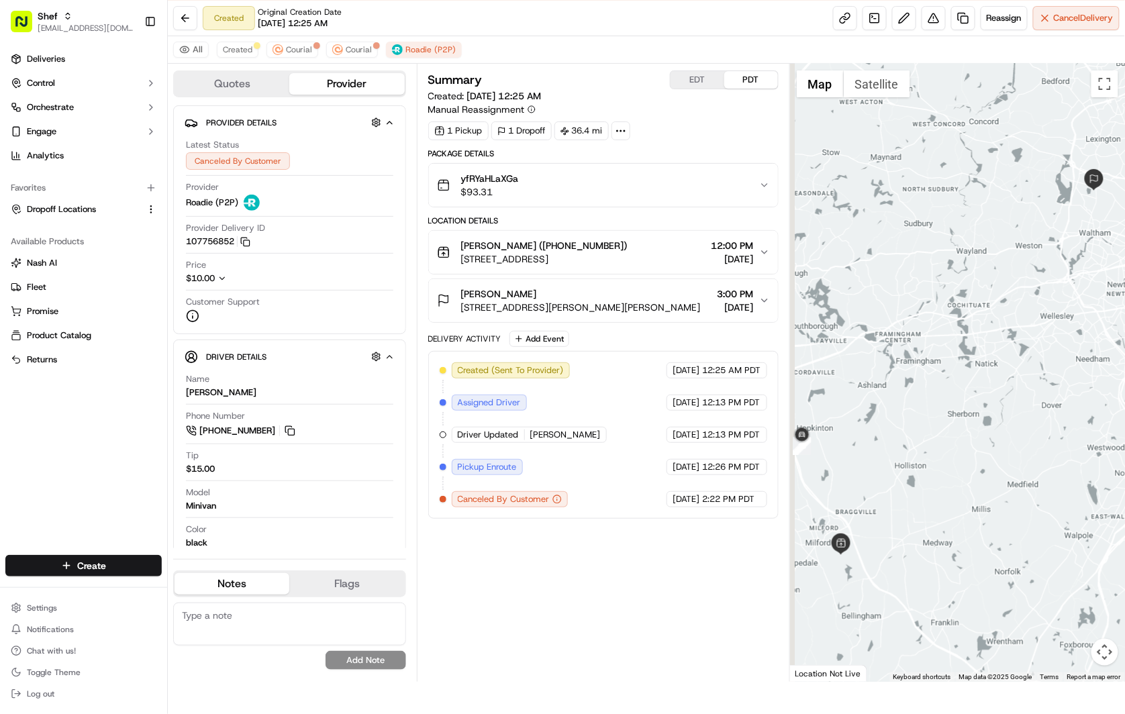
drag, startPoint x: 856, startPoint y: 495, endPoint x: 621, endPoint y: 307, distance: 300.9
click at [920, 474] on div at bounding box center [957, 373] width 335 height 618
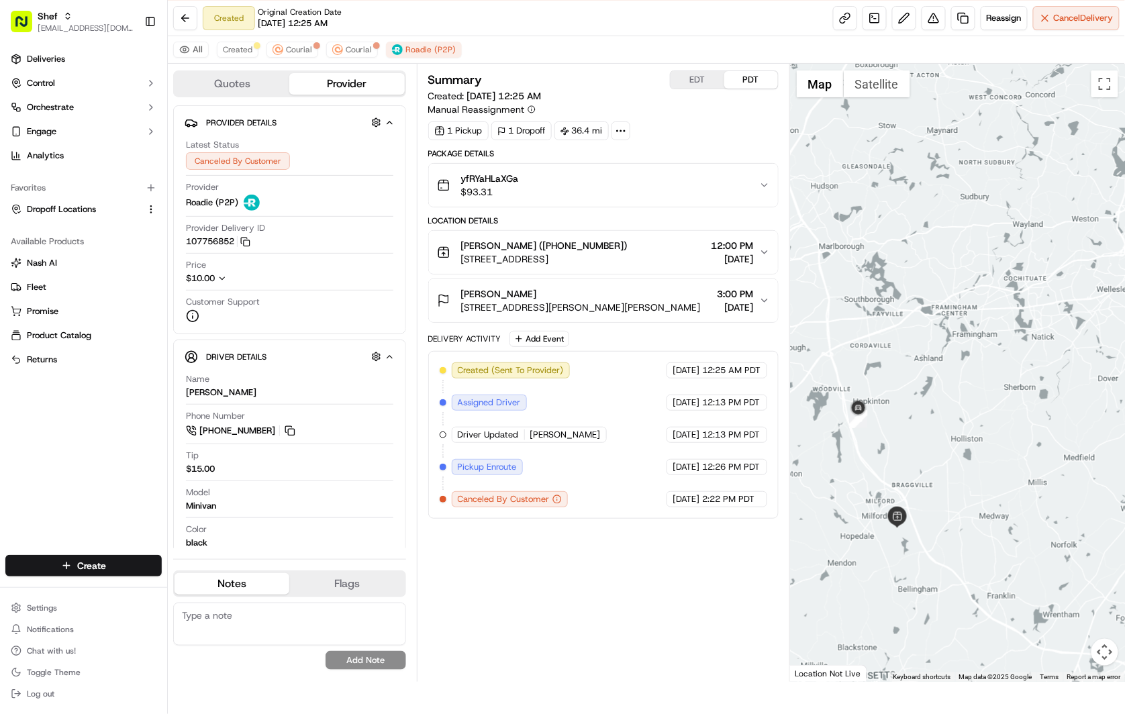
click at [592, 595] on div "Summary EDT PDT Created: [DATE] 12:25 AM Manual Reassignment 1 Pickup 1 Dropoff…" at bounding box center [603, 372] width 350 height 605
click at [238, 52] on span "Created" at bounding box center [238, 49] width 30 height 11
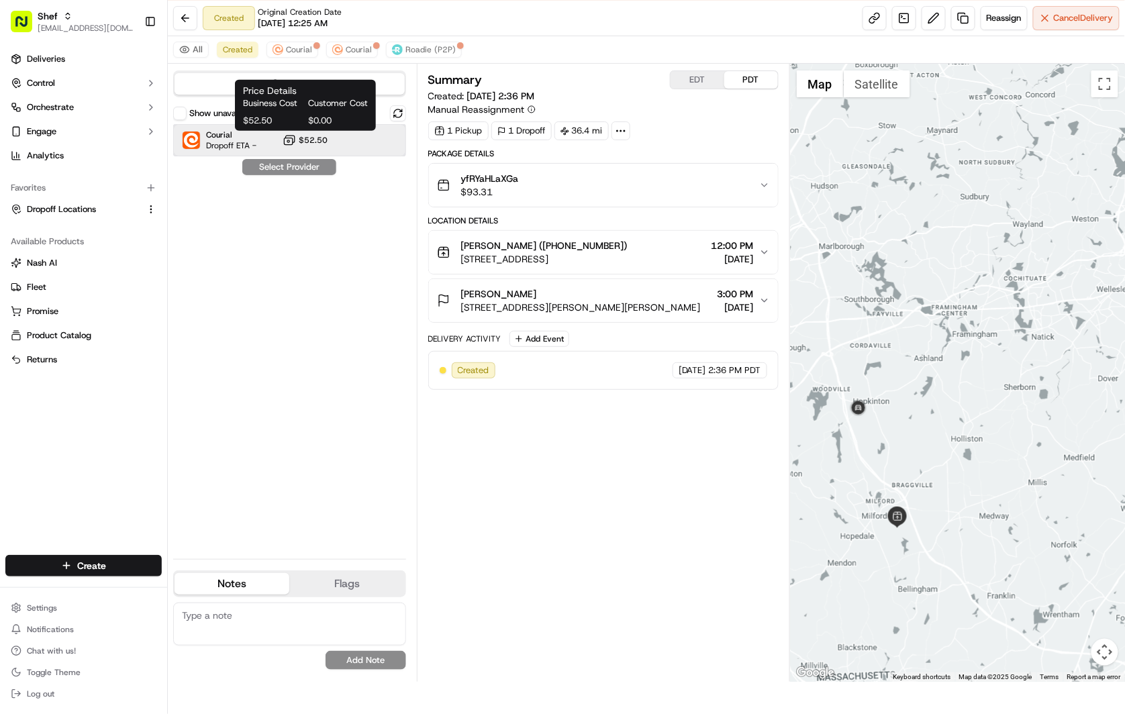
click at [333, 132] on div "Courial Dropoff ETA - $52.50" at bounding box center [289, 140] width 233 height 32
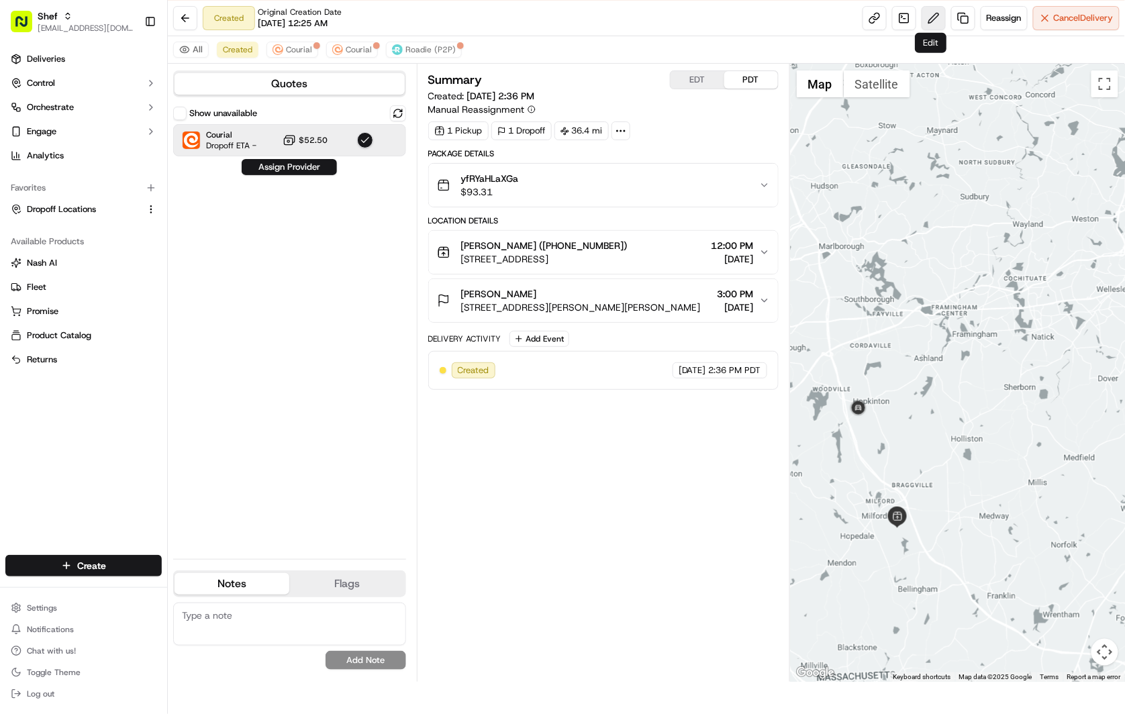
click at [923, 16] on button at bounding box center [933, 18] width 24 height 24
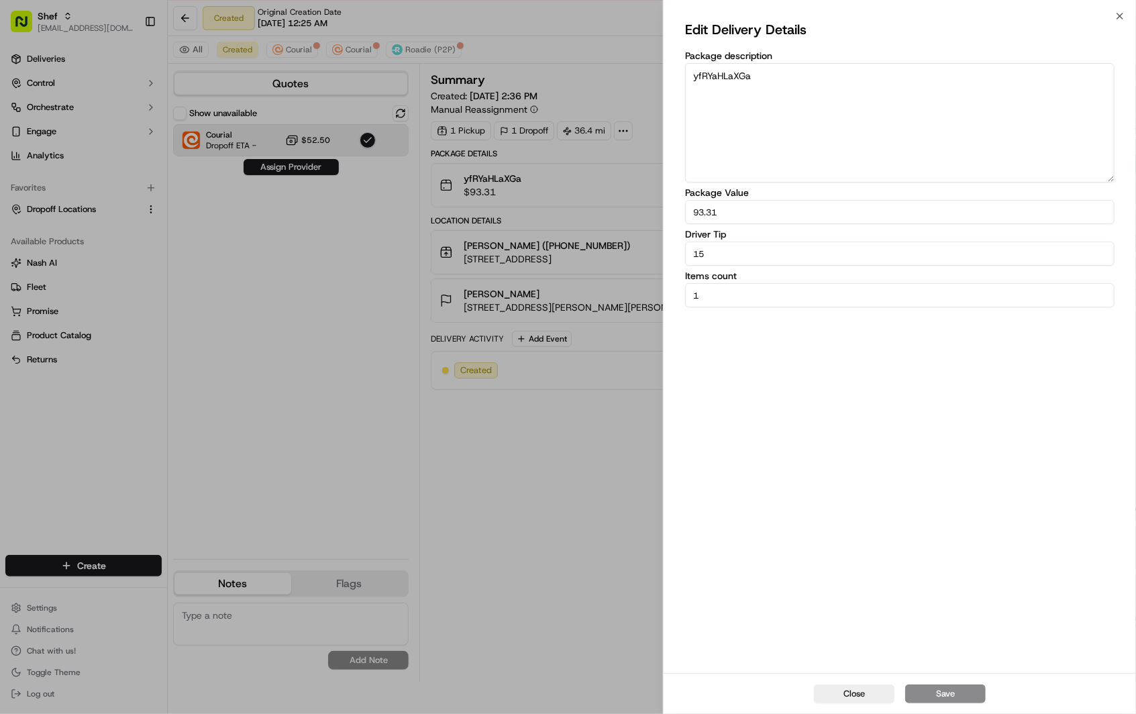
drag, startPoint x: 722, startPoint y: 260, endPoint x: 642, endPoint y: 256, distance: 79.9
click at [642, 256] on body "To start dispatching deliveries, please add your payment information. Add Billi…" at bounding box center [568, 325] width 1136 height 714
type input "20"
click at [944, 694] on button "Save" at bounding box center [945, 693] width 81 height 19
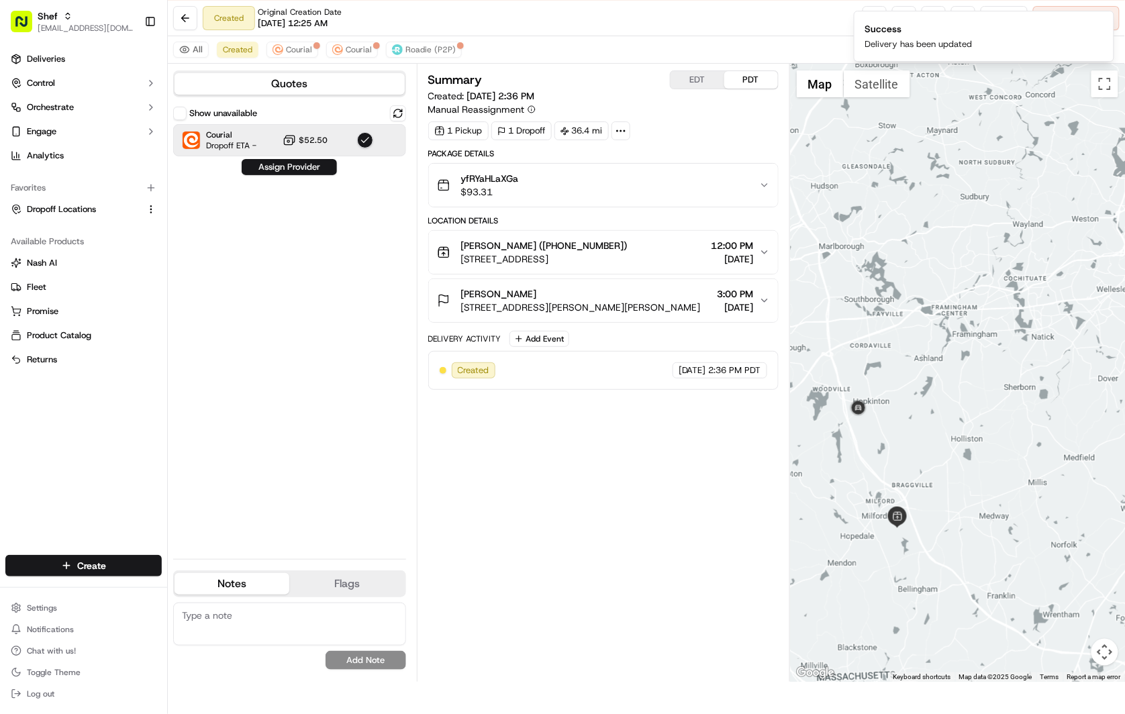
click at [303, 168] on button "Assign Provider" at bounding box center [289, 167] width 95 height 16
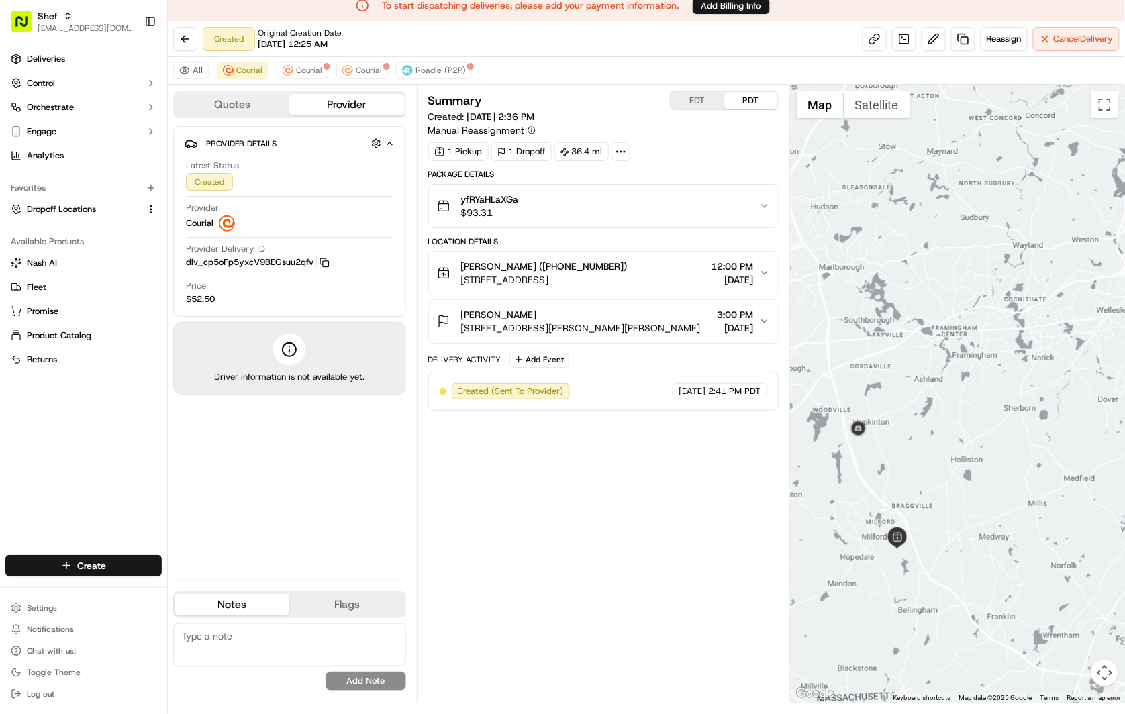
scroll to position [0, 0]
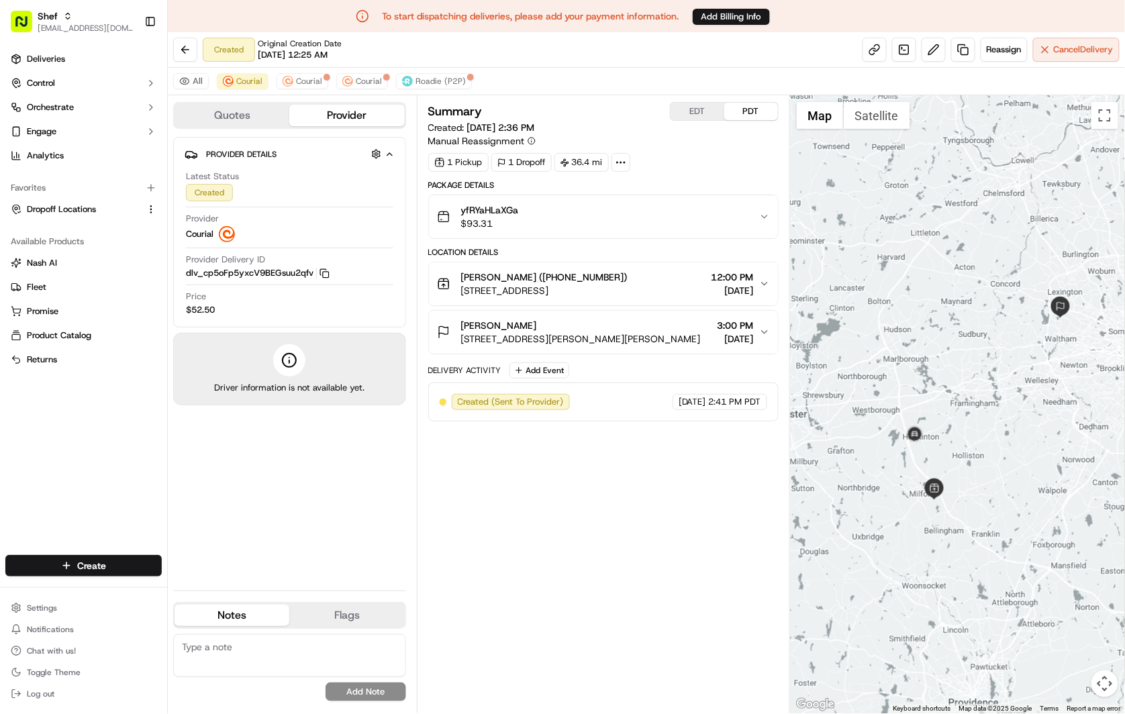
drag, startPoint x: 1038, startPoint y: 454, endPoint x: 972, endPoint y: 446, distance: 66.9
click at [972, 446] on div at bounding box center [957, 404] width 335 height 618
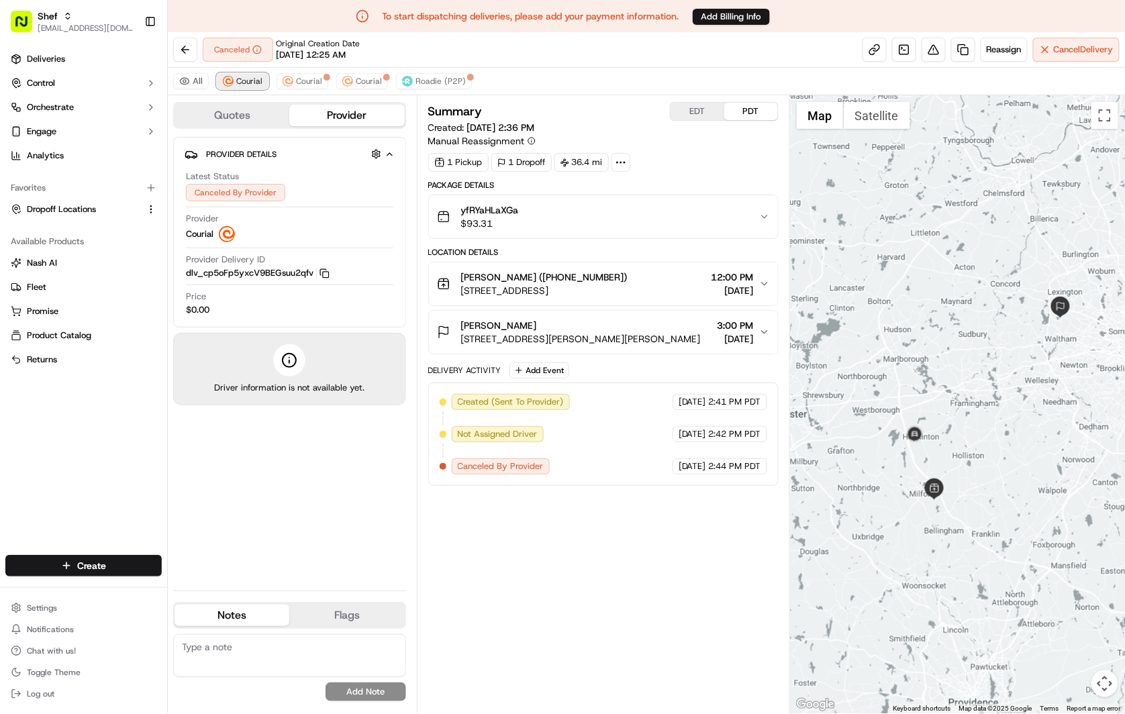
click at [244, 81] on span "Courial" at bounding box center [249, 81] width 26 height 11
click at [293, 79] on button "Courial" at bounding box center [302, 81] width 52 height 16
click at [232, 85] on button "Courial" at bounding box center [243, 81] width 52 height 16
drag, startPoint x: 509, startPoint y: 206, endPoint x: 463, endPoint y: 206, distance: 45.6
click at [463, 206] on div "yfRYaHLaXGa $93.31" at bounding box center [598, 216] width 322 height 27
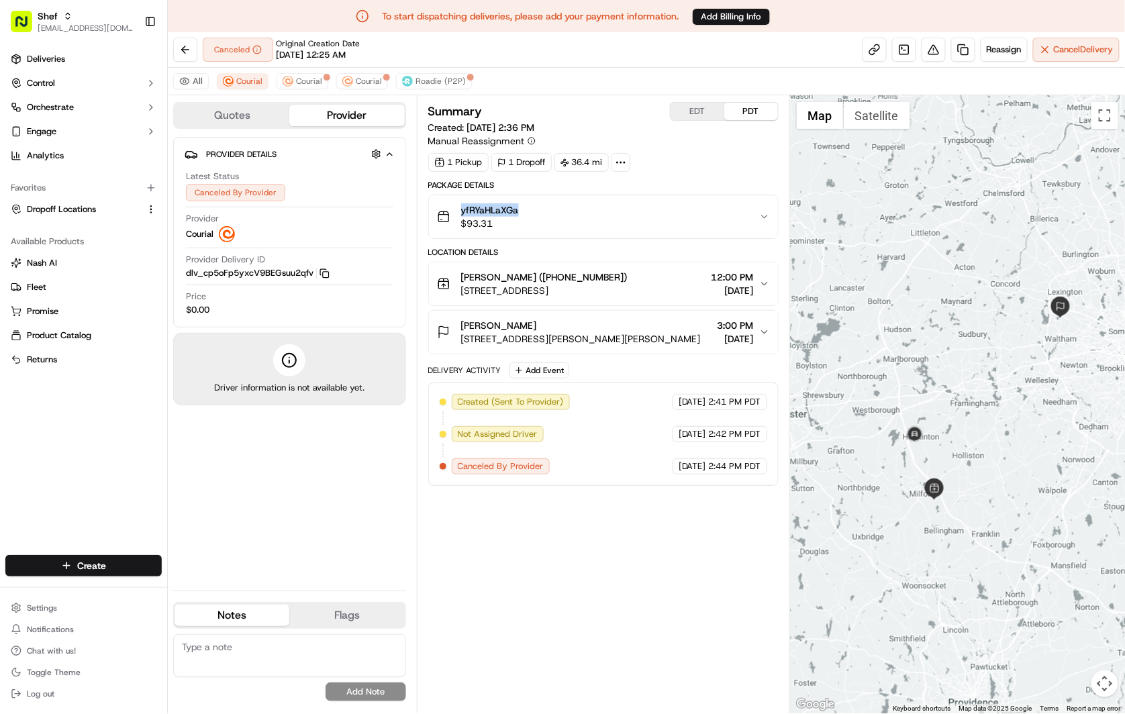
copy span "yfRYaHLaXGa"
